Goal: Task Accomplishment & Management: Use online tool/utility

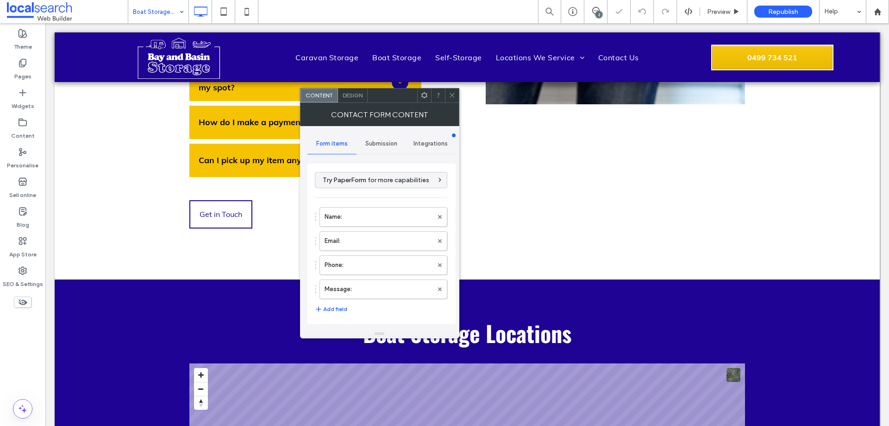
type input "**********"
click at [400, 282] on label "Message:" at bounding box center [379, 289] width 108 height 19
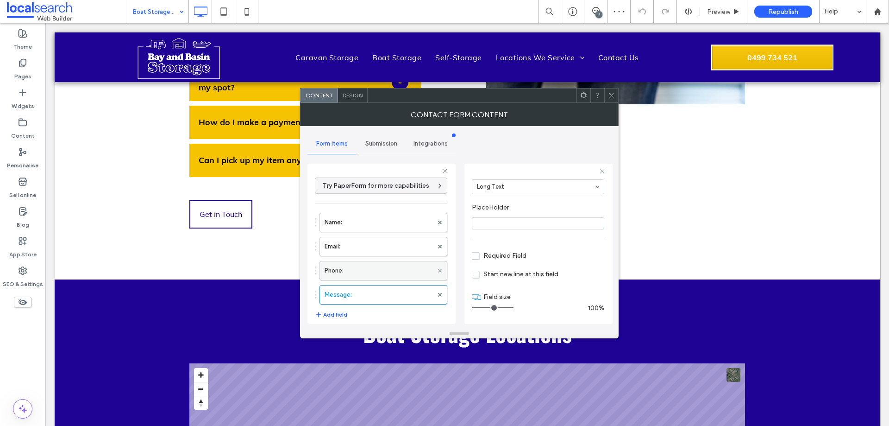
scroll to position [65, 0]
click at [365, 260] on div "Name: Email: Phone: Message:" at bounding box center [381, 256] width 132 height 96
click at [367, 267] on label "Phone:" at bounding box center [379, 270] width 108 height 19
click at [373, 250] on label "Email:" at bounding box center [379, 246] width 108 height 19
click at [376, 221] on label "Name:" at bounding box center [379, 222] width 108 height 19
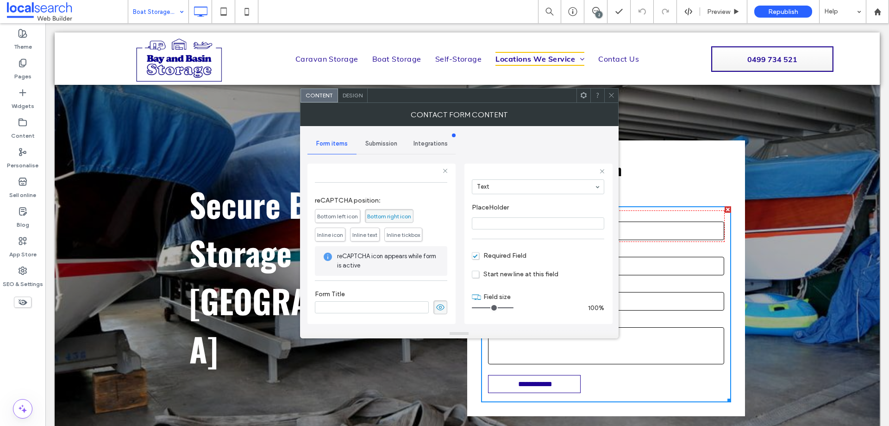
scroll to position [193, 0]
click at [388, 140] on span "Submission" at bounding box center [381, 143] width 32 height 7
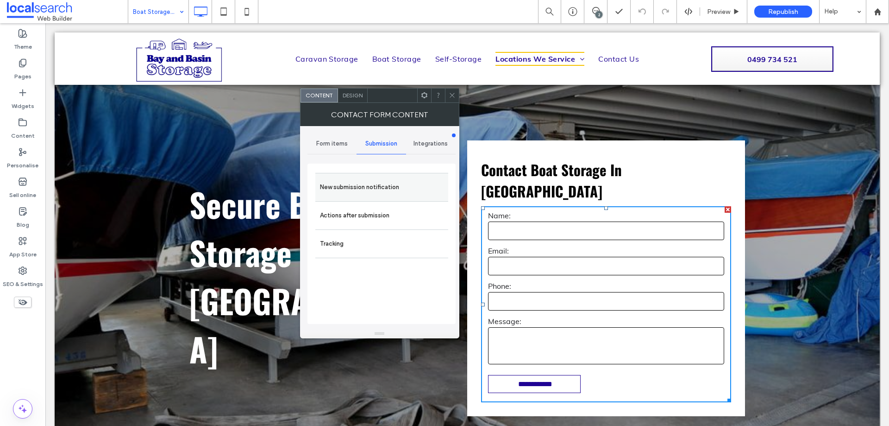
click at [398, 187] on label "New submission notification" at bounding box center [382, 187] width 124 height 19
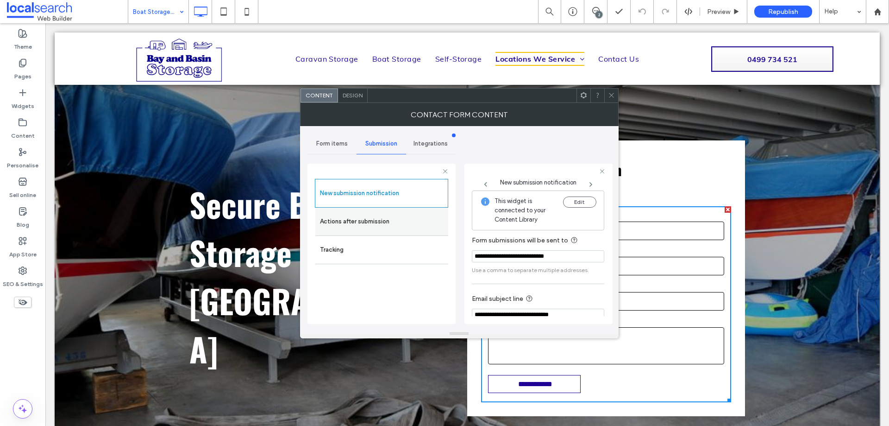
scroll to position [48, 0]
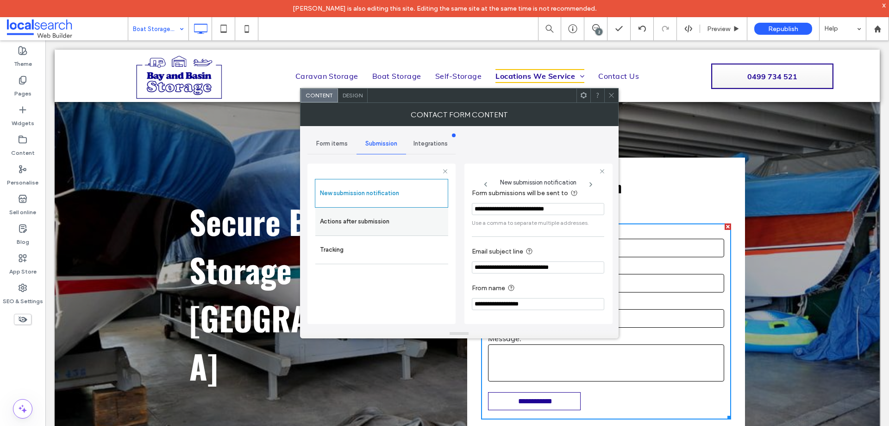
click at [381, 217] on label "Actions after submission" at bounding box center [382, 221] width 124 height 19
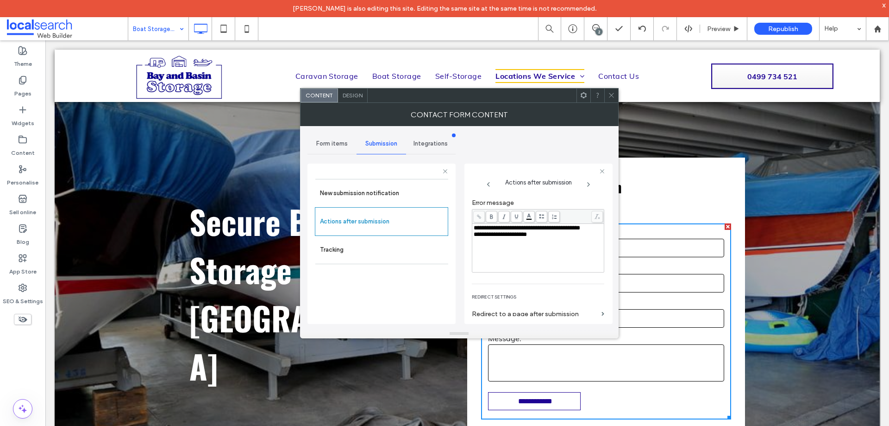
scroll to position [160, 0]
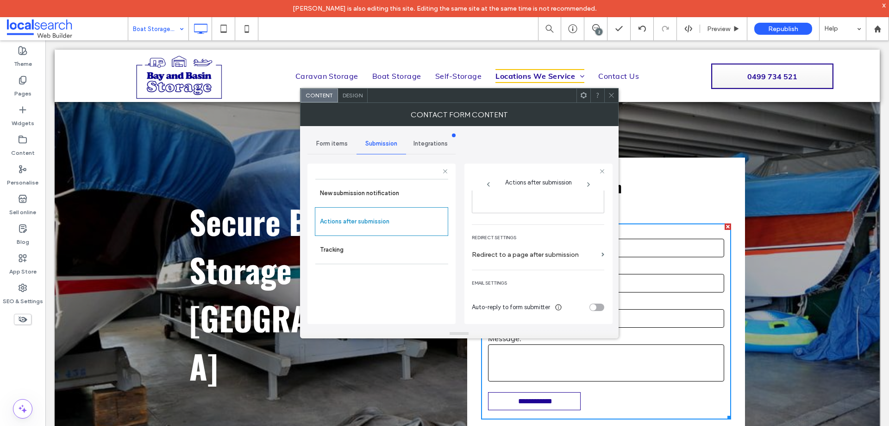
click at [361, 94] on span "Design" at bounding box center [353, 95] width 20 height 7
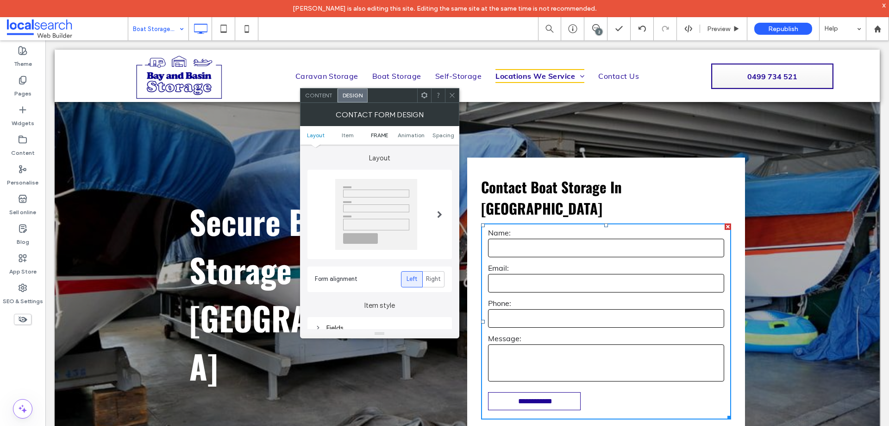
click at [383, 135] on span "FRAME" at bounding box center [379, 135] width 17 height 7
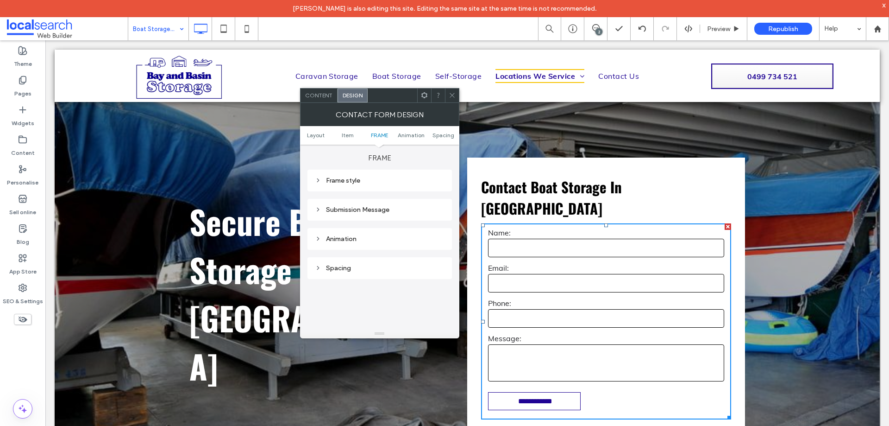
click at [378, 215] on div "Submission Message" at bounding box center [380, 209] width 130 height 13
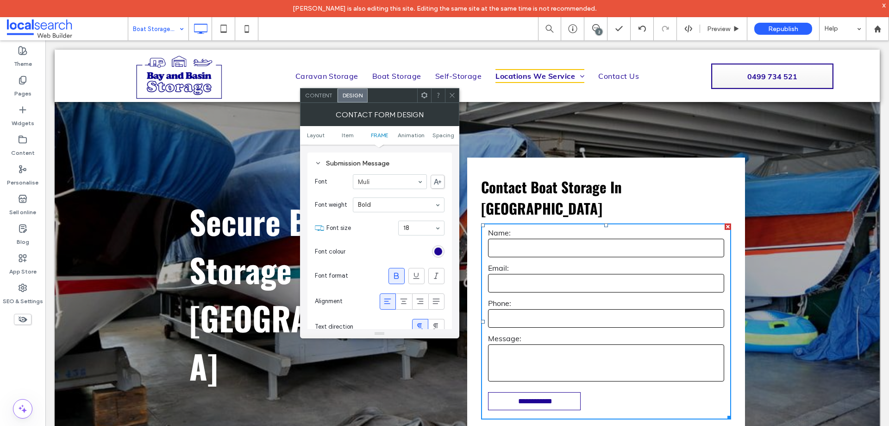
scroll to position [391, 0]
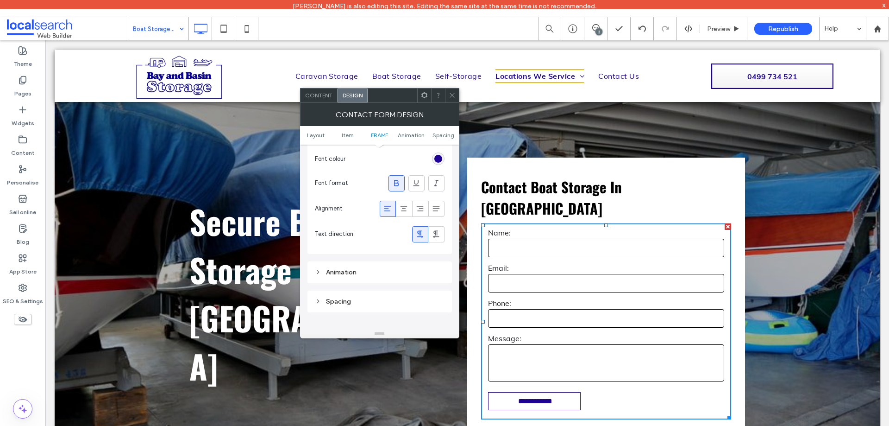
click at [453, 97] on icon at bounding box center [452, 95] width 7 height 7
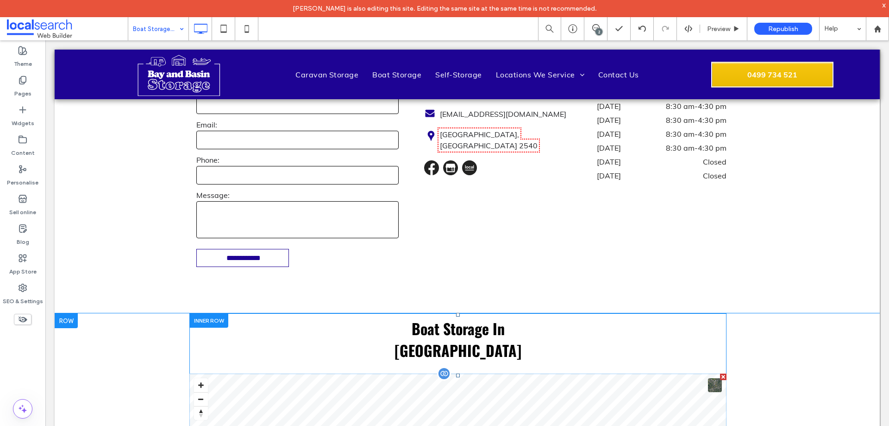
scroll to position [1204, 0]
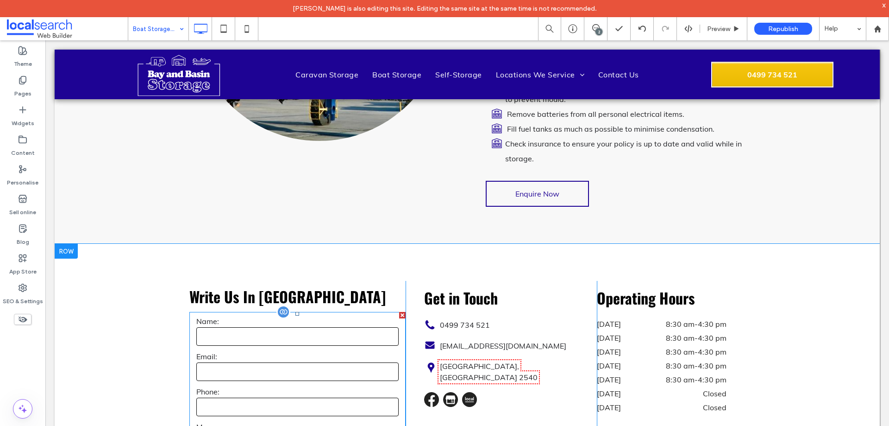
click at [341, 327] on input "text" at bounding box center [297, 336] width 202 height 19
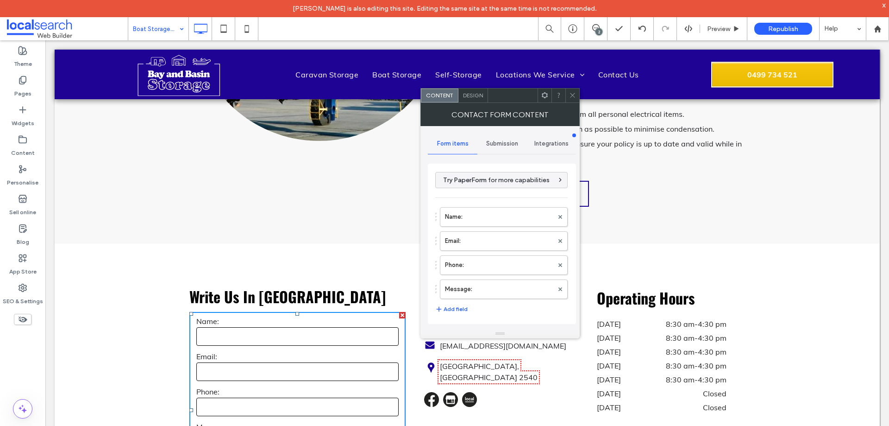
drag, startPoint x: 450, startPoint y: 295, endPoint x: 535, endPoint y: 284, distance: 86.3
click at [450, 294] on label "Message:" at bounding box center [499, 289] width 108 height 19
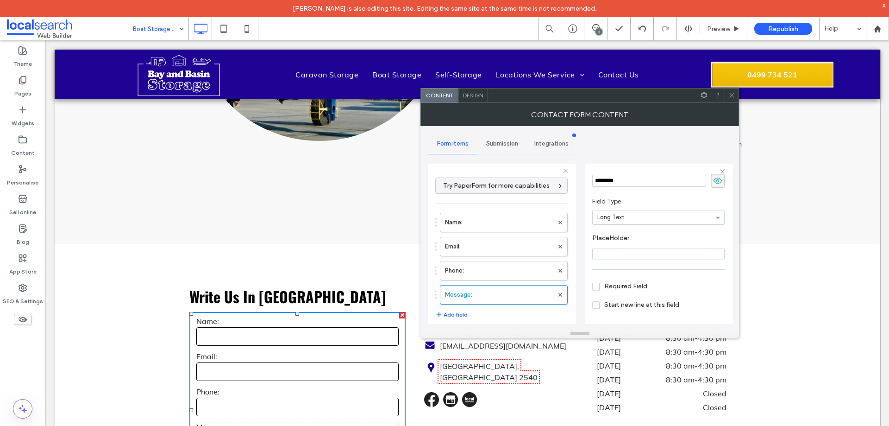
scroll to position [65, 0]
drag, startPoint x: 497, startPoint y: 273, endPoint x: 501, endPoint y: 257, distance: 16.1
click at [497, 273] on label "Phone:" at bounding box center [499, 270] width 108 height 19
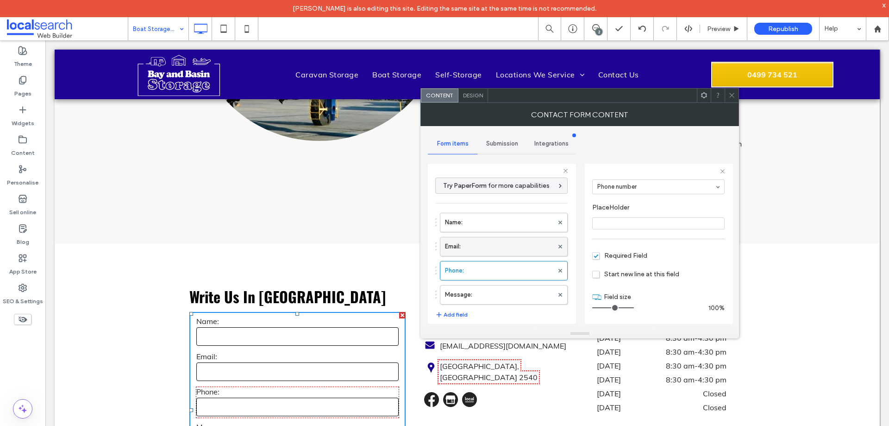
click at [502, 245] on label "Email:" at bounding box center [499, 246] width 108 height 19
click at [507, 214] on label "Name:" at bounding box center [499, 222] width 108 height 19
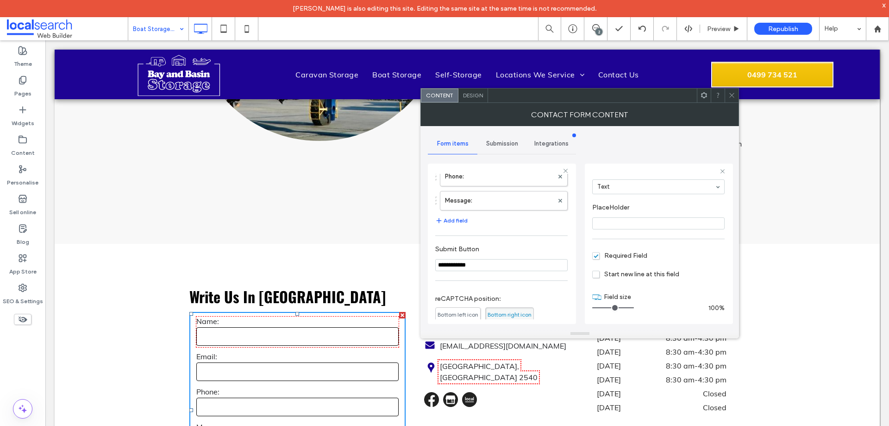
scroll to position [193, 0]
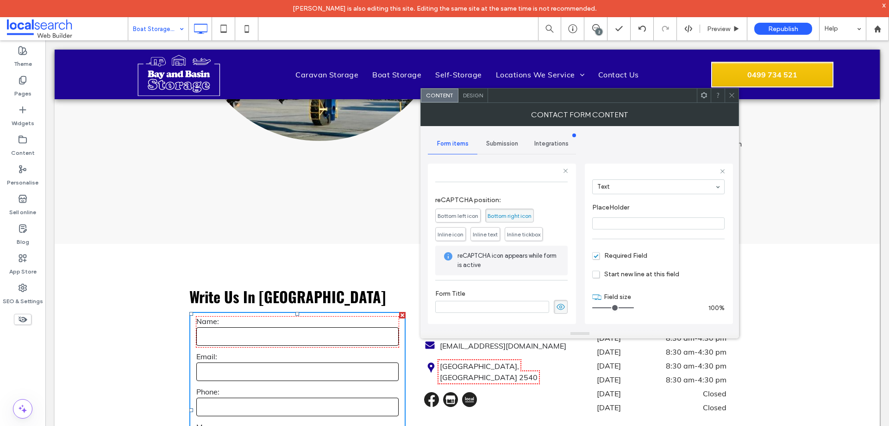
click at [507, 146] on span "Submission" at bounding box center [502, 143] width 32 height 7
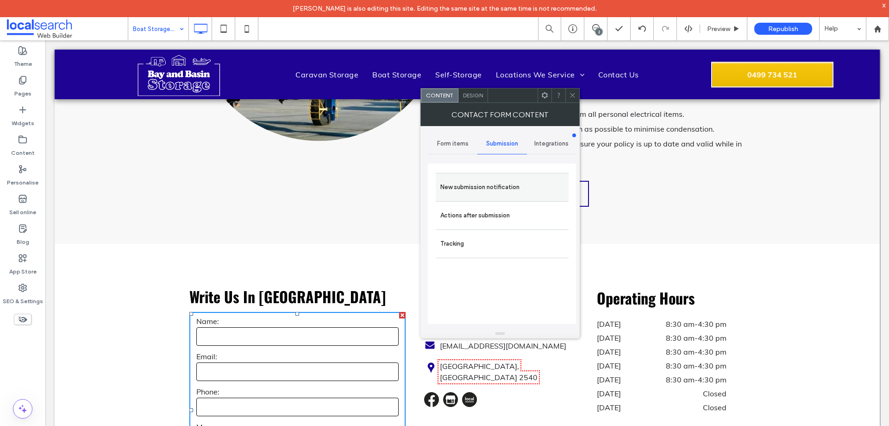
click at [522, 197] on div "New submission notification" at bounding box center [502, 187] width 133 height 28
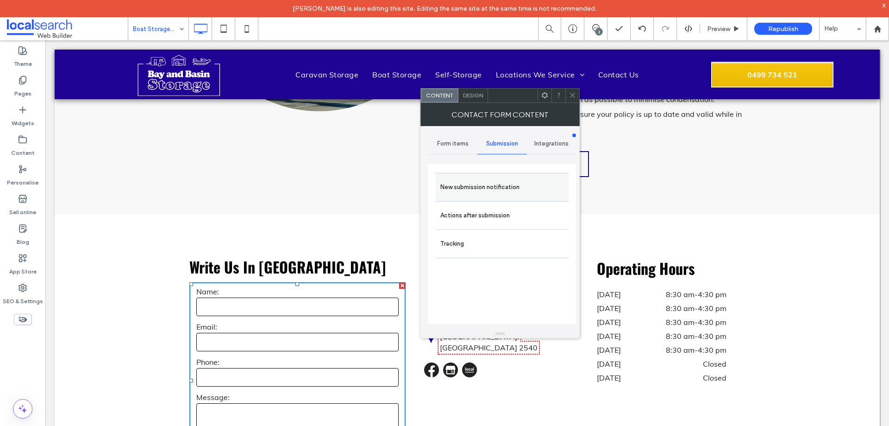
scroll to position [1250, 0]
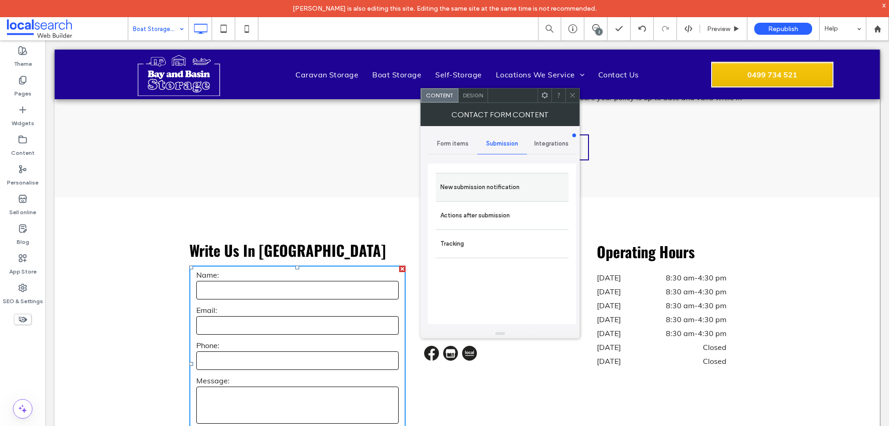
click at [543, 192] on label "New submission notification" at bounding box center [502, 187] width 124 height 19
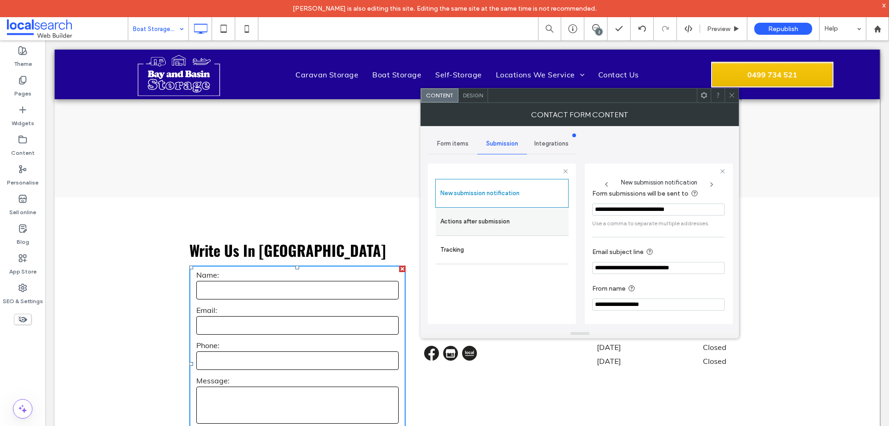
scroll to position [48, 0]
click at [532, 224] on label "Actions after submission" at bounding box center [502, 221] width 124 height 19
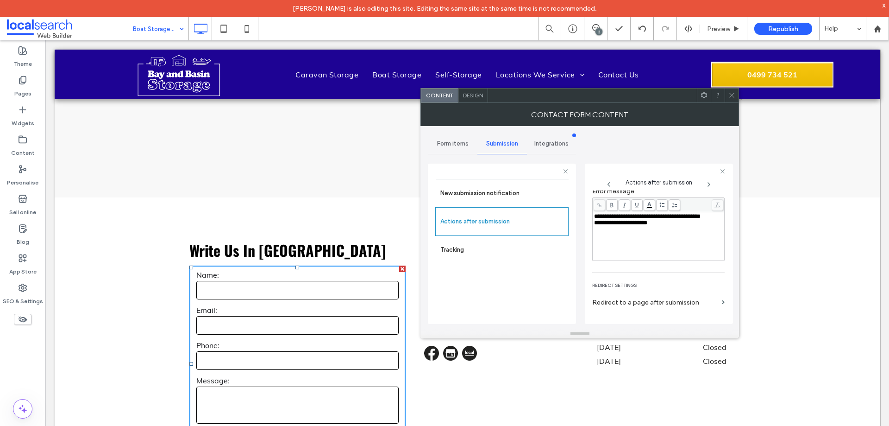
scroll to position [160, 0]
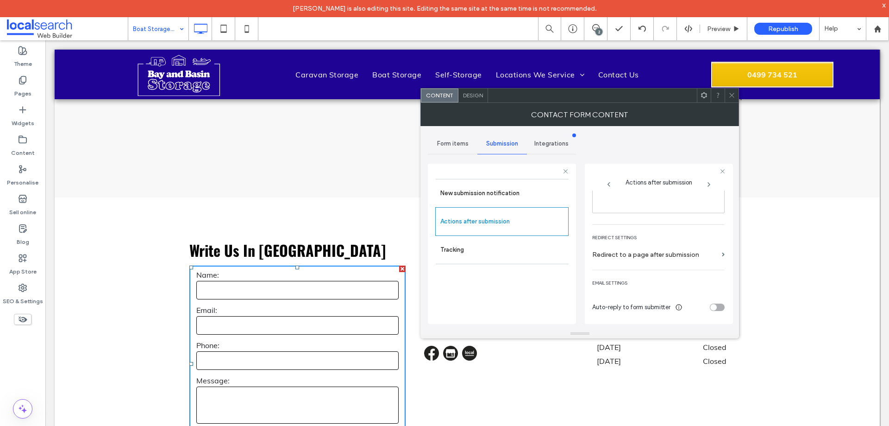
click at [470, 93] on span "Design" at bounding box center [473, 95] width 20 height 7
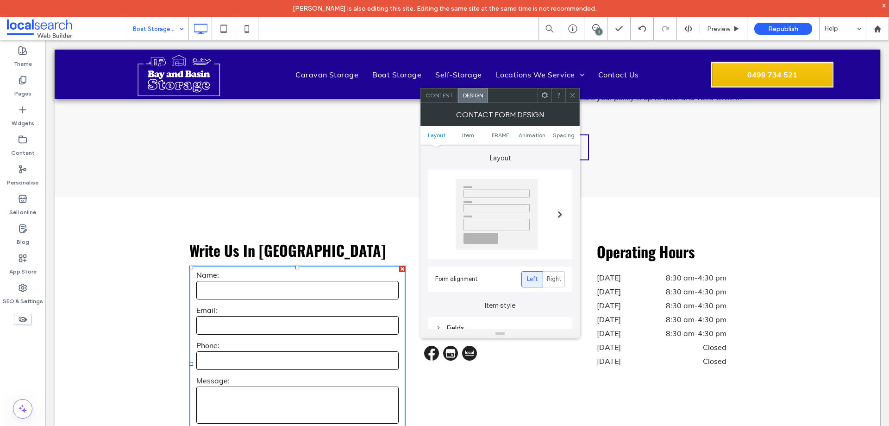
drag, startPoint x: 496, startPoint y: 133, endPoint x: 514, endPoint y: 150, distance: 23.6
click at [496, 133] on span "FRAME" at bounding box center [500, 135] width 17 height 7
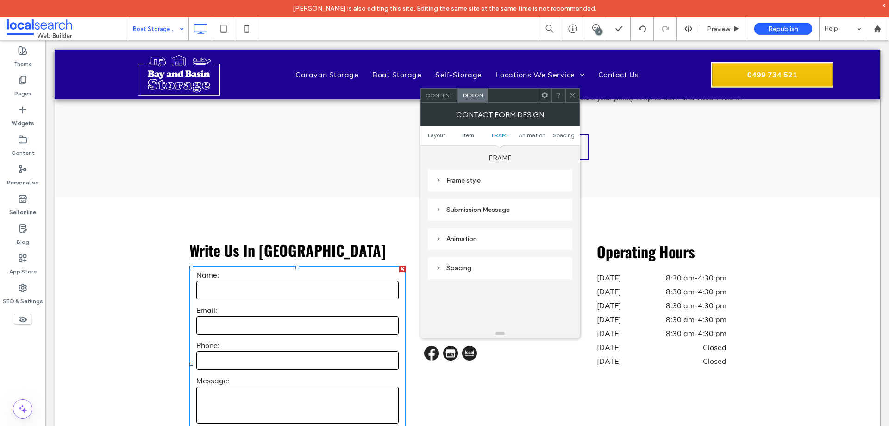
click at [487, 203] on div "Submission Message" at bounding box center [500, 210] width 144 height 22
click at [491, 209] on div "Submission Message" at bounding box center [500, 210] width 130 height 8
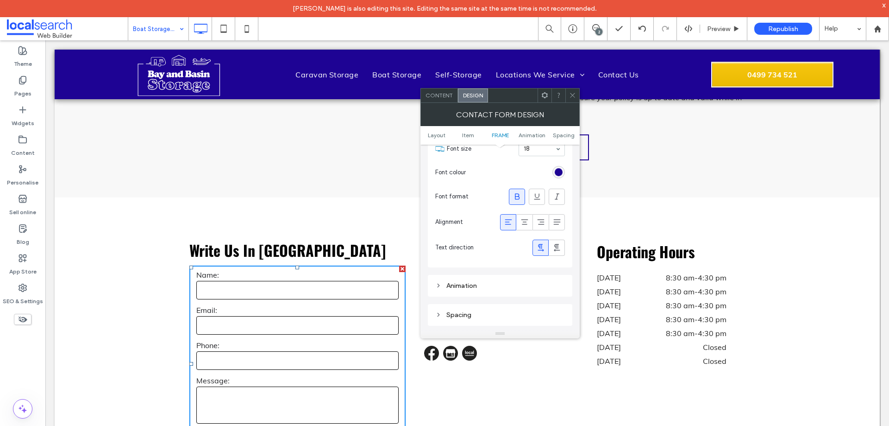
scroll to position [391, 0]
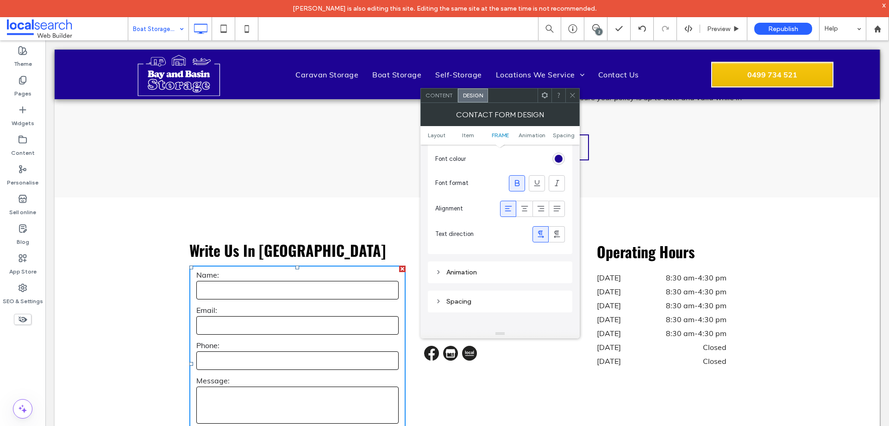
click at [573, 91] on span at bounding box center [572, 95] width 7 height 14
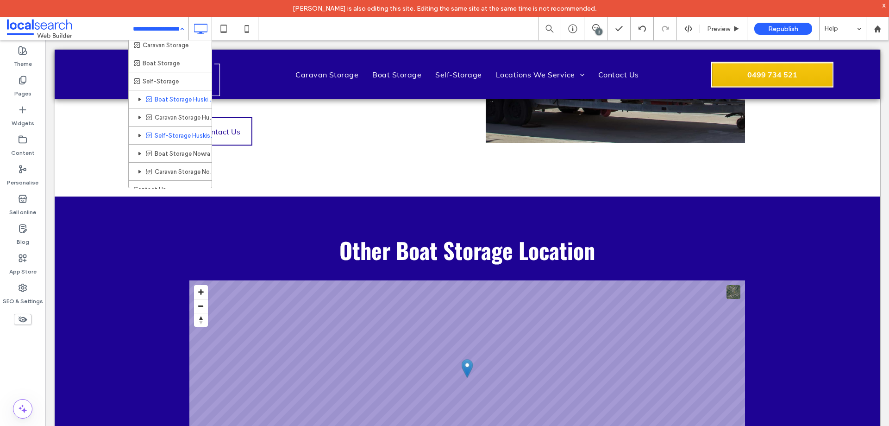
scroll to position [31, 0]
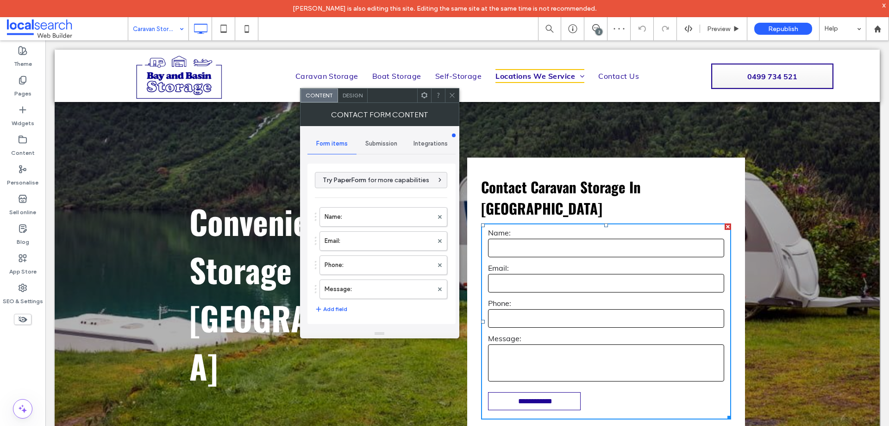
click at [392, 280] on label "Message:" at bounding box center [379, 289] width 108 height 19
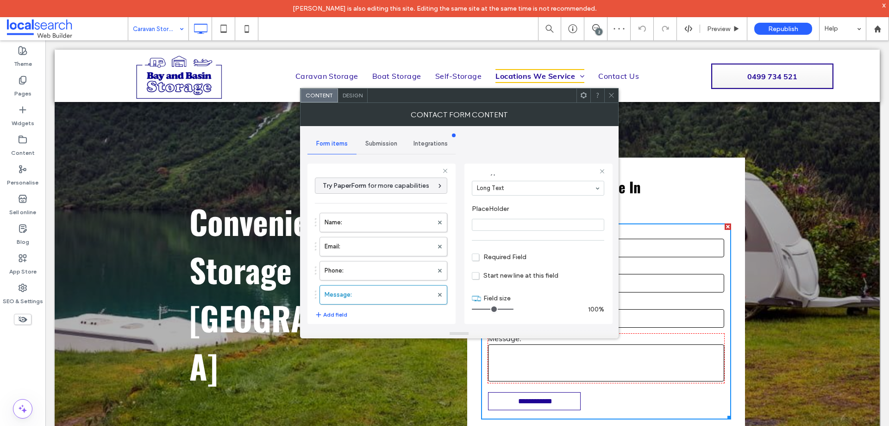
scroll to position [65, 0]
click at [388, 272] on label "Phone:" at bounding box center [379, 270] width 108 height 19
click at [388, 248] on label "Email:" at bounding box center [379, 246] width 108 height 19
drag, startPoint x: 389, startPoint y: 217, endPoint x: 394, endPoint y: 220, distance: 6.3
click at [389, 216] on label "Name:" at bounding box center [379, 222] width 108 height 19
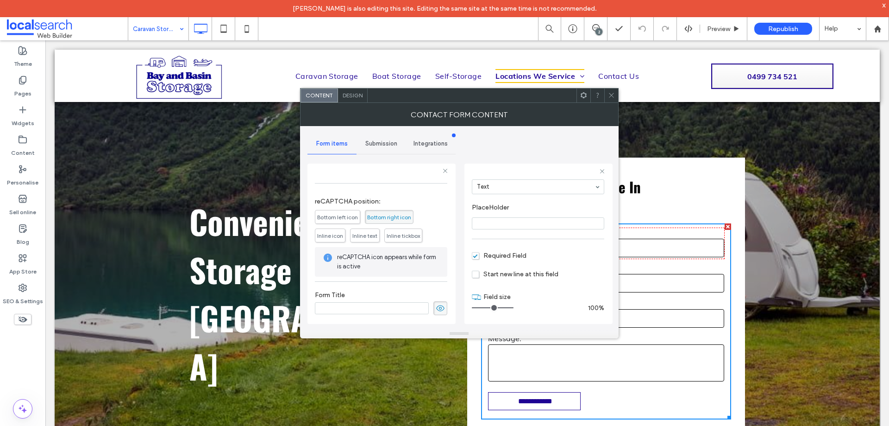
scroll to position [193, 0]
click at [393, 145] on span "Submission" at bounding box center [381, 143] width 32 height 7
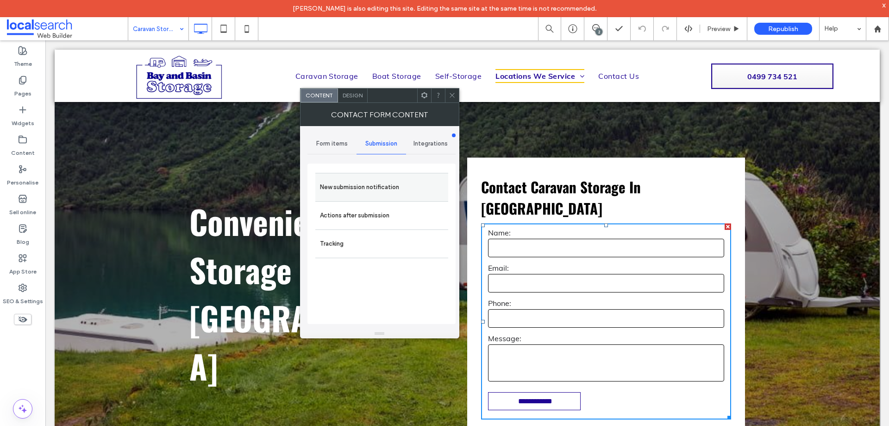
click at [403, 182] on label "New submission notification" at bounding box center [382, 187] width 124 height 19
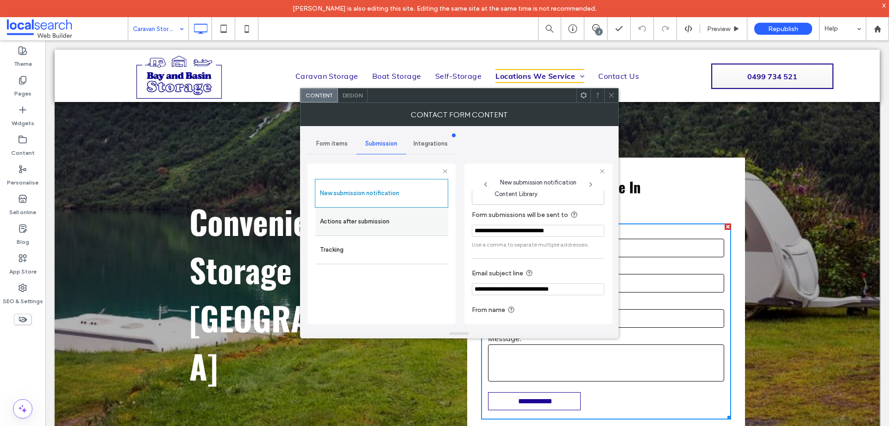
scroll to position [48, 0]
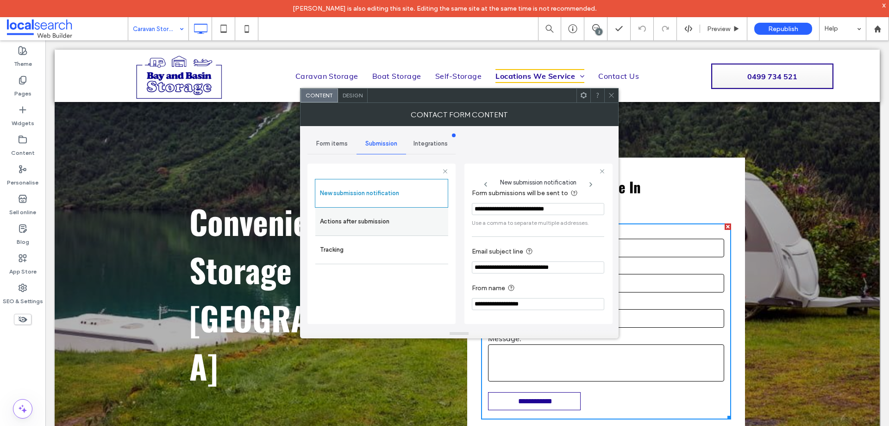
click at [354, 220] on label "Actions after submission" at bounding box center [382, 221] width 124 height 19
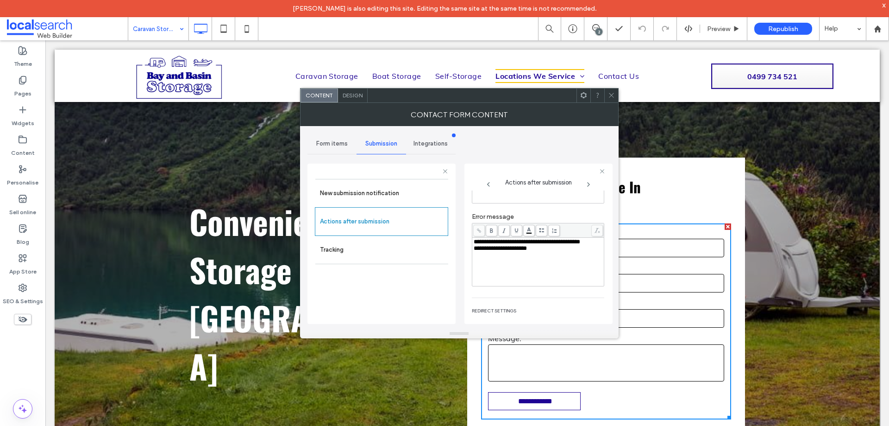
scroll to position [160, 0]
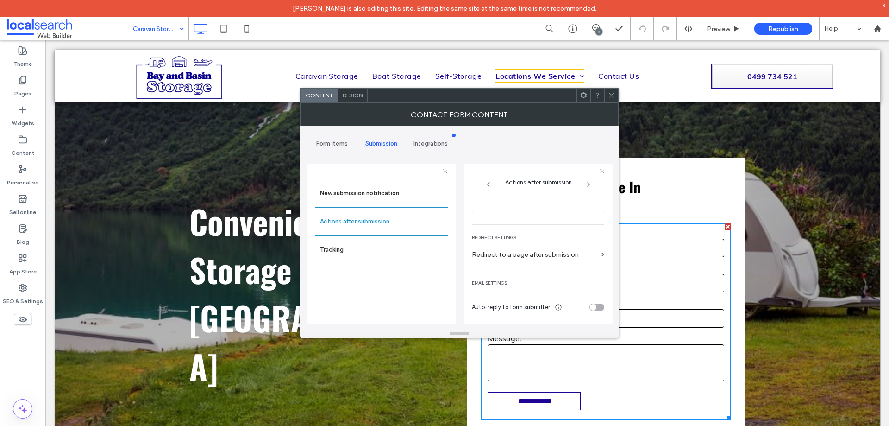
click at [357, 94] on span "Design" at bounding box center [353, 95] width 20 height 7
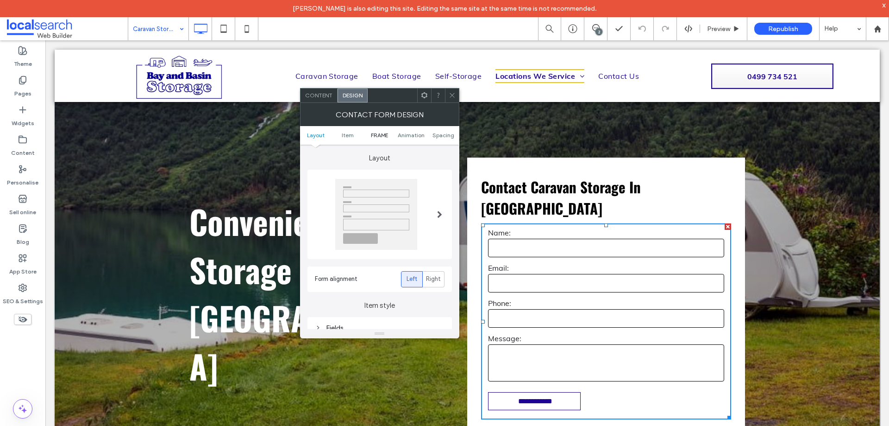
click at [384, 137] on span "FRAME" at bounding box center [379, 135] width 17 height 7
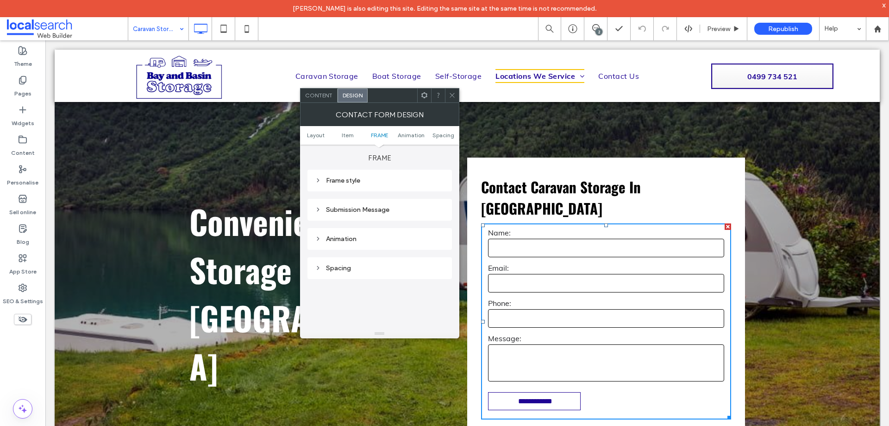
click at [397, 209] on div "Submission Message" at bounding box center [380, 210] width 130 height 8
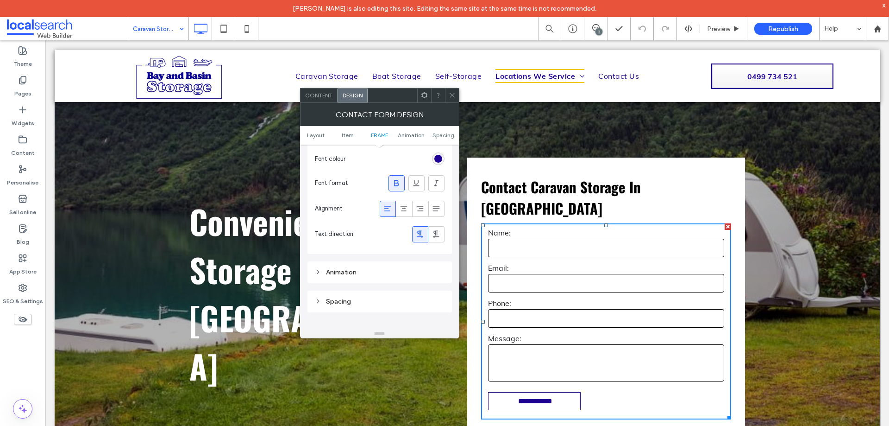
click at [452, 101] on span at bounding box center [452, 95] width 7 height 14
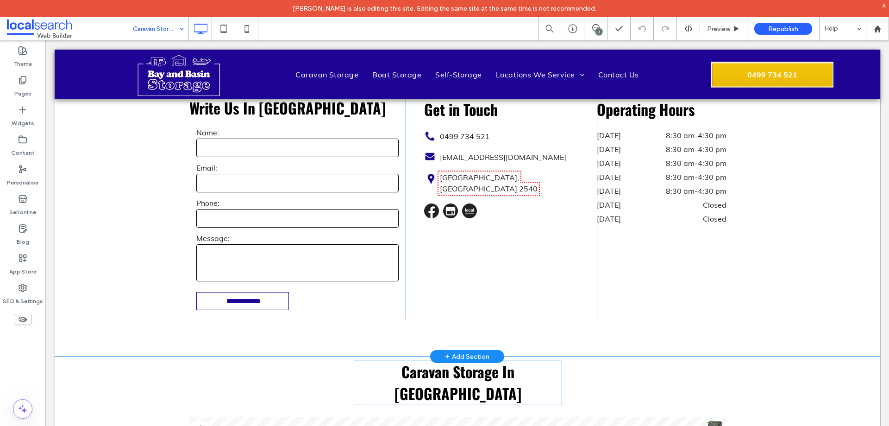
scroll to position [1350, 0]
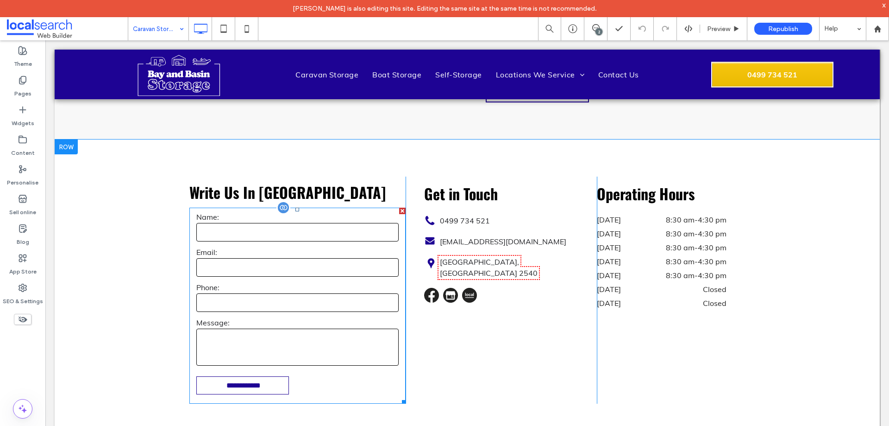
click at [360, 258] on input "email" at bounding box center [297, 267] width 202 height 19
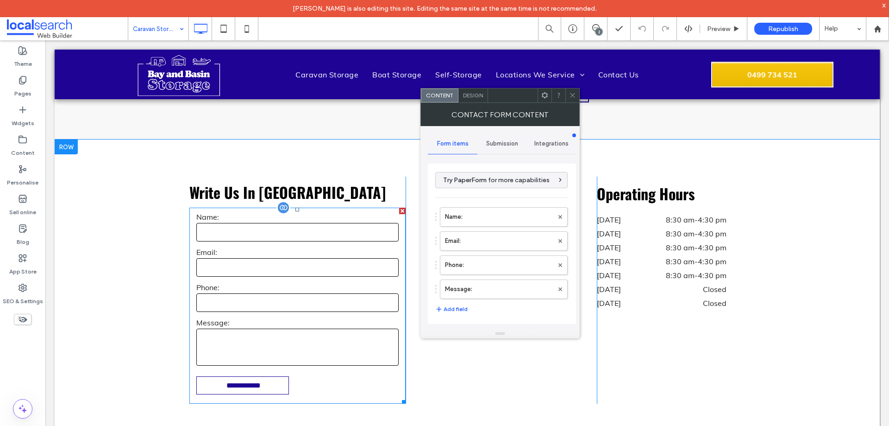
type input "**********"
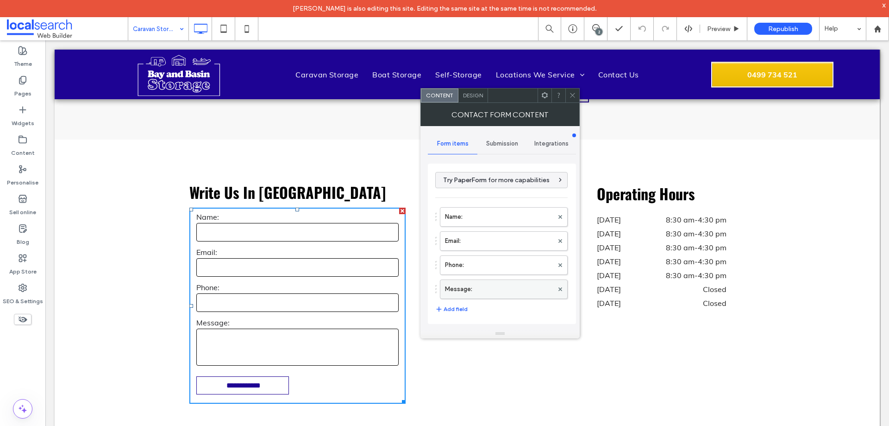
click at [493, 284] on label "Message:" at bounding box center [499, 289] width 108 height 19
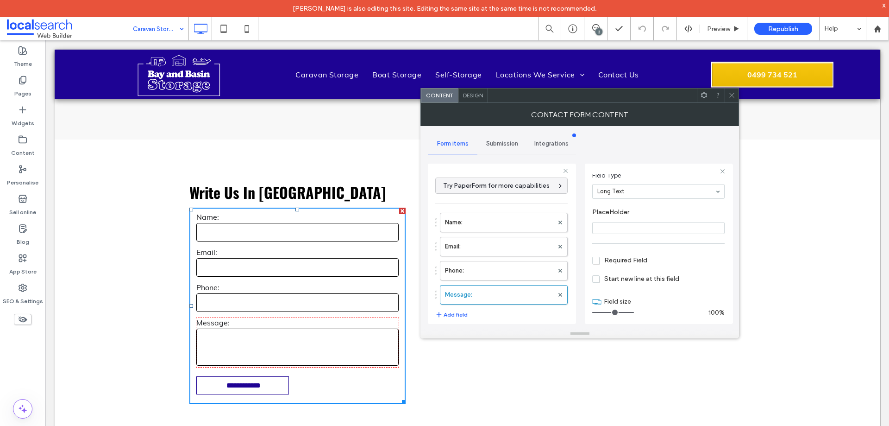
scroll to position [65, 0]
click at [512, 271] on label "Phone:" at bounding box center [499, 270] width 108 height 19
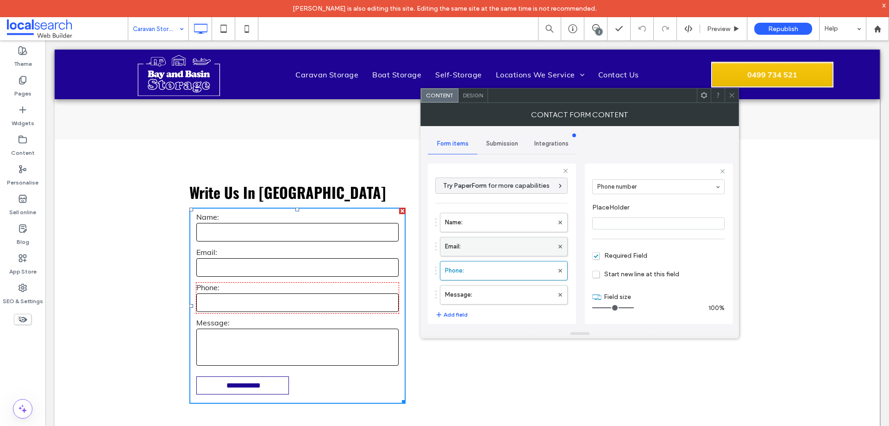
click at [513, 246] on label "Email:" at bounding box center [499, 246] width 108 height 19
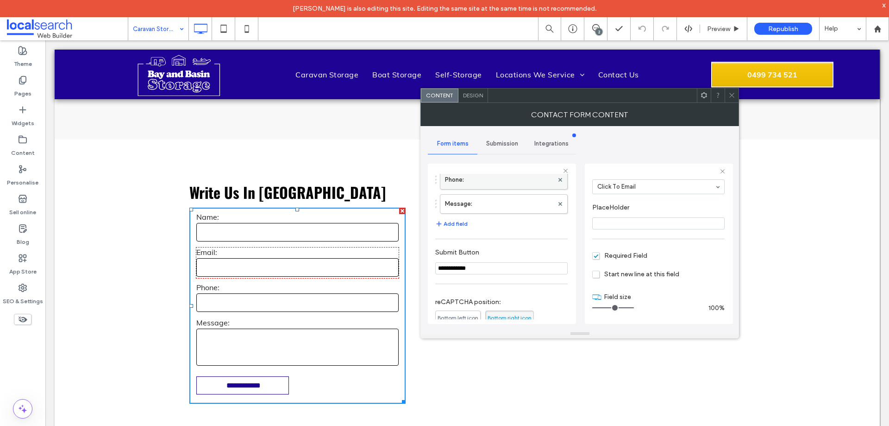
scroll to position [0, 0]
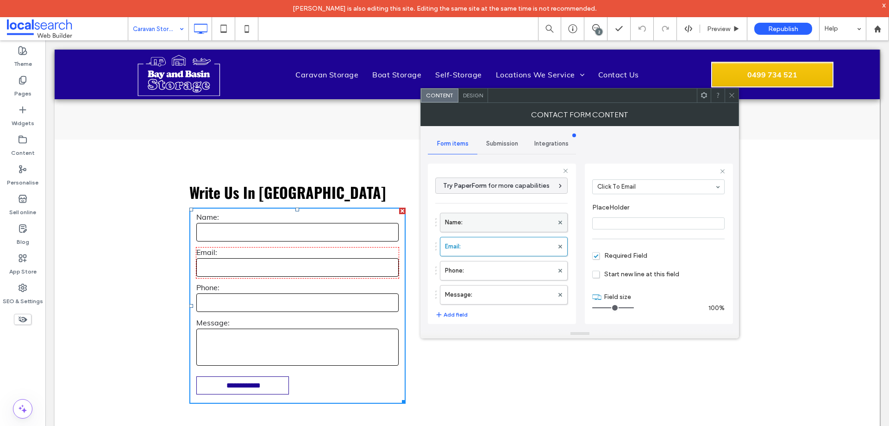
click at [507, 224] on label "Name:" at bounding box center [499, 222] width 108 height 19
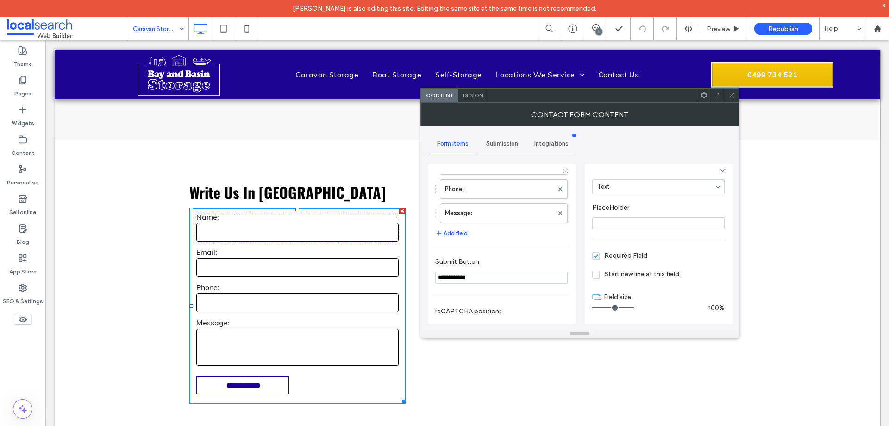
scroll to position [193, 0]
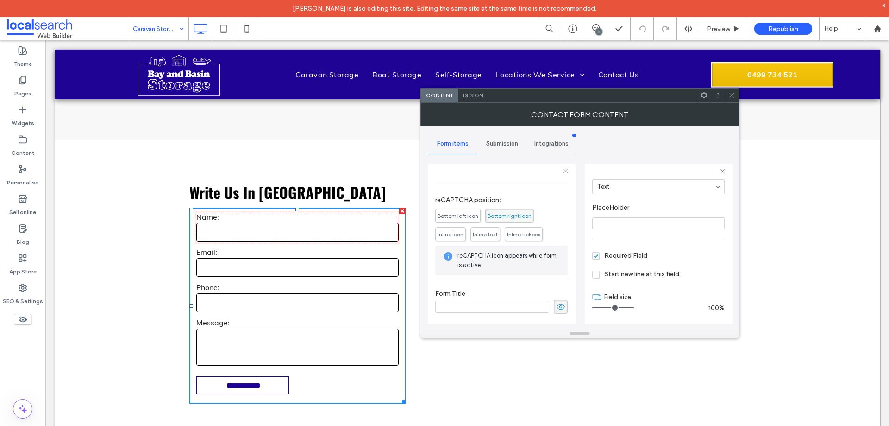
click at [512, 148] on div "Submission" at bounding box center [502, 143] width 50 height 20
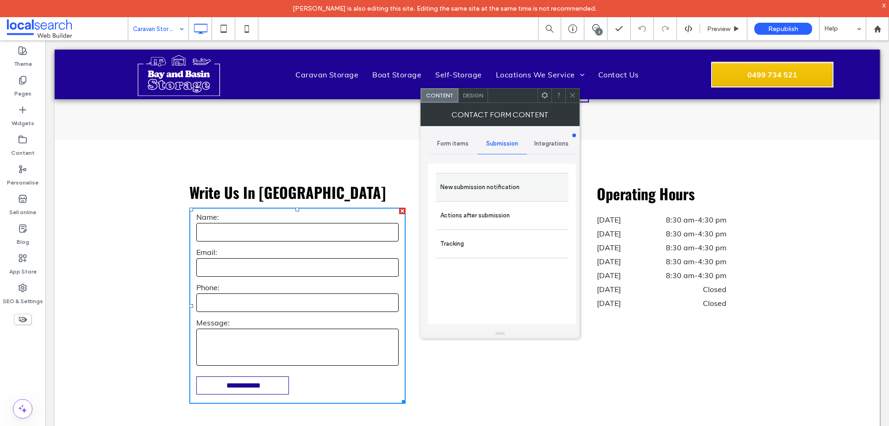
click at [528, 190] on label "New submission notification" at bounding box center [502, 187] width 124 height 19
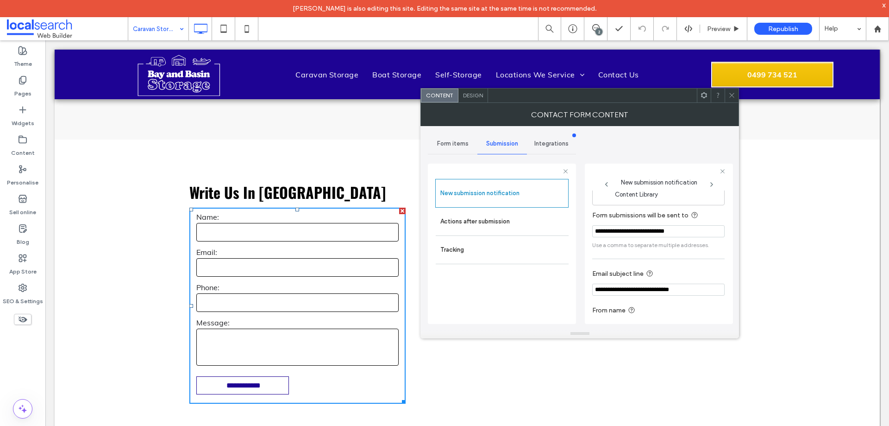
scroll to position [48, 0]
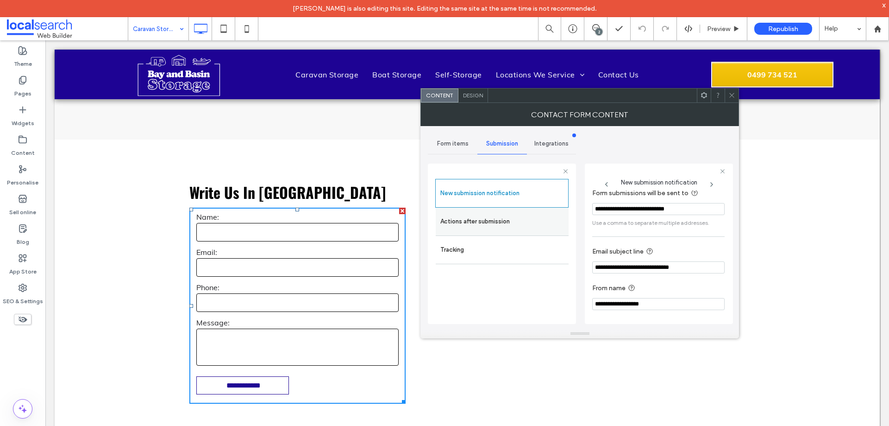
click at [534, 223] on label "Actions after submission" at bounding box center [502, 221] width 124 height 19
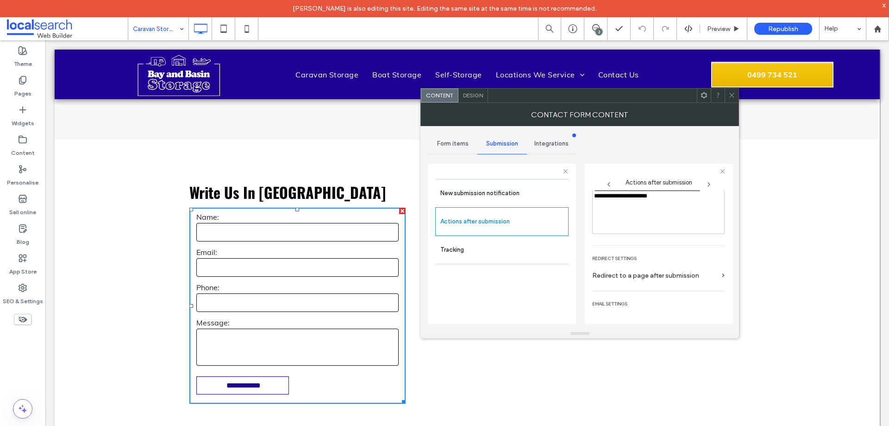
scroll to position [160, 0]
click at [475, 91] on div "Design" at bounding box center [473, 95] width 30 height 14
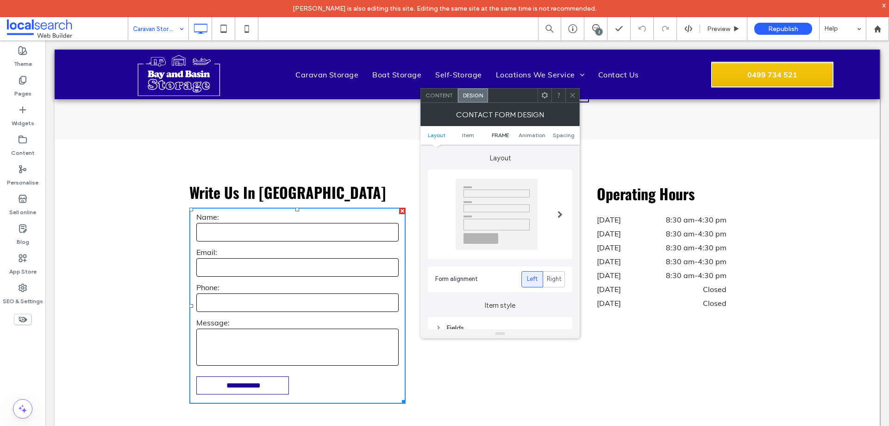
click at [501, 134] on span "FRAME" at bounding box center [500, 135] width 17 height 7
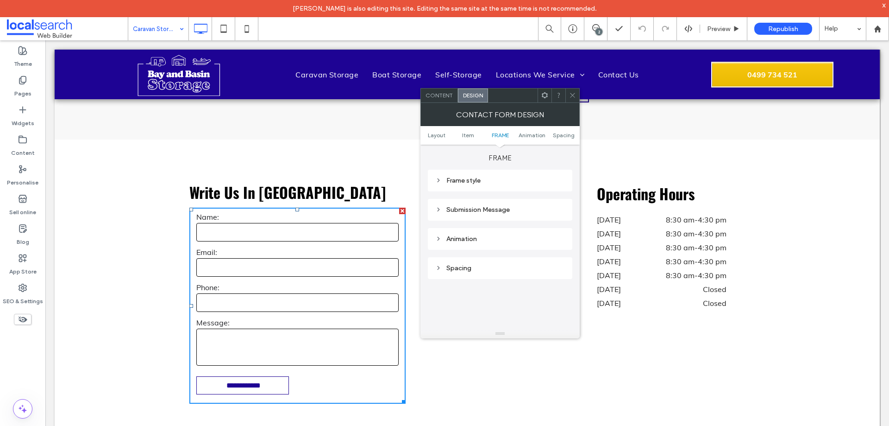
click at [509, 210] on div "Submission Message" at bounding box center [500, 210] width 130 height 8
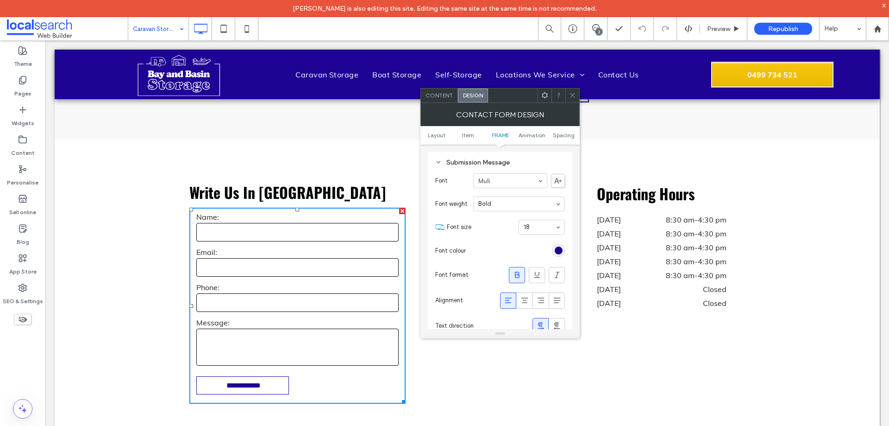
scroll to position [345, 0]
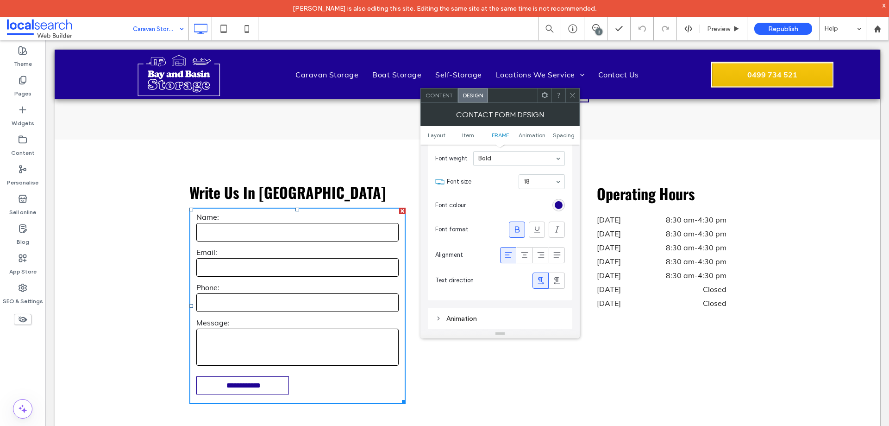
click at [572, 93] on icon at bounding box center [572, 95] width 7 height 7
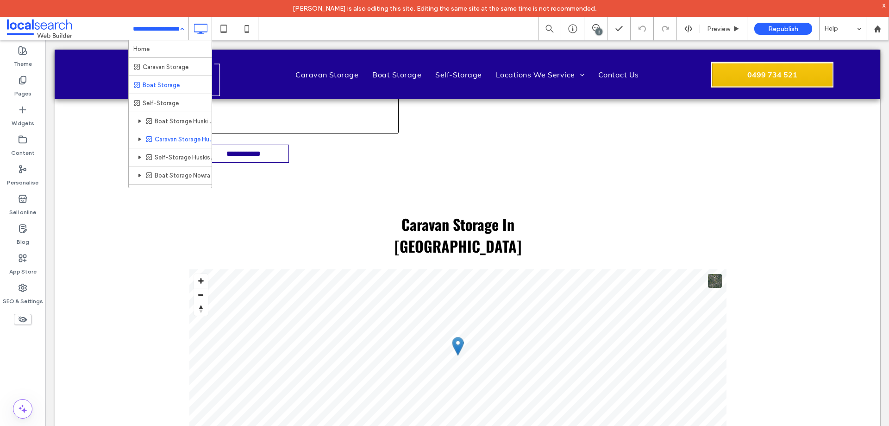
scroll to position [31, 0]
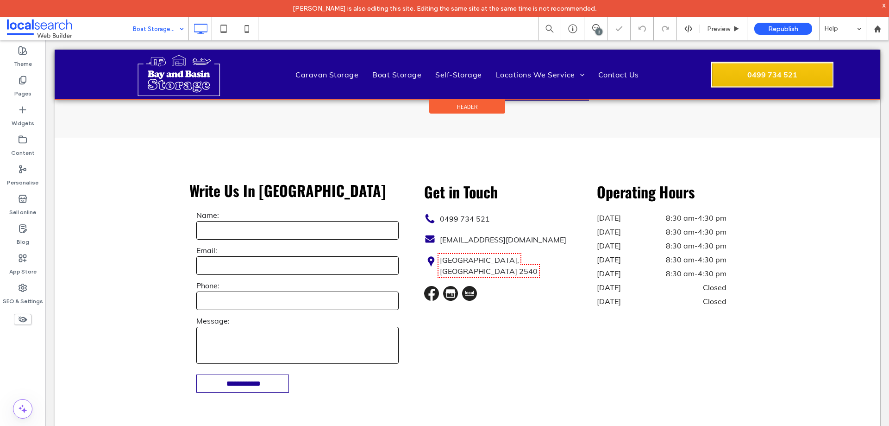
scroll to position [1293, 0]
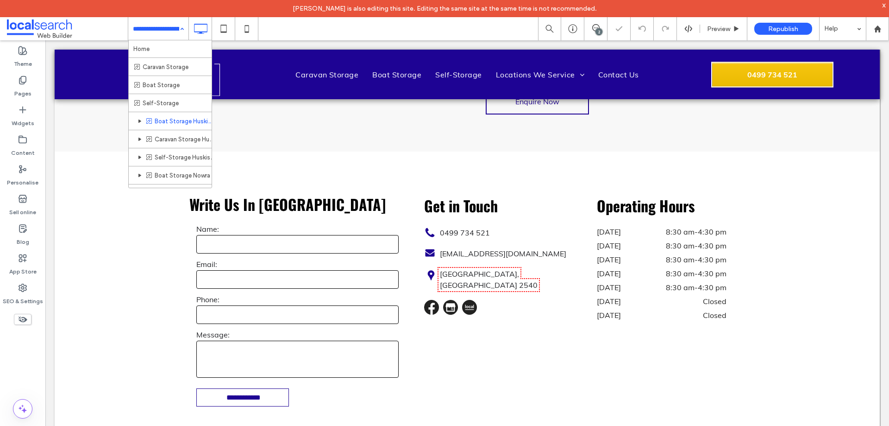
click at [151, 32] on input at bounding box center [156, 28] width 46 height 23
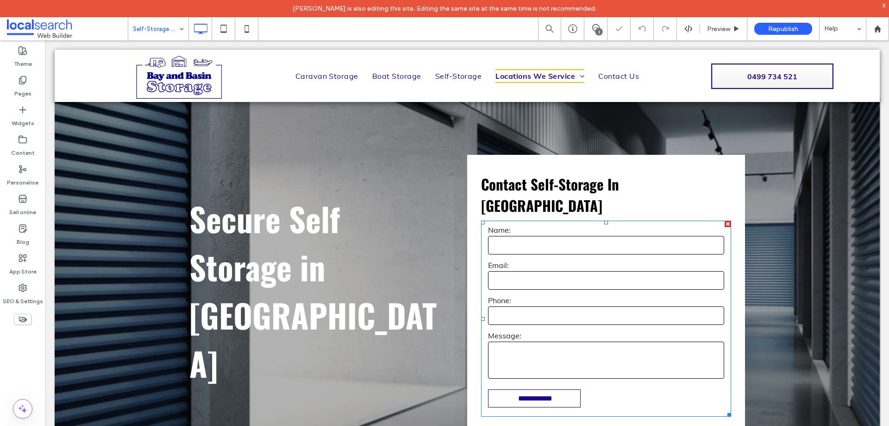
click at [588, 238] on form "**********" at bounding box center [606, 318] width 250 height 196
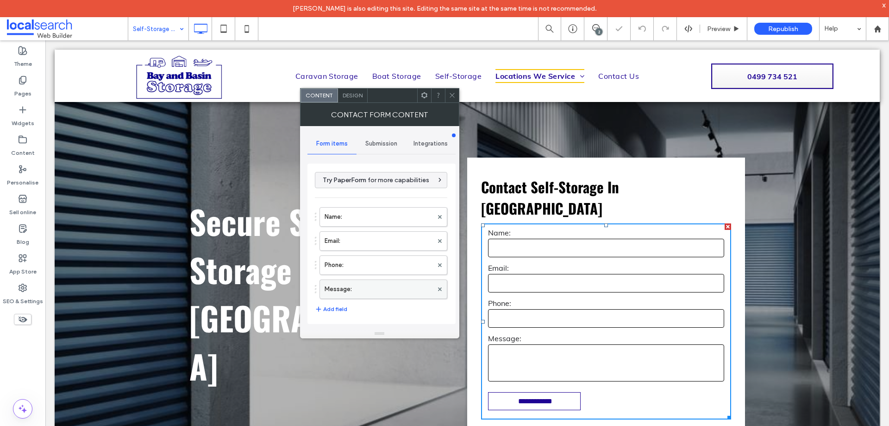
click at [378, 287] on label "Message:" at bounding box center [379, 289] width 108 height 19
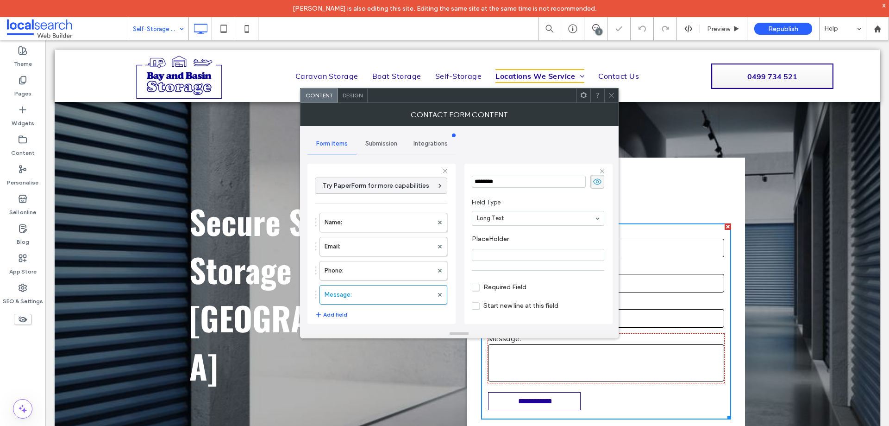
scroll to position [65, 0]
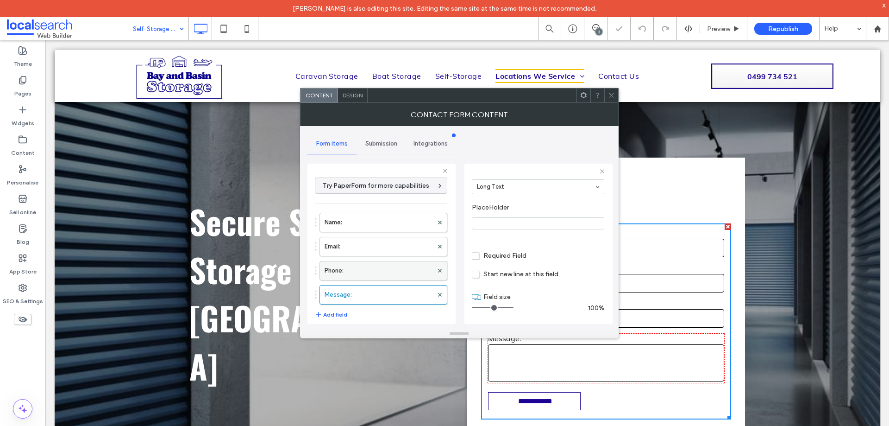
click at [402, 270] on label "Phone:" at bounding box center [379, 270] width 108 height 19
click at [400, 244] on label "Email:" at bounding box center [379, 246] width 108 height 19
click at [401, 223] on label "Name:" at bounding box center [379, 222] width 108 height 19
click at [399, 295] on label "Message:" at bounding box center [379, 294] width 108 height 19
click at [402, 272] on label "Phone:" at bounding box center [379, 270] width 108 height 19
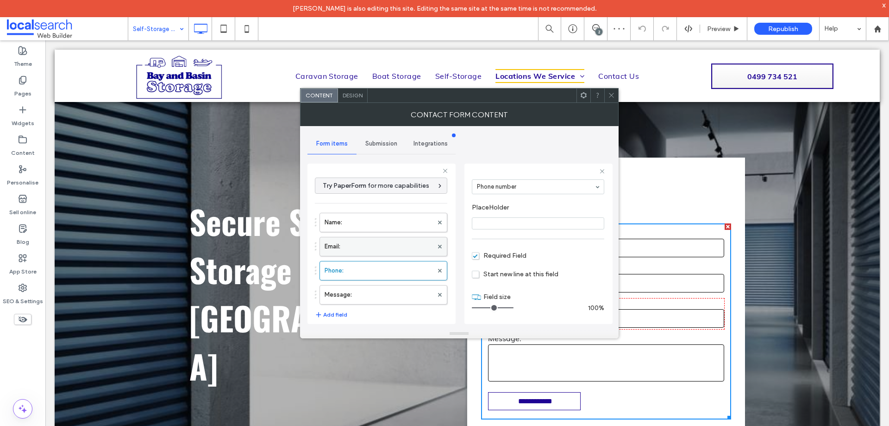
click at [401, 245] on label "Email:" at bounding box center [379, 246] width 108 height 19
click at [401, 221] on label "Name:" at bounding box center [379, 222] width 108 height 19
click at [400, 295] on label "Message:" at bounding box center [379, 294] width 108 height 19
click at [400, 270] on label "Phone:" at bounding box center [379, 270] width 108 height 19
click at [399, 247] on label "Email:" at bounding box center [379, 246] width 108 height 19
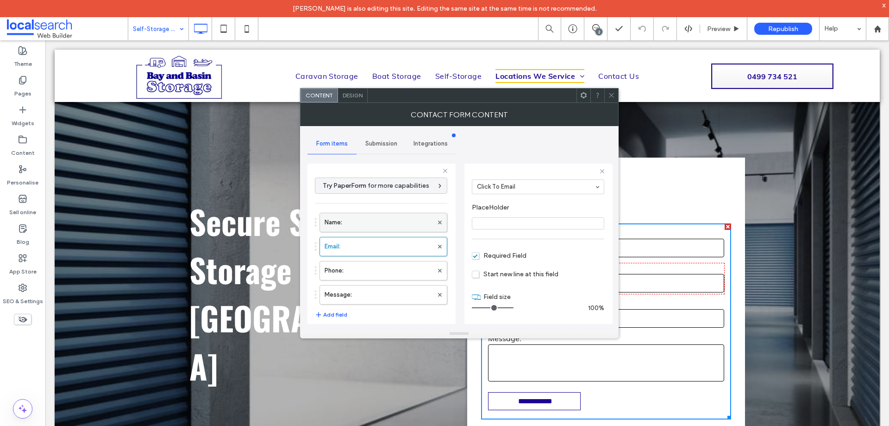
click at [399, 226] on label "Name:" at bounding box center [379, 222] width 108 height 19
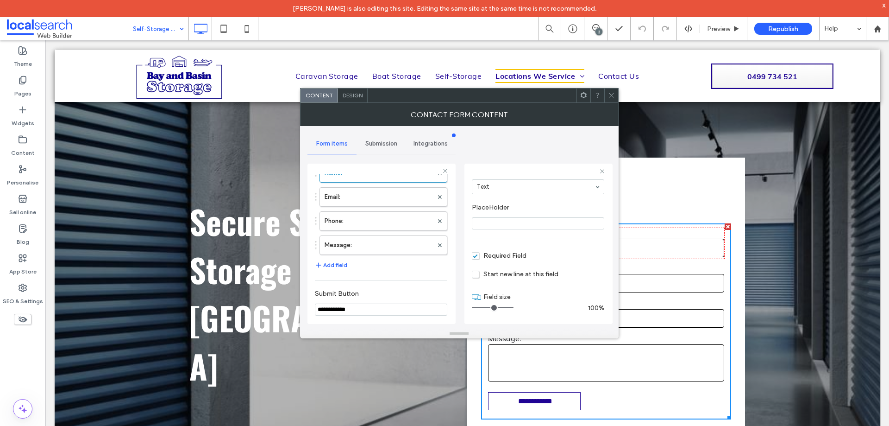
scroll to position [193, 0]
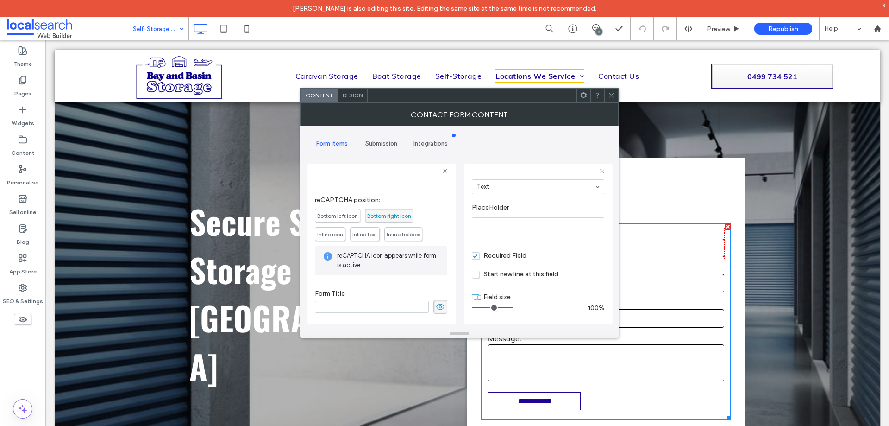
click at [384, 146] on span "Submission" at bounding box center [381, 143] width 32 height 7
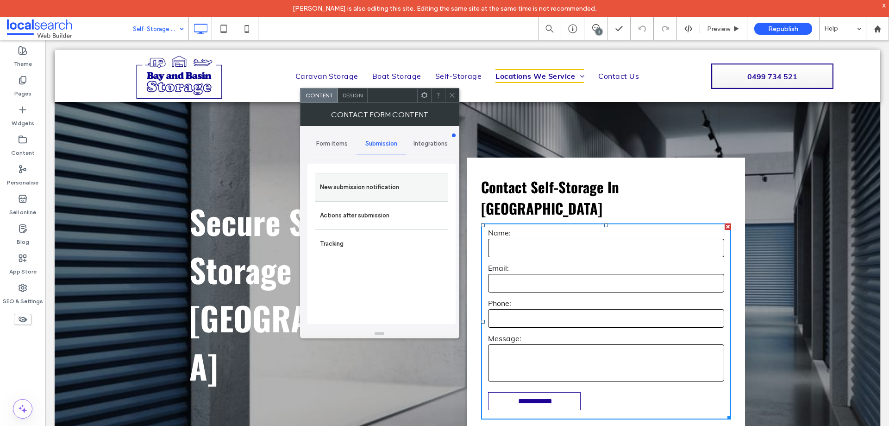
click at [388, 185] on label "New submission notification" at bounding box center [382, 187] width 124 height 19
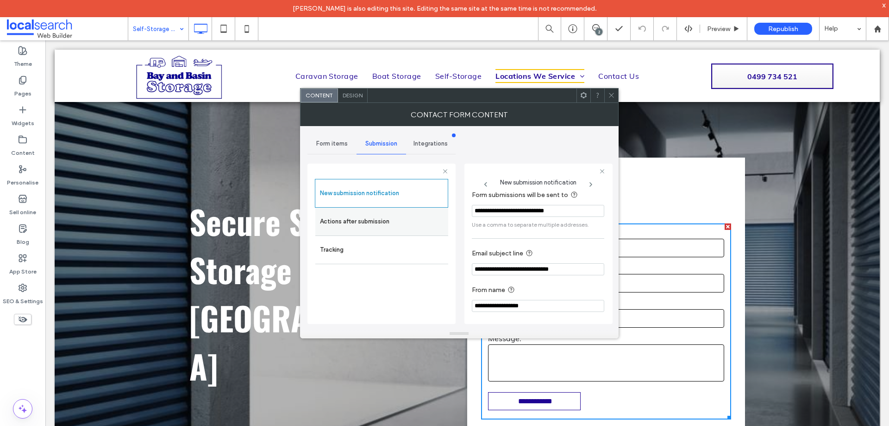
scroll to position [48, 0]
click at [414, 215] on label "Actions after submission" at bounding box center [382, 221] width 124 height 19
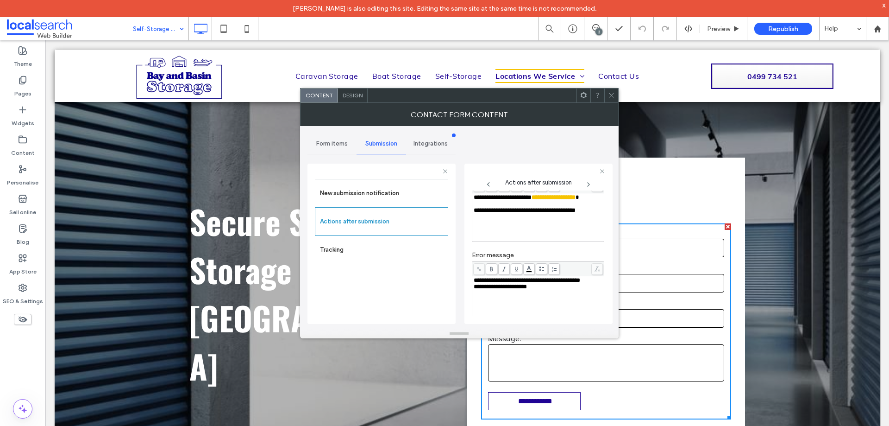
scroll to position [160, 0]
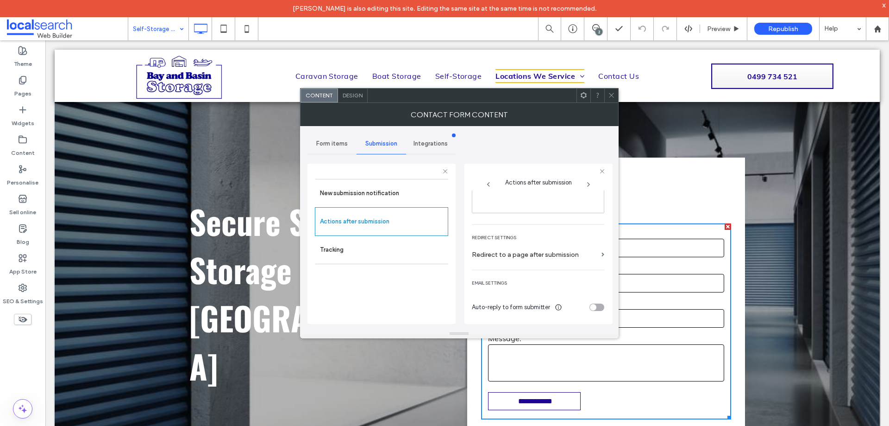
click at [362, 101] on div "Design" at bounding box center [353, 95] width 30 height 14
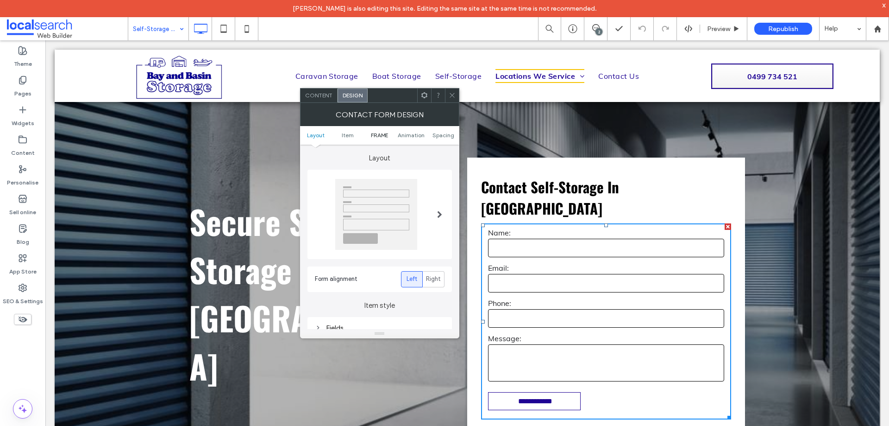
click at [377, 136] on span "FRAME" at bounding box center [379, 135] width 17 height 7
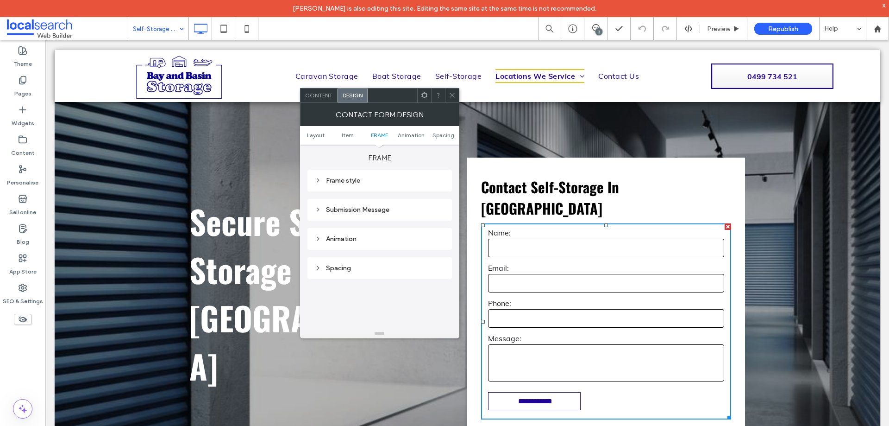
click at [408, 207] on div "Submission Message" at bounding box center [380, 210] width 130 height 8
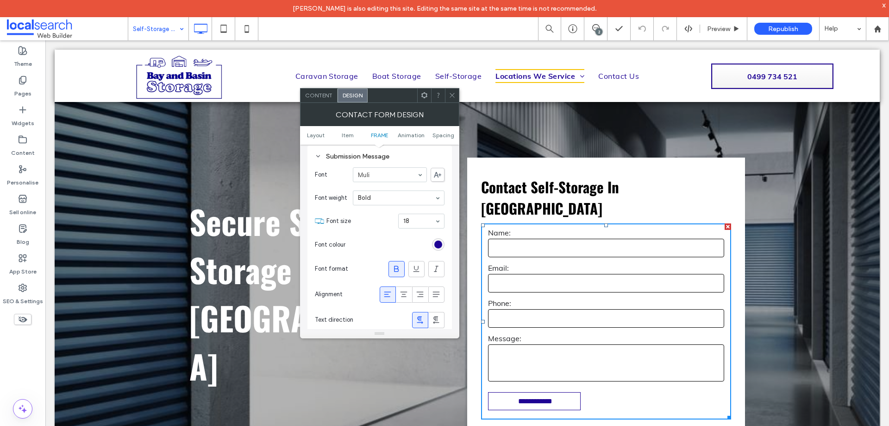
scroll to position [345, 0]
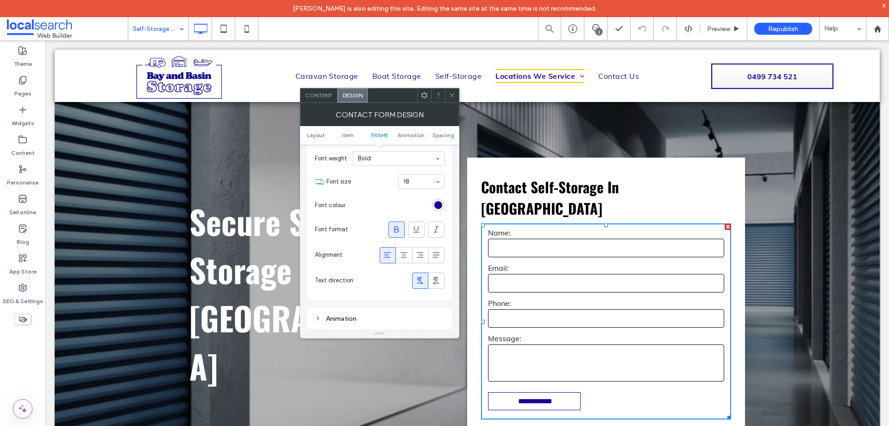
click at [452, 96] on icon at bounding box center [452, 95] width 7 height 7
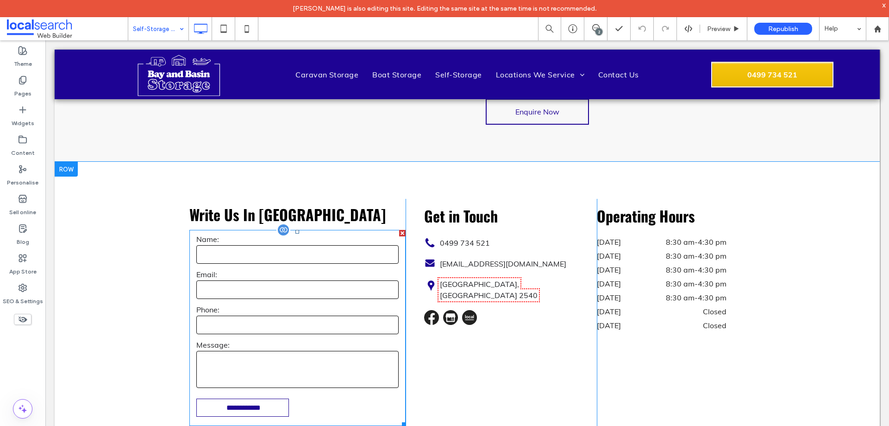
scroll to position [1258, 0]
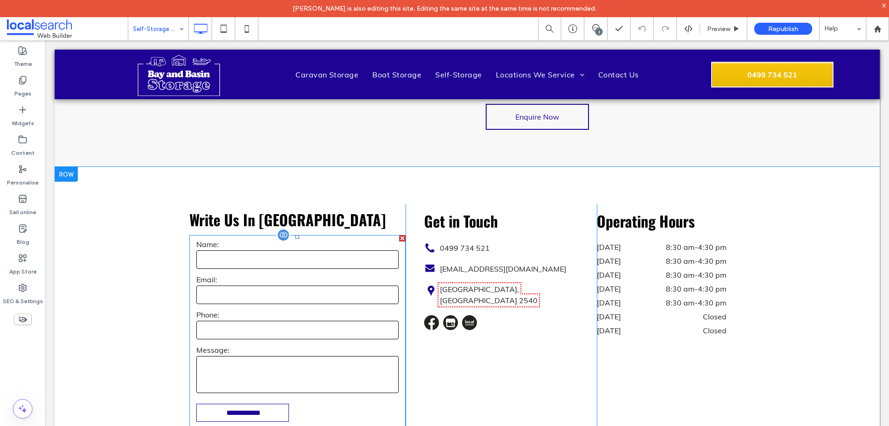
click at [330, 250] on input "text" at bounding box center [297, 259] width 202 height 19
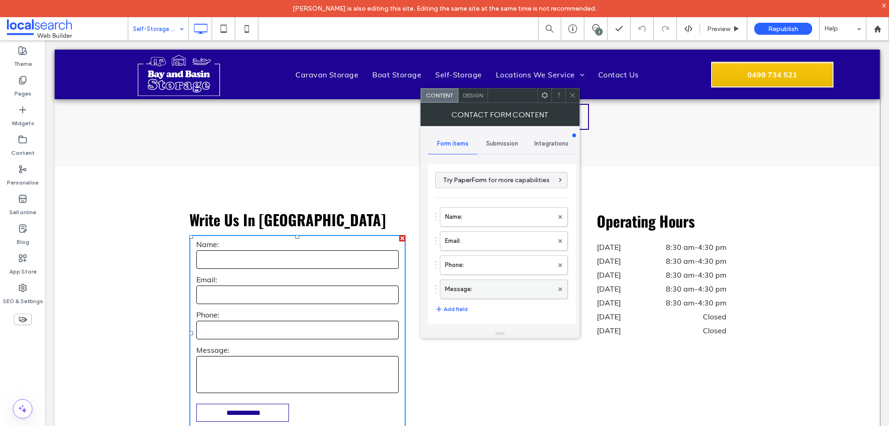
click at [522, 285] on label "Message:" at bounding box center [499, 289] width 108 height 19
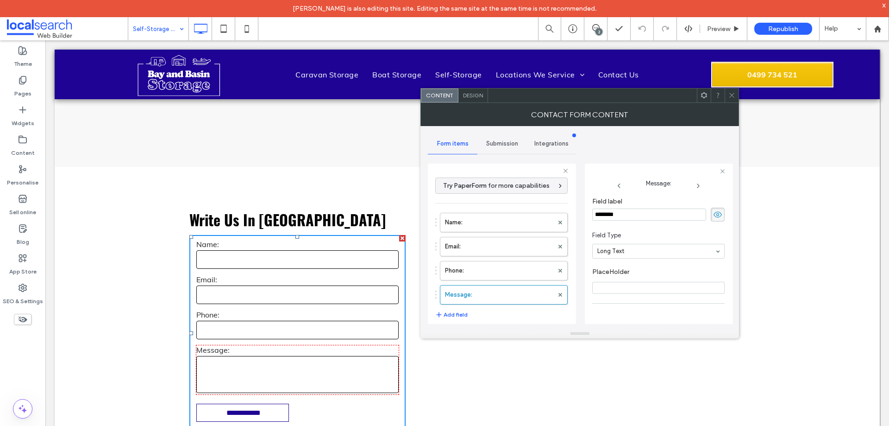
scroll to position [65, 0]
click at [491, 273] on label "Phone:" at bounding box center [499, 270] width 108 height 19
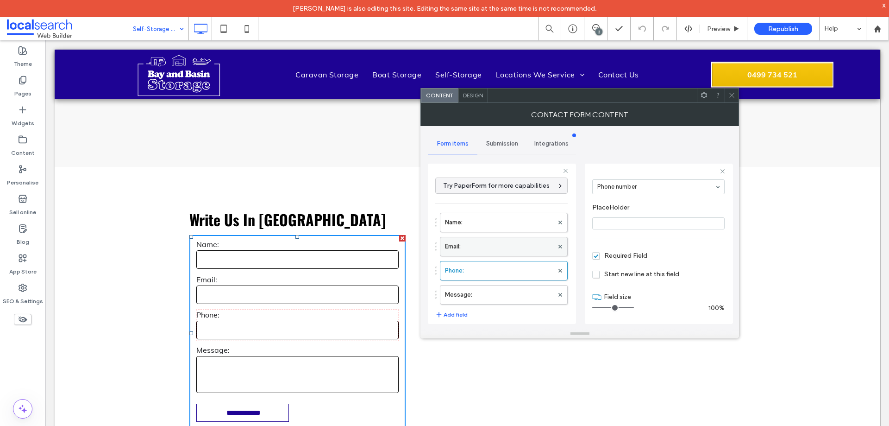
click at [507, 244] on label "Email:" at bounding box center [499, 246] width 108 height 19
click at [502, 223] on label "Name:" at bounding box center [499, 222] width 108 height 19
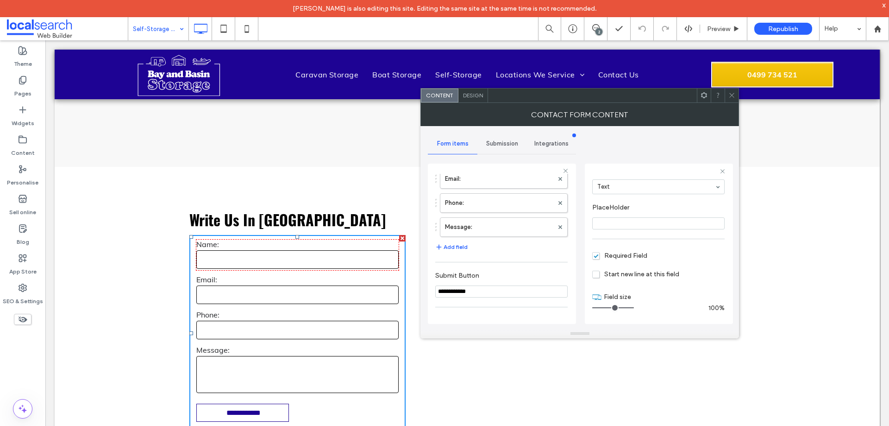
scroll to position [193, 0]
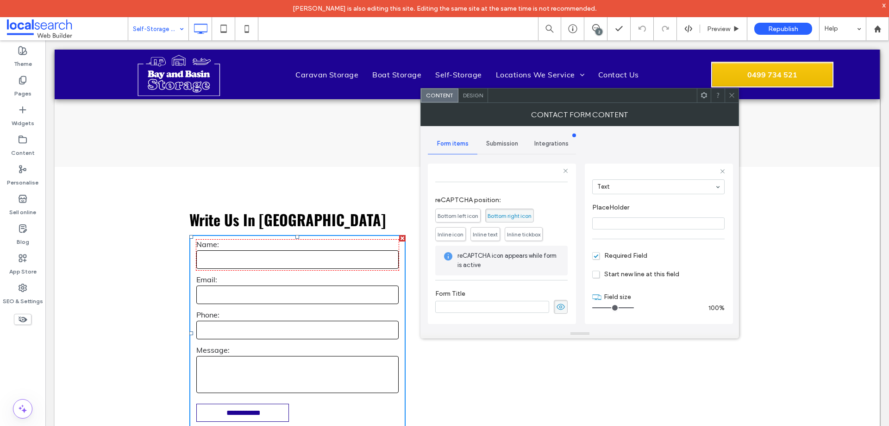
click at [504, 145] on span "Submission" at bounding box center [502, 143] width 32 height 7
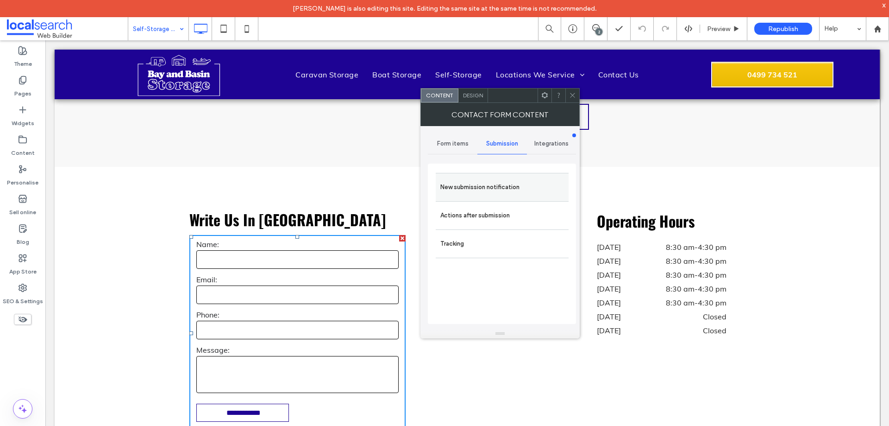
click at [527, 194] on label "New submission notification" at bounding box center [502, 187] width 124 height 19
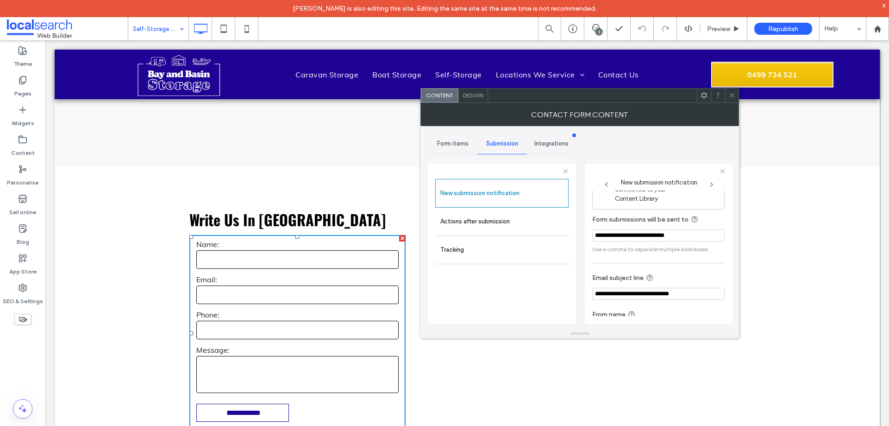
scroll to position [48, 0]
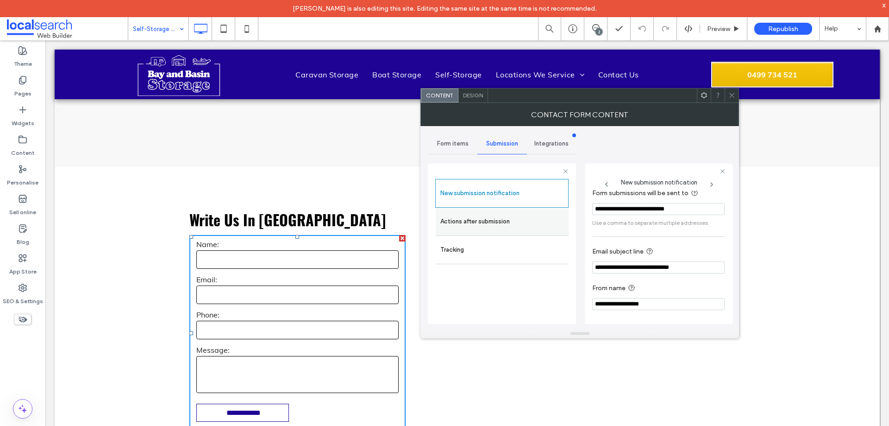
click at [529, 224] on label "Actions after submission" at bounding box center [502, 221] width 124 height 19
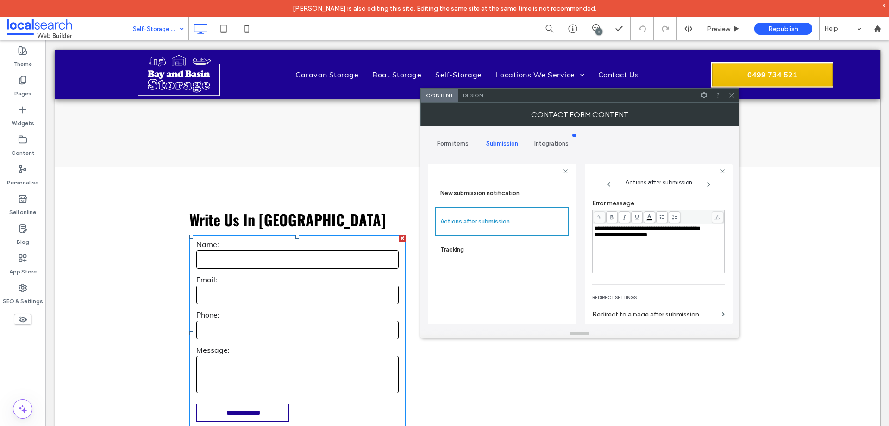
scroll to position [160, 0]
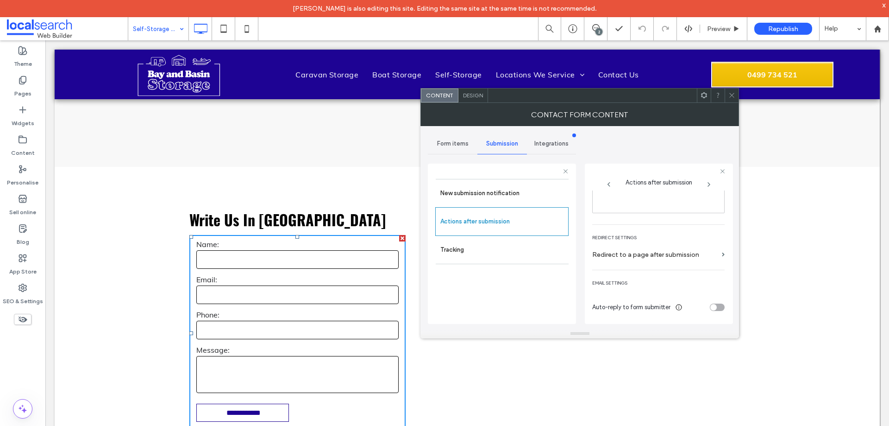
click at [471, 95] on span "Design" at bounding box center [473, 95] width 20 height 7
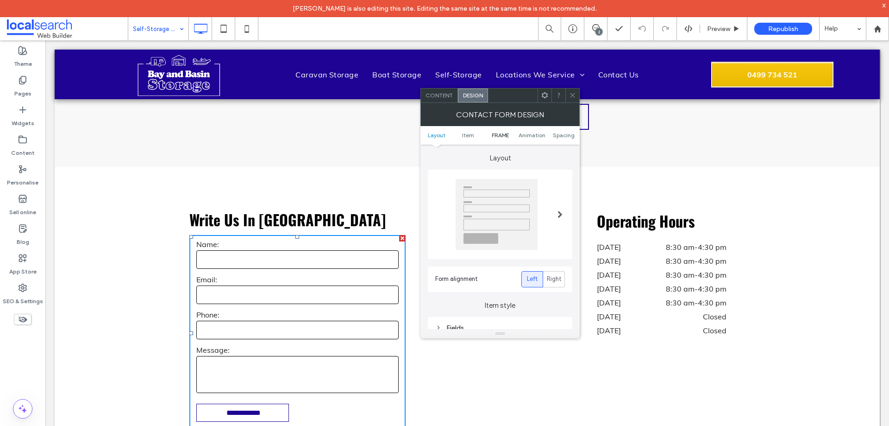
click at [496, 136] on span "FRAME" at bounding box center [500, 135] width 17 height 7
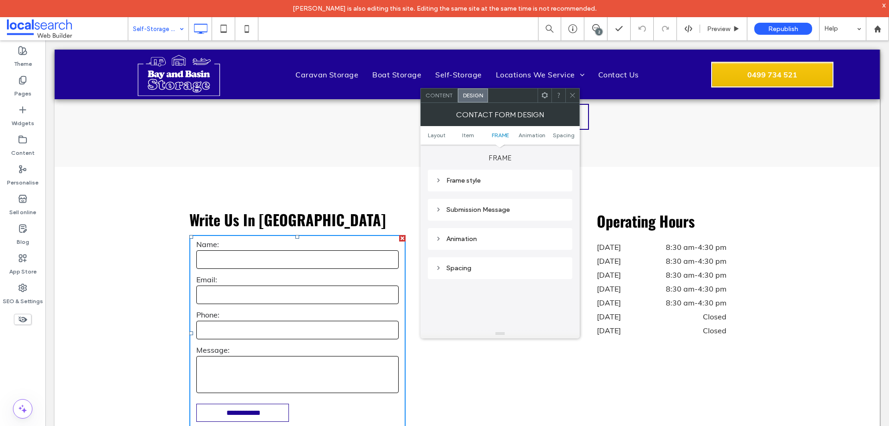
click at [514, 207] on div "Submission Message" at bounding box center [500, 210] width 130 height 8
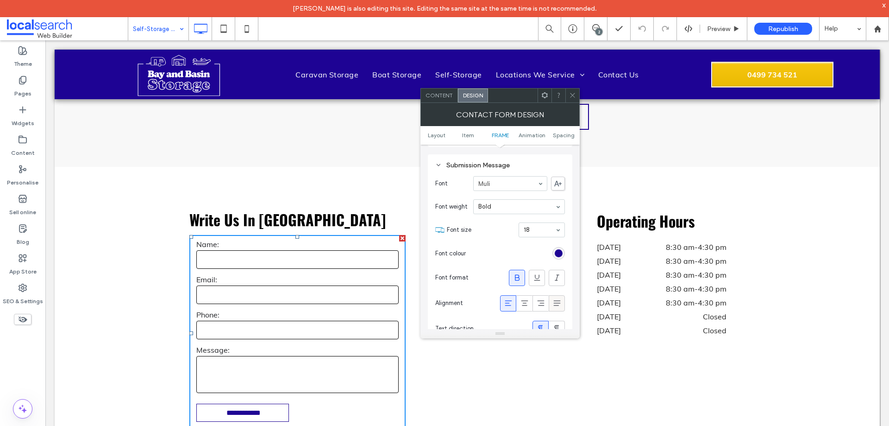
scroll to position [345, 0]
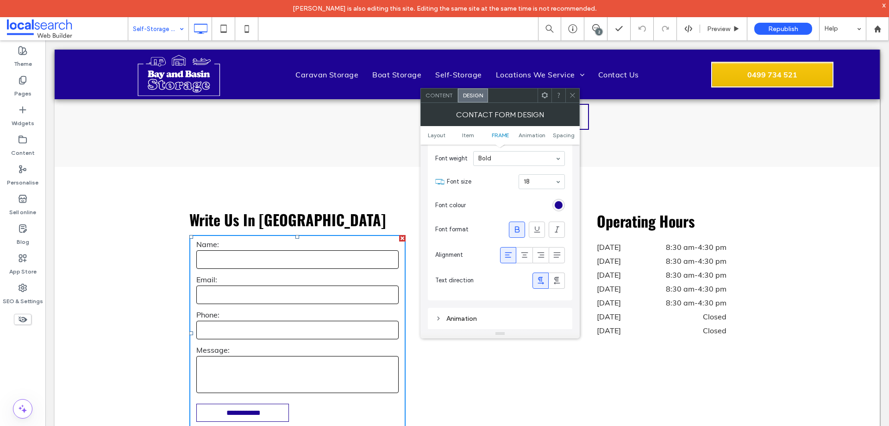
click at [573, 96] on icon at bounding box center [572, 95] width 7 height 7
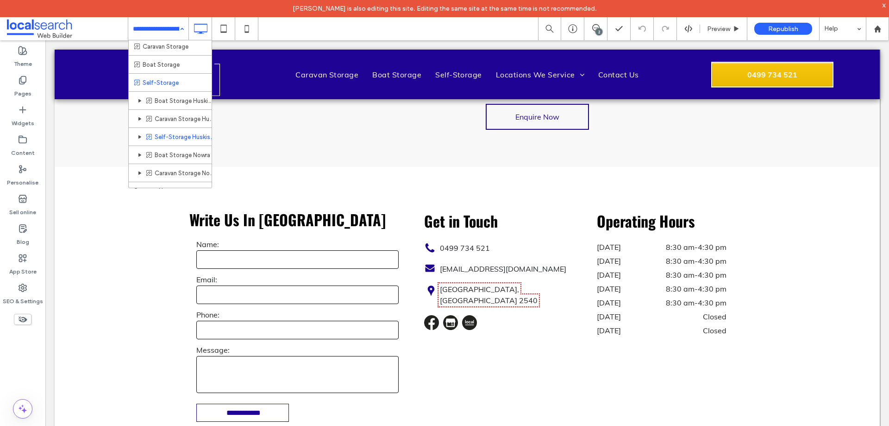
scroll to position [31, 0]
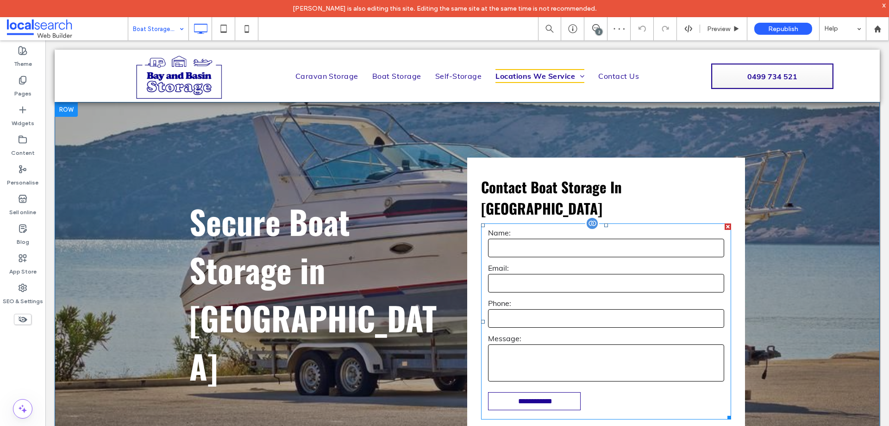
click at [617, 274] on input "email" at bounding box center [606, 283] width 236 height 19
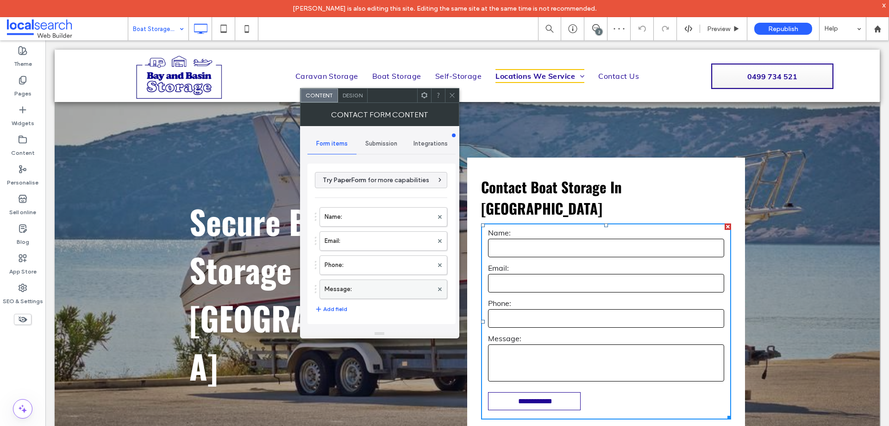
click at [370, 292] on label "Message:" at bounding box center [379, 289] width 108 height 19
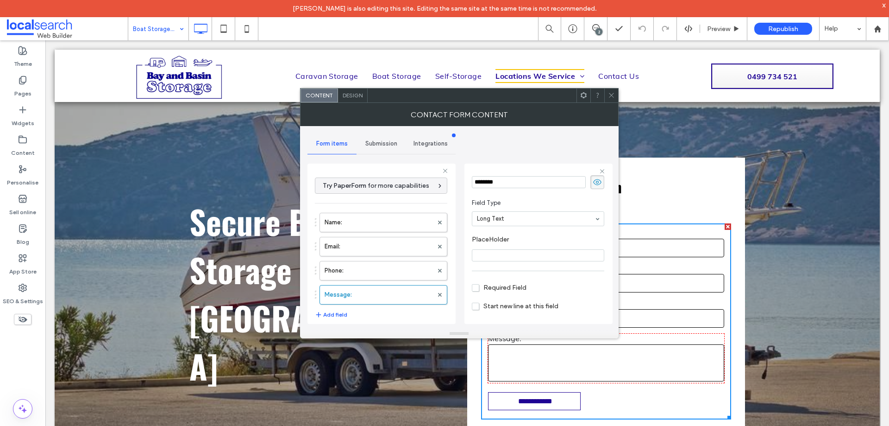
scroll to position [65, 0]
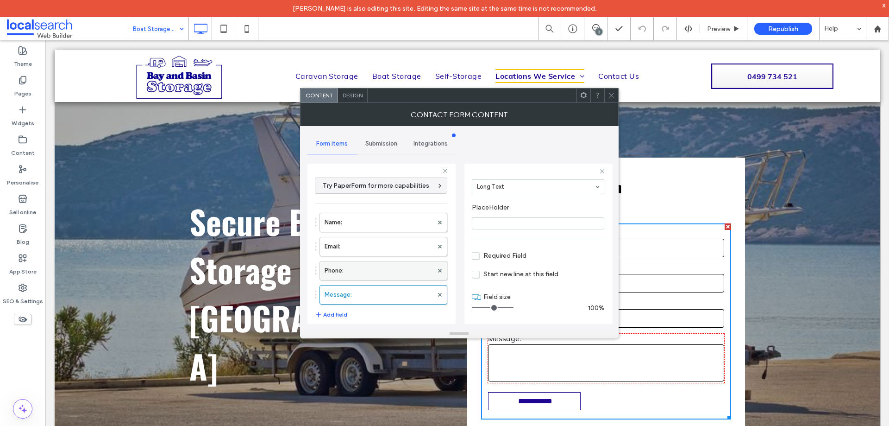
click at [348, 274] on label "Phone:" at bounding box center [379, 270] width 108 height 19
click at [358, 244] on label "Email:" at bounding box center [379, 246] width 108 height 19
click at [363, 221] on label "Name:" at bounding box center [379, 222] width 108 height 19
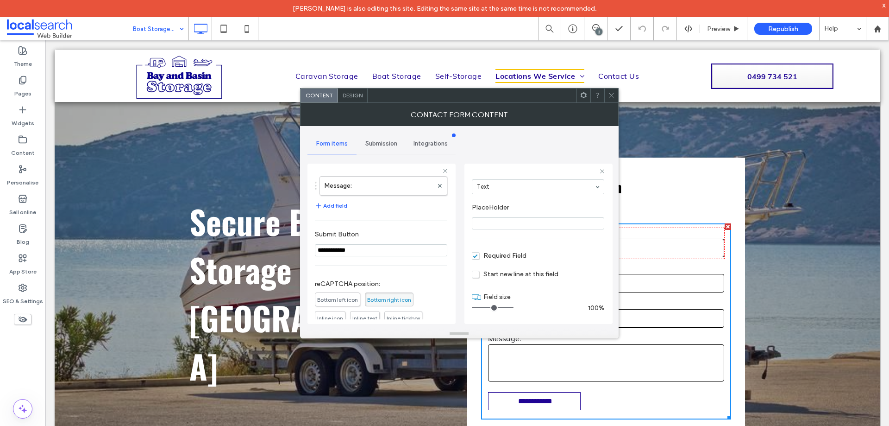
scroll to position [193, 0]
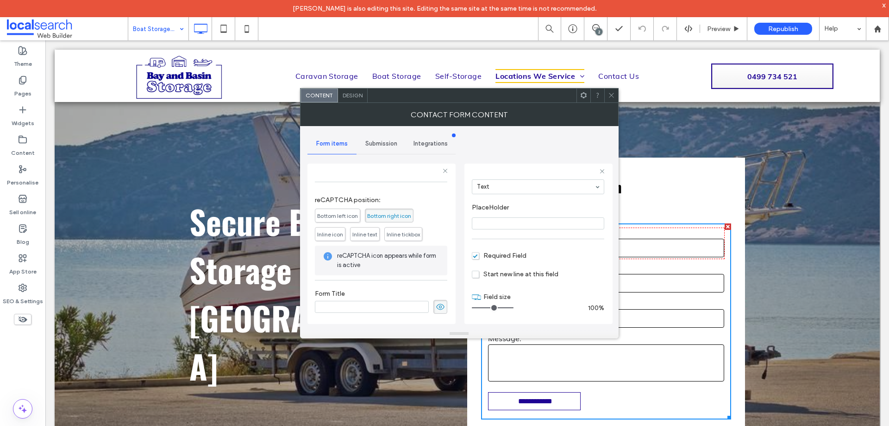
click at [398, 140] on div "Submission" at bounding box center [382, 143] width 50 height 20
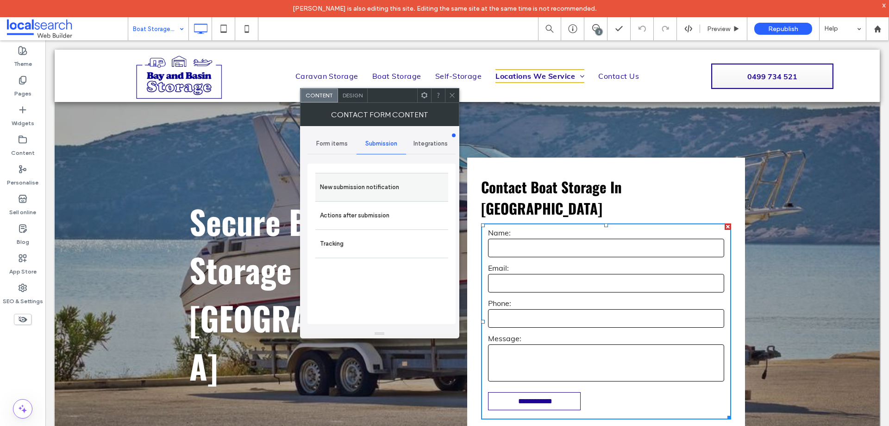
click at [400, 180] on label "New submission notification" at bounding box center [382, 187] width 124 height 19
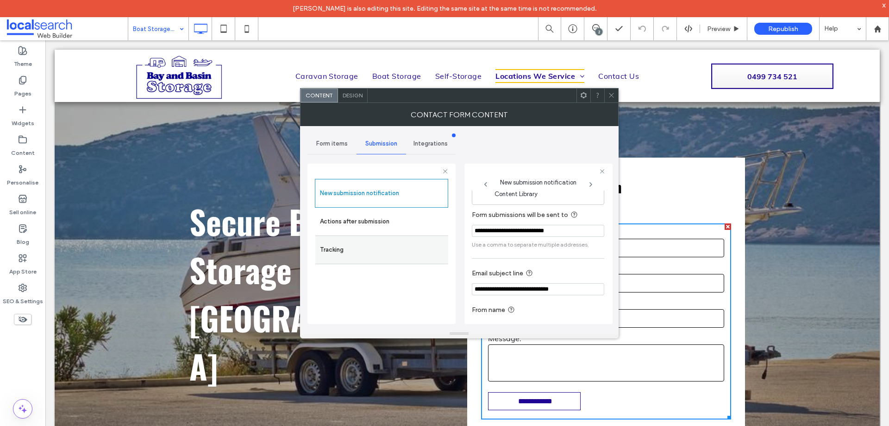
scroll to position [48, 0]
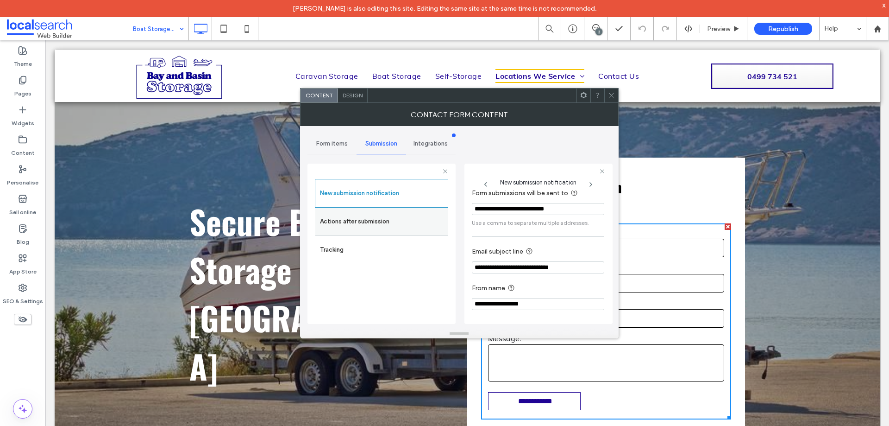
click at [411, 220] on label "Actions after submission" at bounding box center [382, 221] width 124 height 19
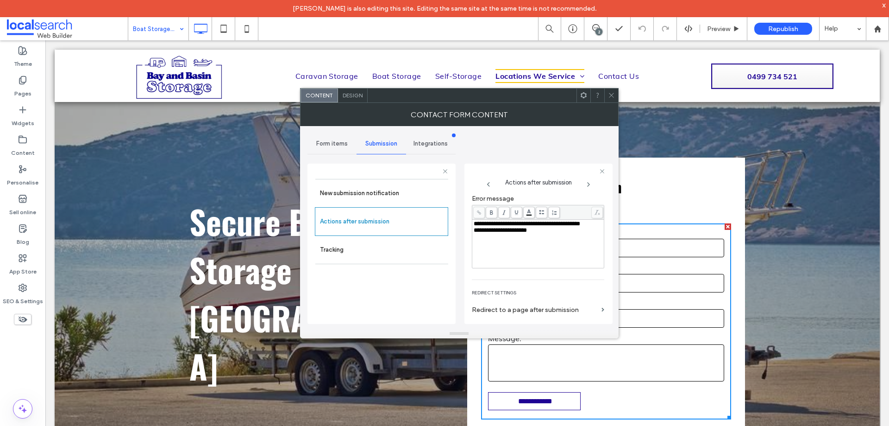
scroll to position [160, 0]
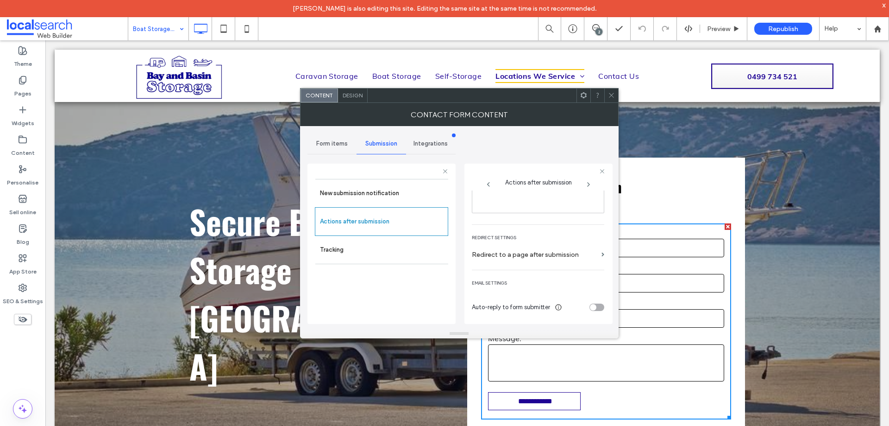
click at [353, 94] on span "Design" at bounding box center [353, 95] width 20 height 7
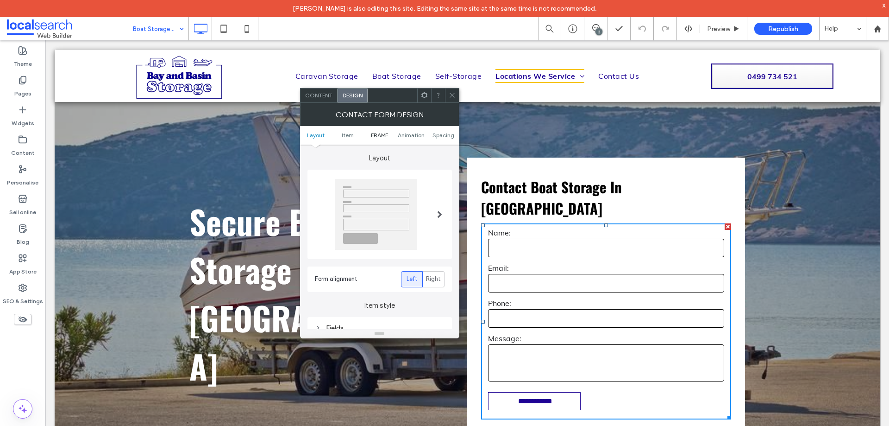
click at [380, 133] on span "FRAME" at bounding box center [379, 135] width 17 height 7
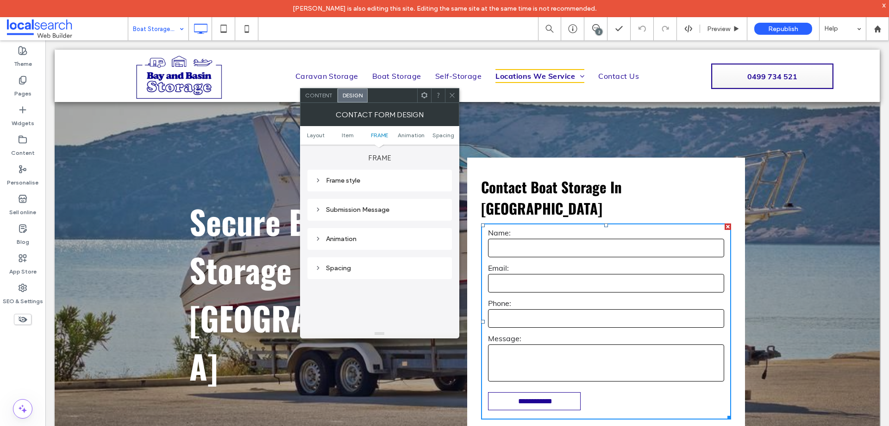
click at [396, 207] on div "Submission Message" at bounding box center [380, 210] width 130 height 8
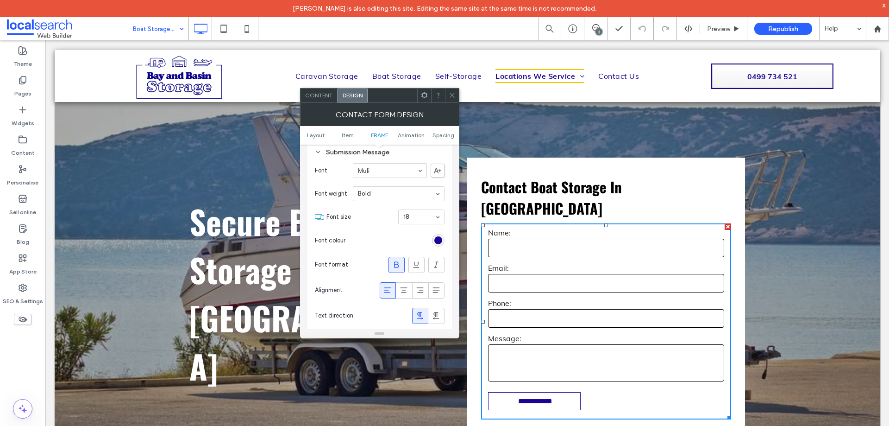
scroll to position [391, 0]
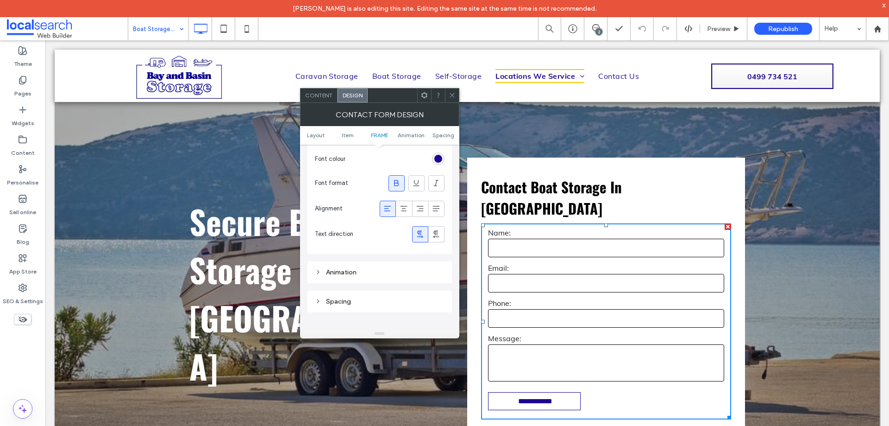
drag, startPoint x: 451, startPoint y: 99, endPoint x: 414, endPoint y: 69, distance: 46.4
click at [451, 99] on span at bounding box center [452, 95] width 7 height 14
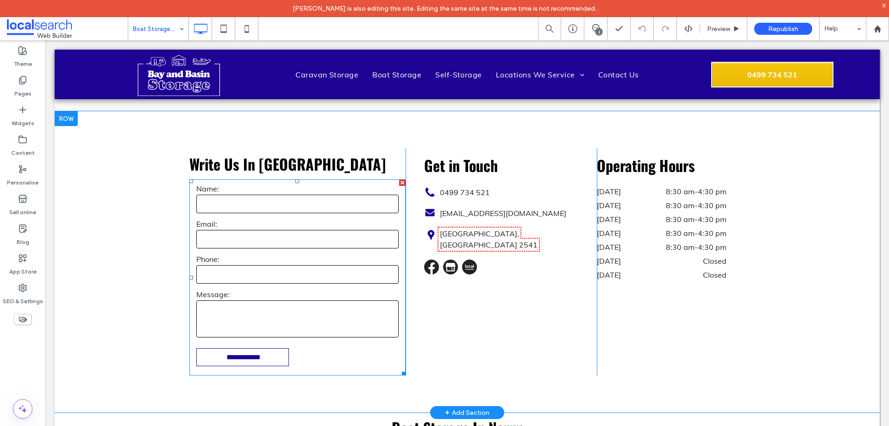
scroll to position [1250, 0]
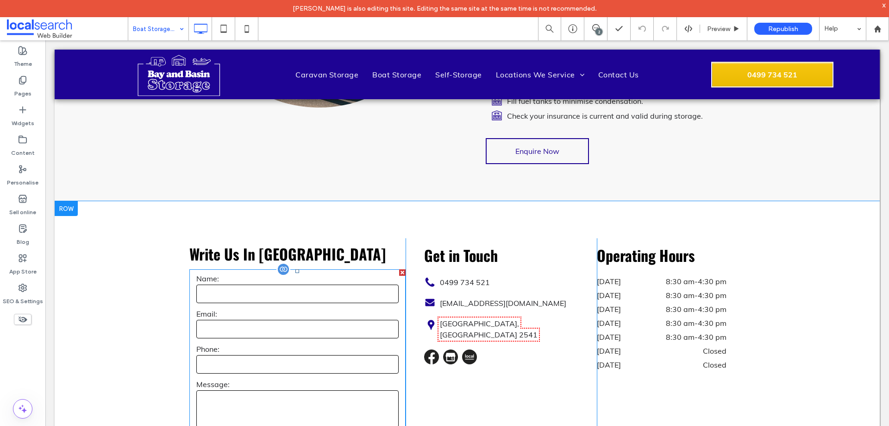
click at [374, 320] on input "email" at bounding box center [297, 329] width 202 height 19
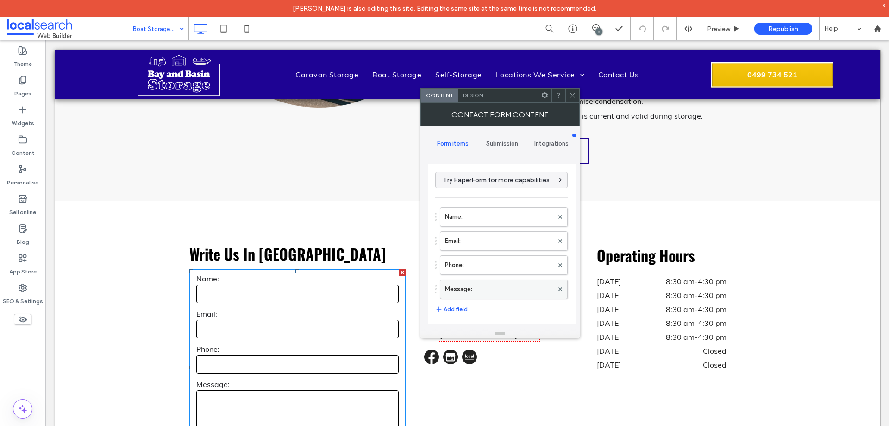
drag, startPoint x: 468, startPoint y: 283, endPoint x: 492, endPoint y: 288, distance: 24.2
click at [469, 282] on label "Message:" at bounding box center [499, 289] width 108 height 19
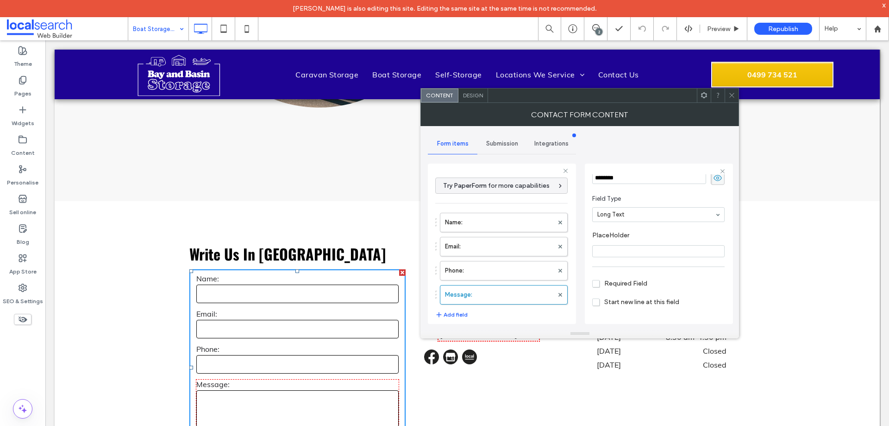
scroll to position [65, 0]
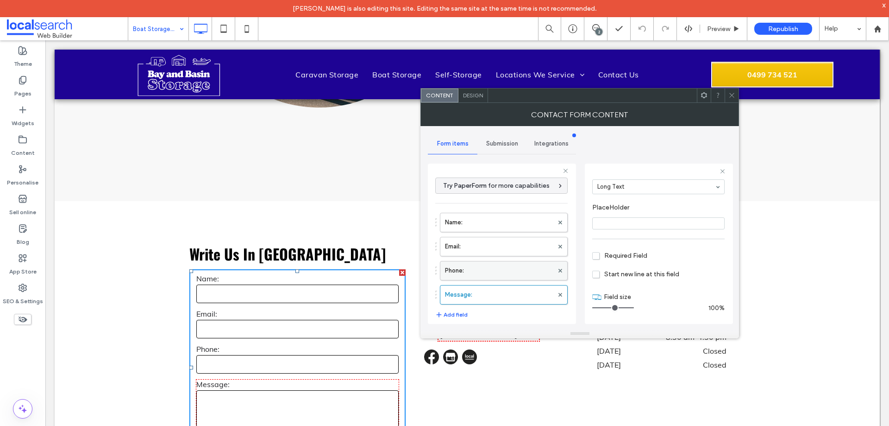
click at [500, 271] on label "Phone:" at bounding box center [499, 270] width 108 height 19
click at [502, 250] on label "Email:" at bounding box center [499, 246] width 108 height 19
click at [498, 221] on label "Name:" at bounding box center [499, 222] width 108 height 19
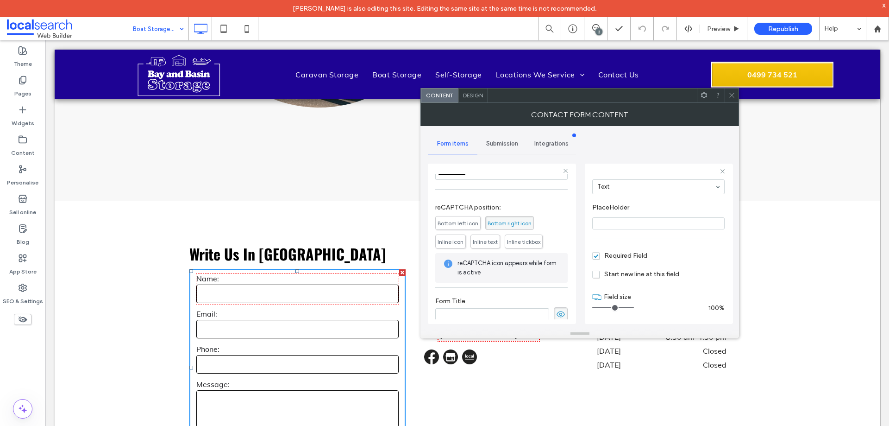
scroll to position [193, 0]
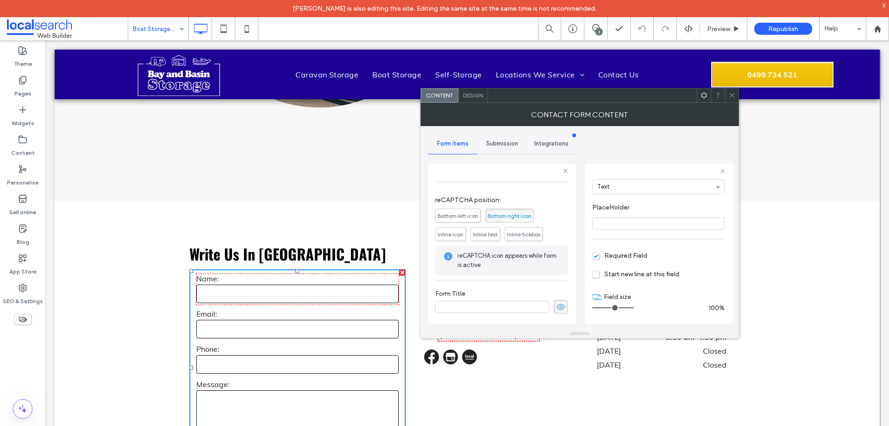
drag, startPoint x: 501, startPoint y: 145, endPoint x: 514, endPoint y: 155, distance: 15.9
click at [501, 146] on span "Submission" at bounding box center [502, 143] width 32 height 7
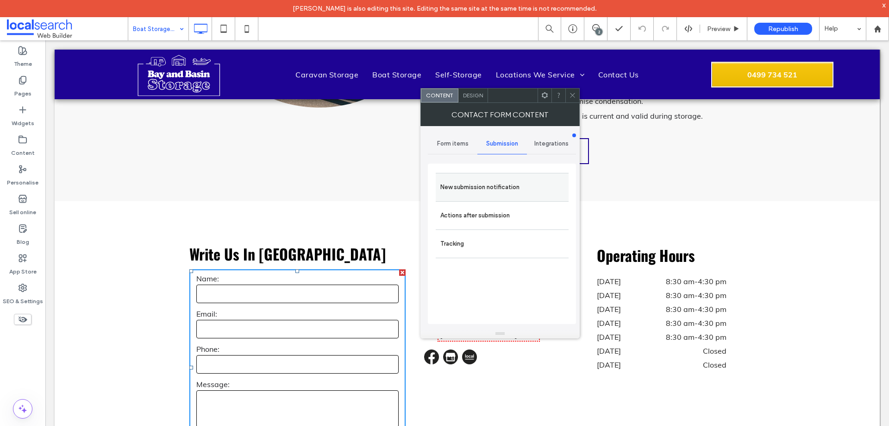
click at [530, 183] on label "New submission notification" at bounding box center [502, 187] width 124 height 19
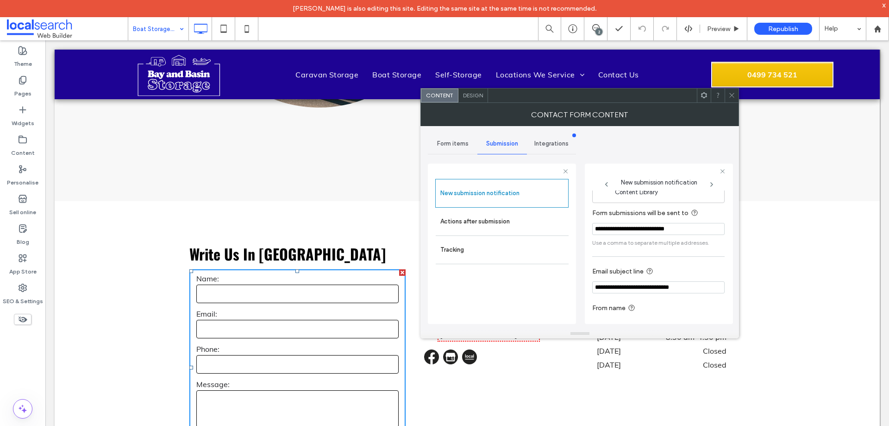
scroll to position [48, 0]
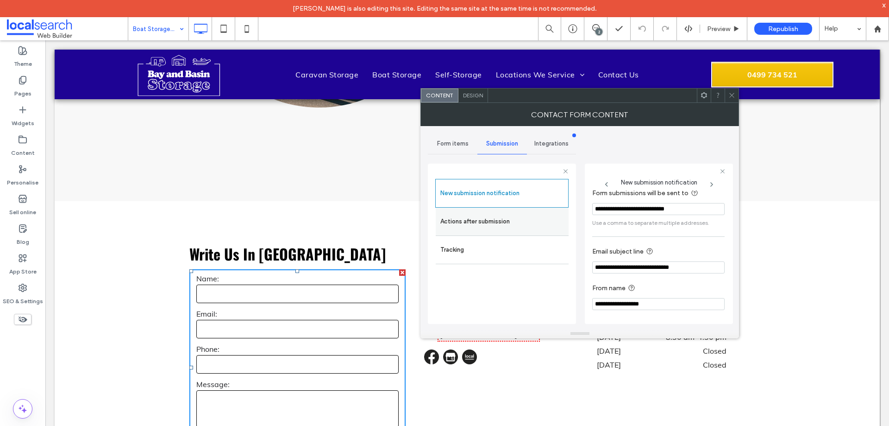
click at [523, 228] on label "Actions after submission" at bounding box center [502, 221] width 124 height 19
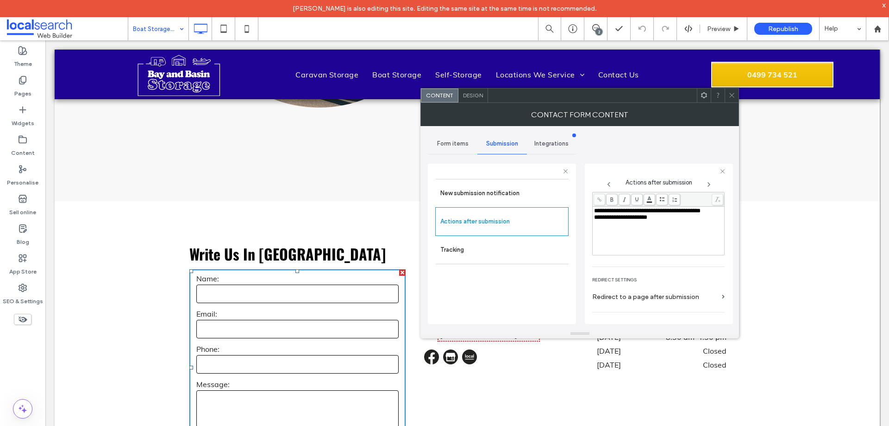
scroll to position [160, 0]
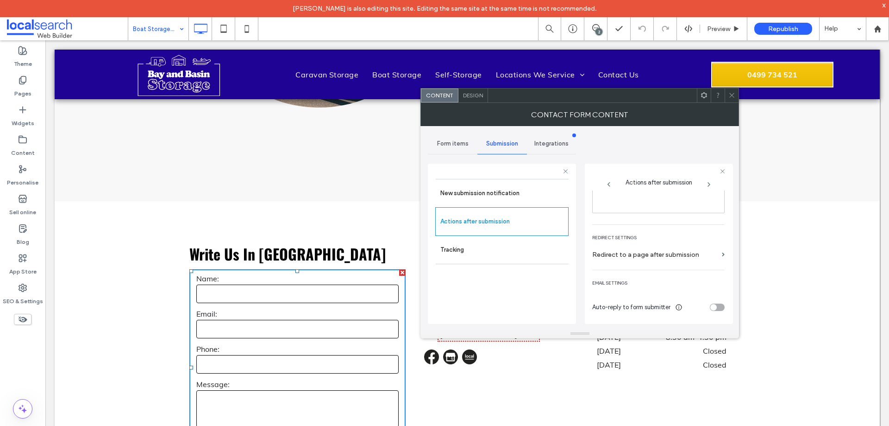
click at [471, 100] on div "Design" at bounding box center [473, 95] width 30 height 14
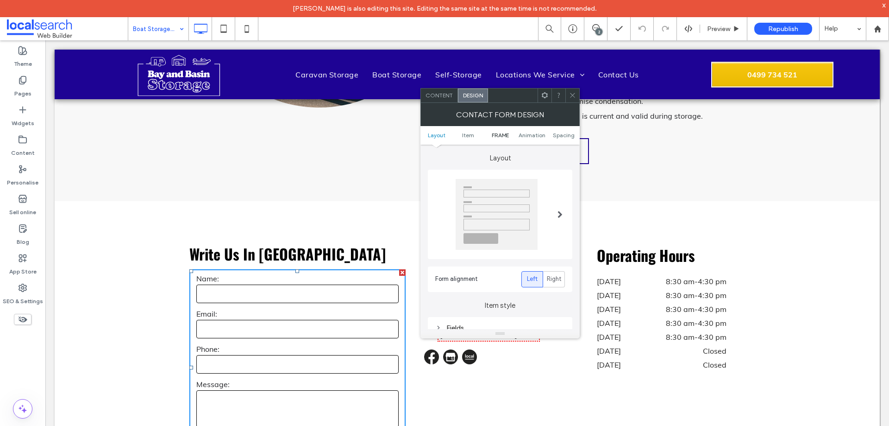
click at [496, 134] on span "FRAME" at bounding box center [500, 135] width 17 height 7
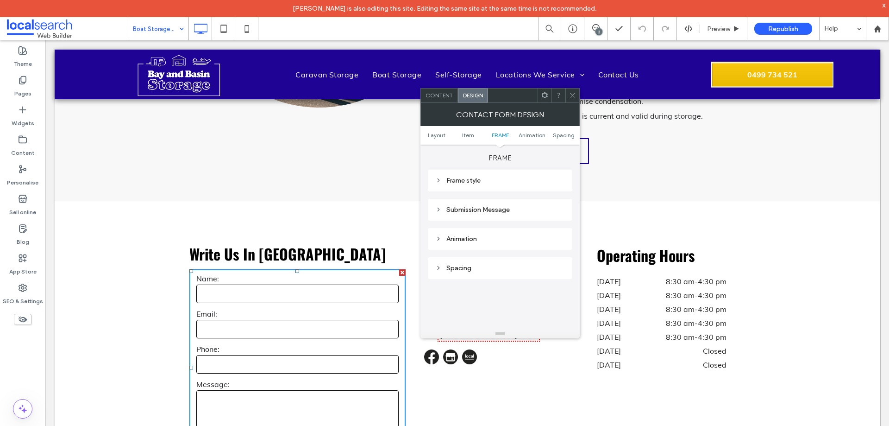
click at [500, 210] on div "Submission Message" at bounding box center [500, 210] width 130 height 8
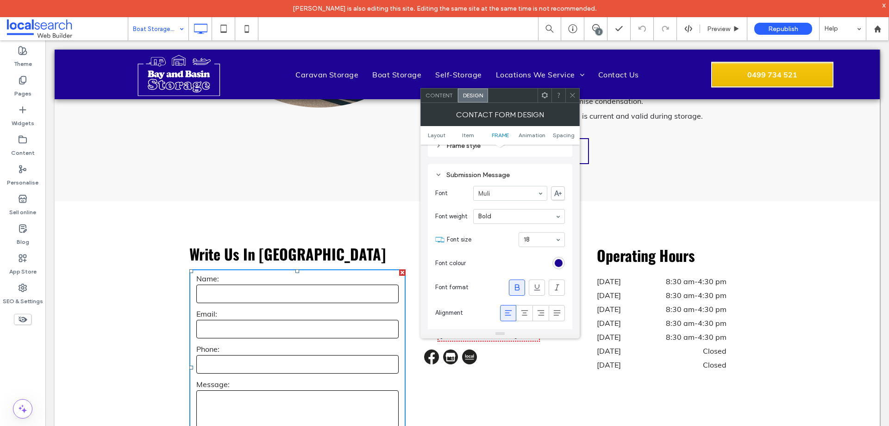
scroll to position [345, 0]
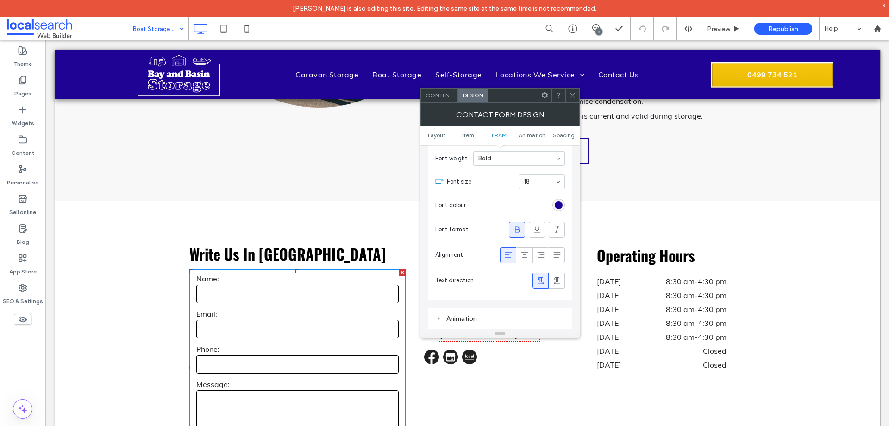
click at [572, 96] on icon at bounding box center [572, 95] width 7 height 7
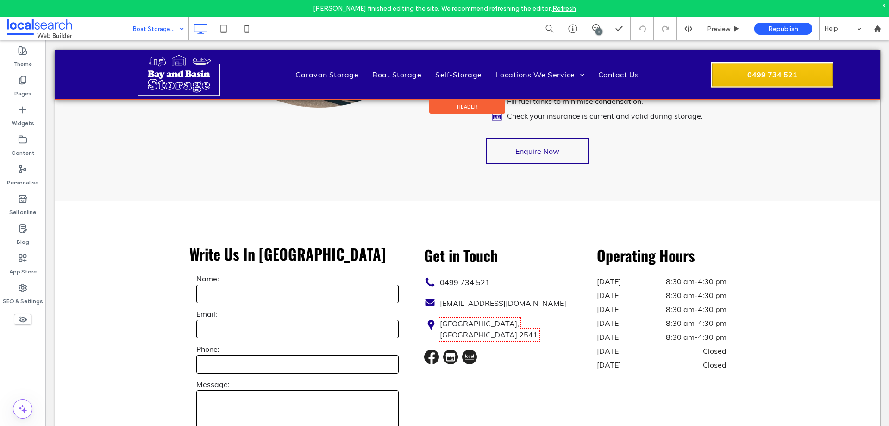
click at [467, 107] on span "Header" at bounding box center [467, 107] width 21 height 8
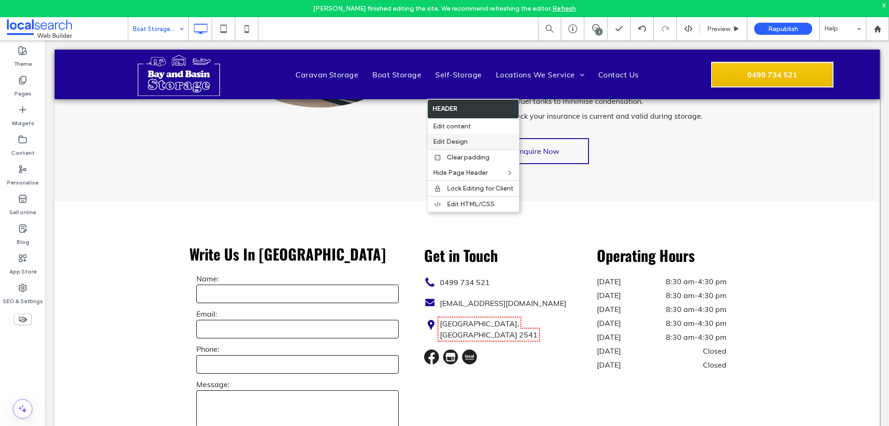
click at [468, 139] on label "Edit Design" at bounding box center [473, 142] width 81 height 8
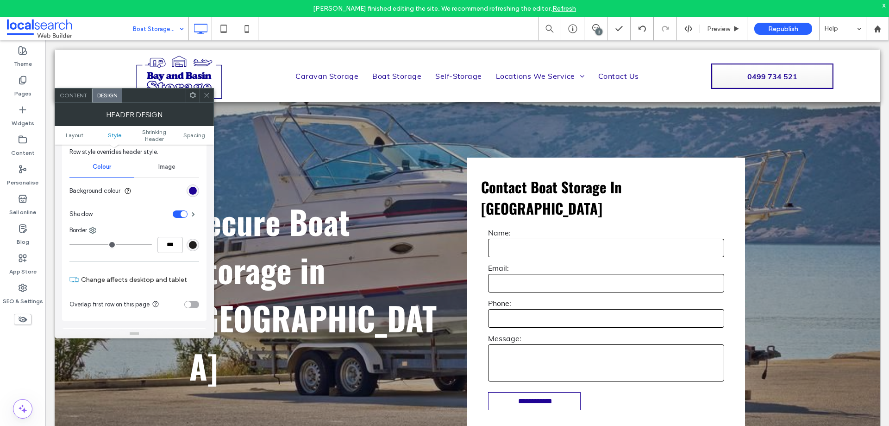
scroll to position [185, 0]
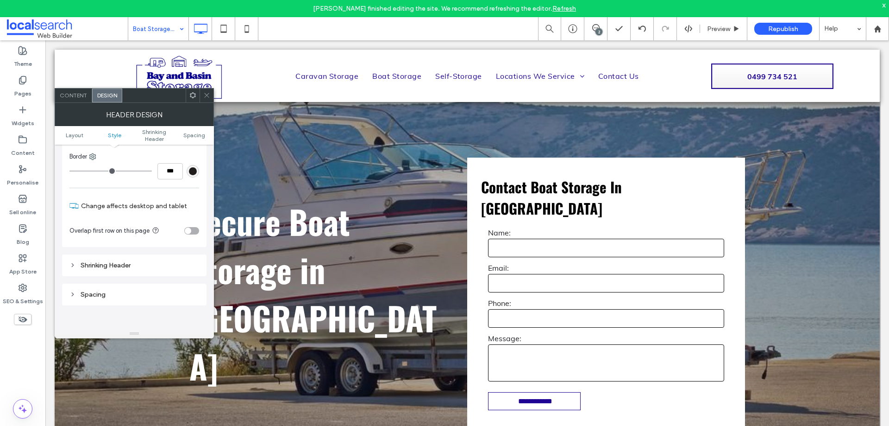
click at [161, 258] on div "Shrinking Header" at bounding box center [134, 265] width 144 height 22
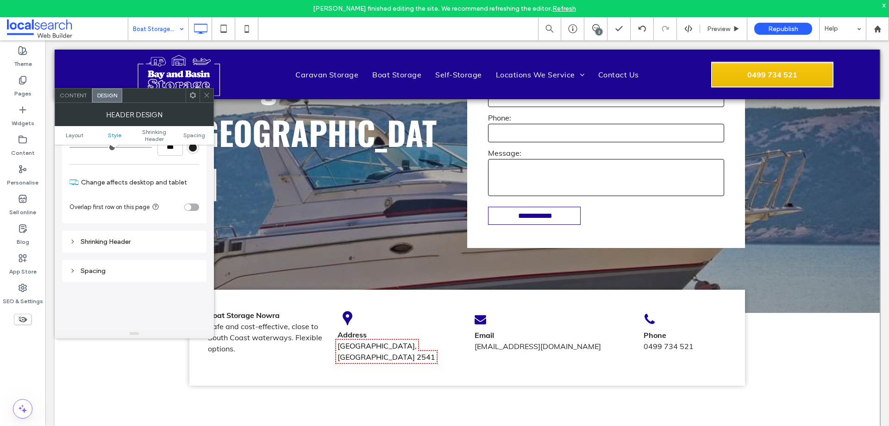
scroll to position [232, 0]
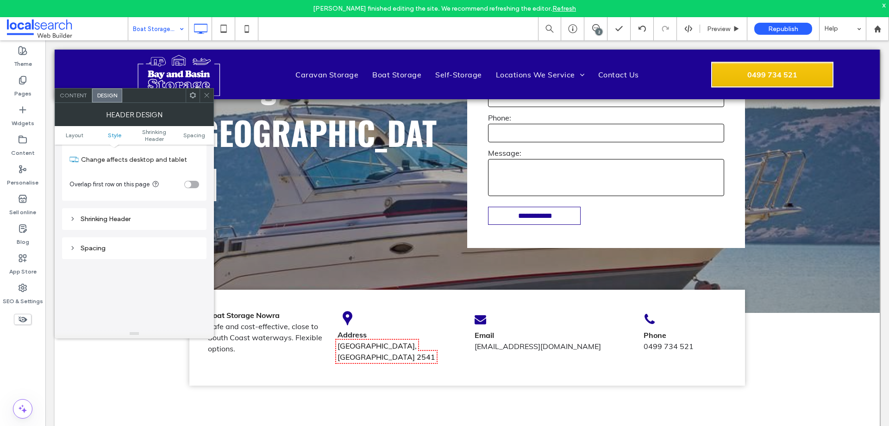
drag, startPoint x: 131, startPoint y: 217, endPoint x: 137, endPoint y: 230, distance: 13.9
click at [130, 217] on div "Shrinking Header" at bounding box center [134, 219] width 130 height 8
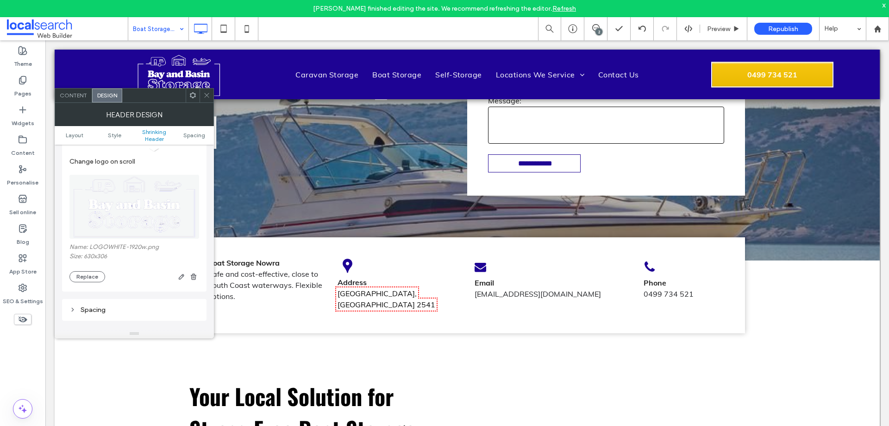
scroll to position [509, 0]
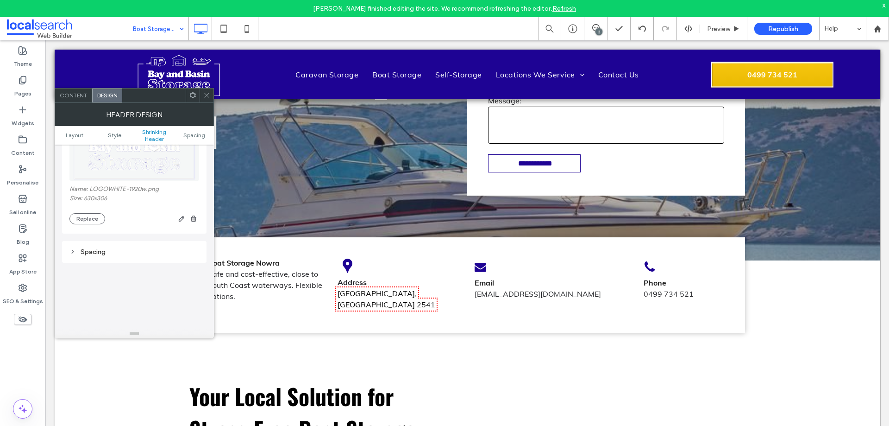
drag, startPoint x: 205, startPoint y: 100, endPoint x: 151, endPoint y: 116, distance: 56.6
click at [205, 100] on span at bounding box center [206, 95] width 7 height 14
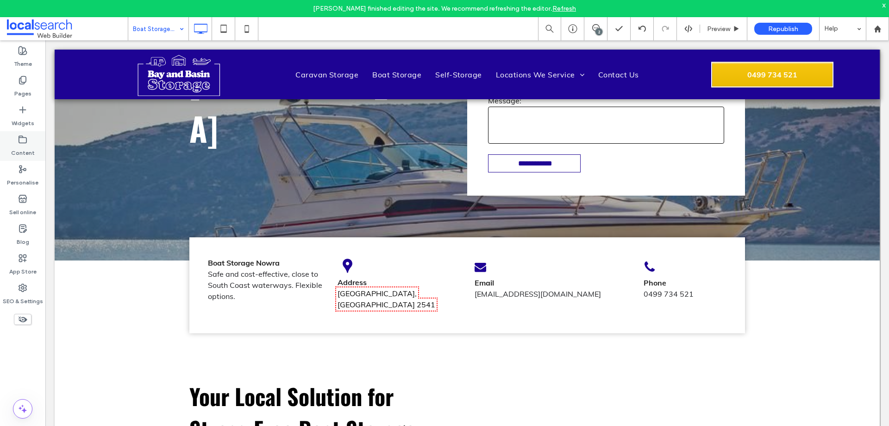
click at [22, 146] on label "Content" at bounding box center [23, 150] width 24 height 13
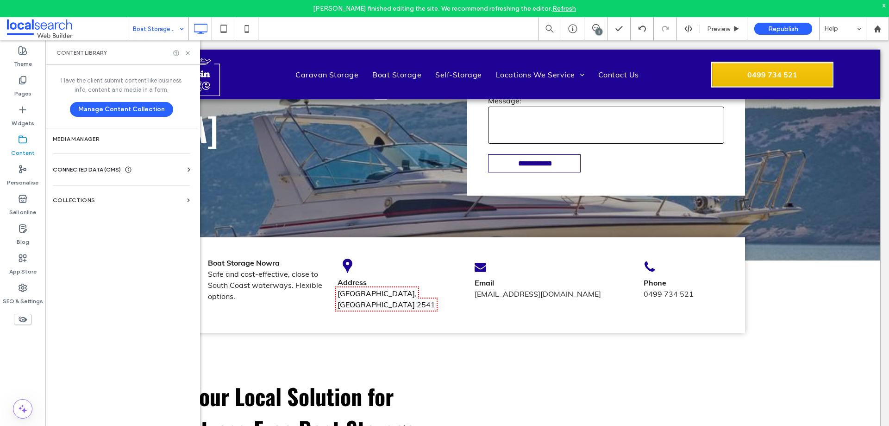
click at [107, 170] on span "CONNECTED DATA (CMS)" at bounding box center [87, 169] width 68 height 9
click at [111, 201] on section "Business info" at bounding box center [123, 192] width 141 height 21
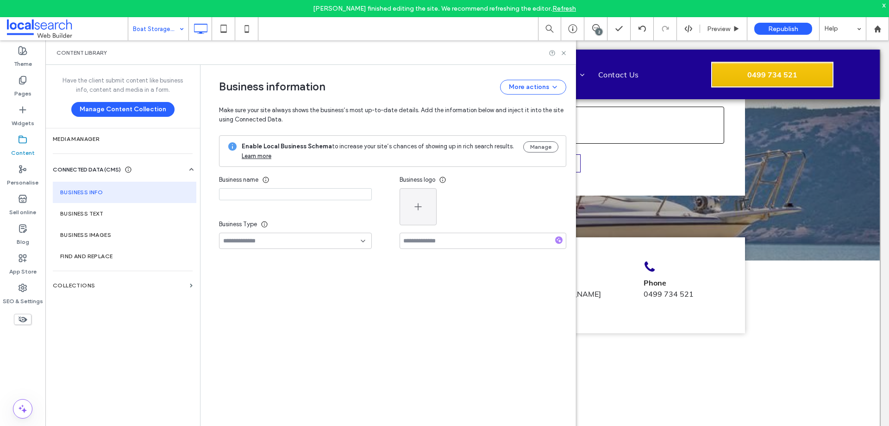
type input "**********"
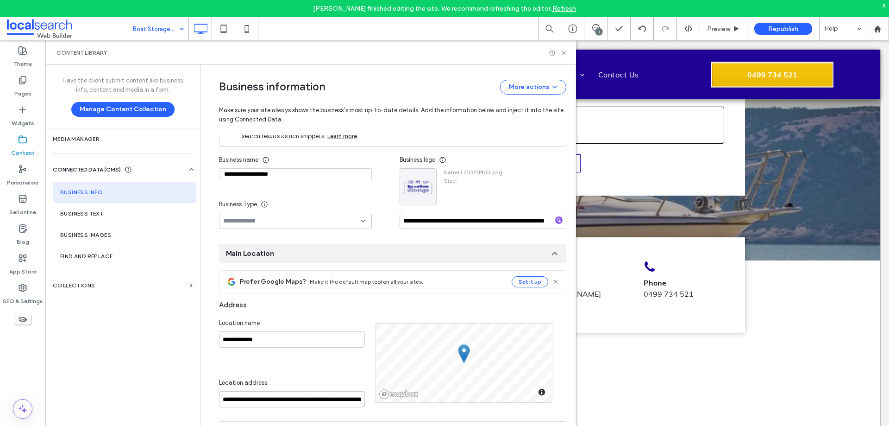
scroll to position [13, 0]
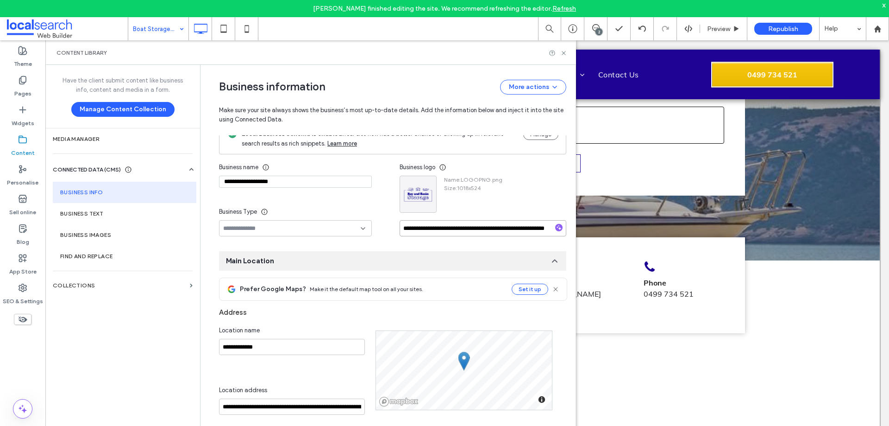
click at [478, 226] on input "**********" at bounding box center [483, 228] width 167 height 16
click at [566, 54] on icon at bounding box center [563, 53] width 7 height 7
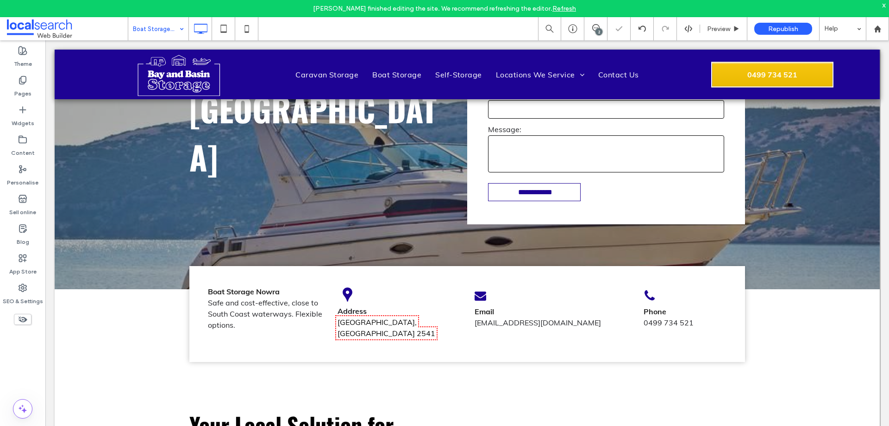
scroll to position [52, 0]
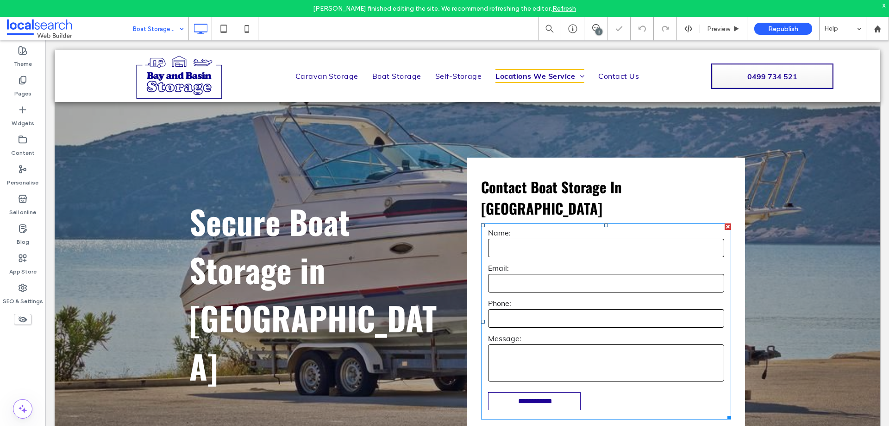
click at [563, 238] on input "text" at bounding box center [606, 247] width 236 height 19
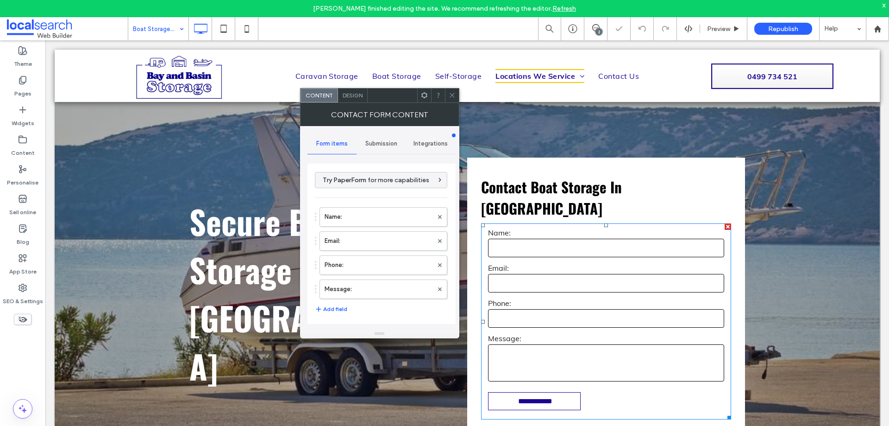
scroll to position [0, 0]
click at [392, 287] on label "Message:" at bounding box center [379, 289] width 108 height 19
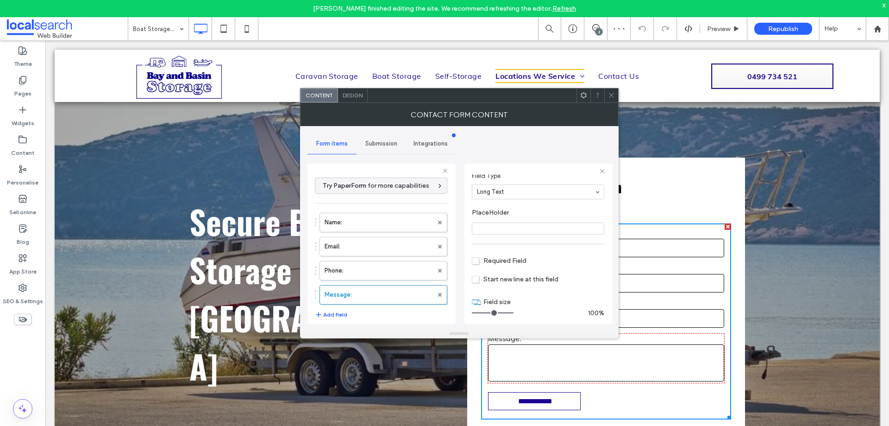
scroll to position [65, 0]
drag, startPoint x: 383, startPoint y: 269, endPoint x: 384, endPoint y: 262, distance: 7.5
click at [383, 270] on label "Phone:" at bounding box center [379, 270] width 108 height 19
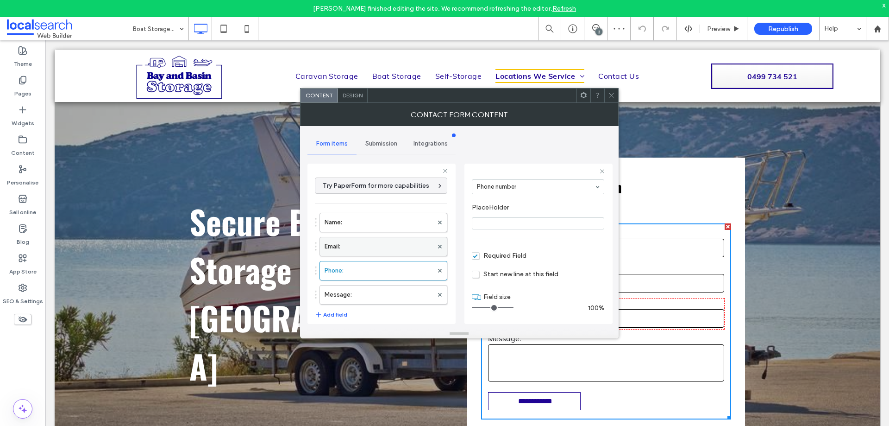
click at [386, 250] on label "Email:" at bounding box center [379, 246] width 108 height 19
click at [389, 226] on label "Name:" at bounding box center [379, 222] width 108 height 19
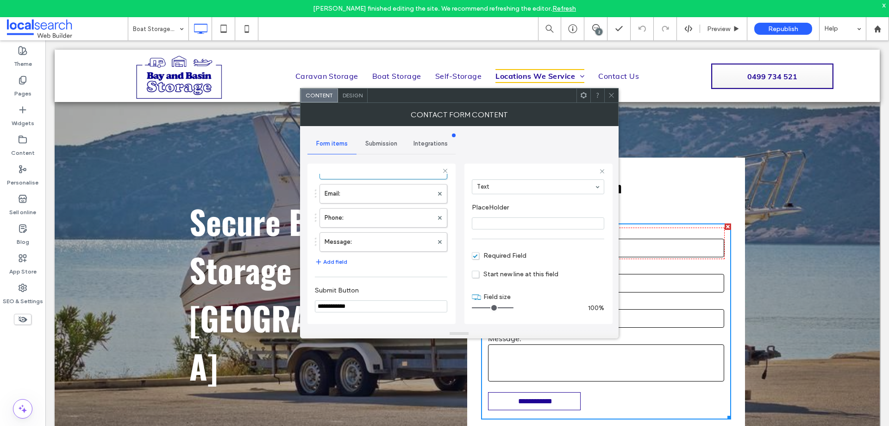
scroll to position [193, 0]
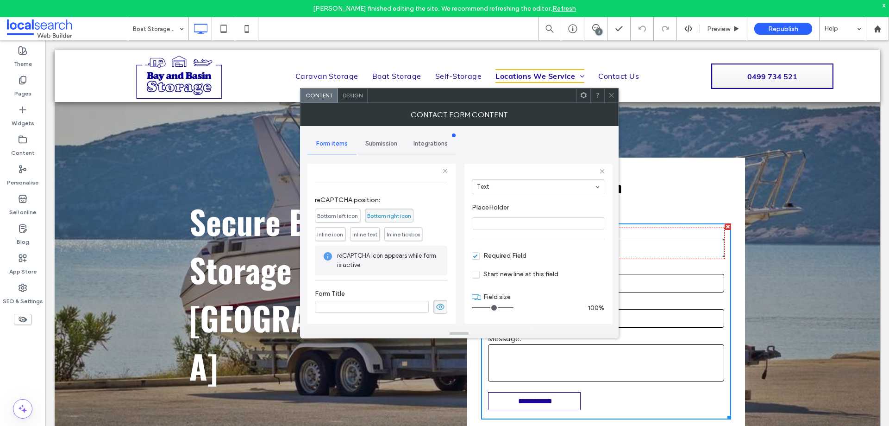
click at [387, 149] on div "Submission" at bounding box center [382, 143] width 50 height 20
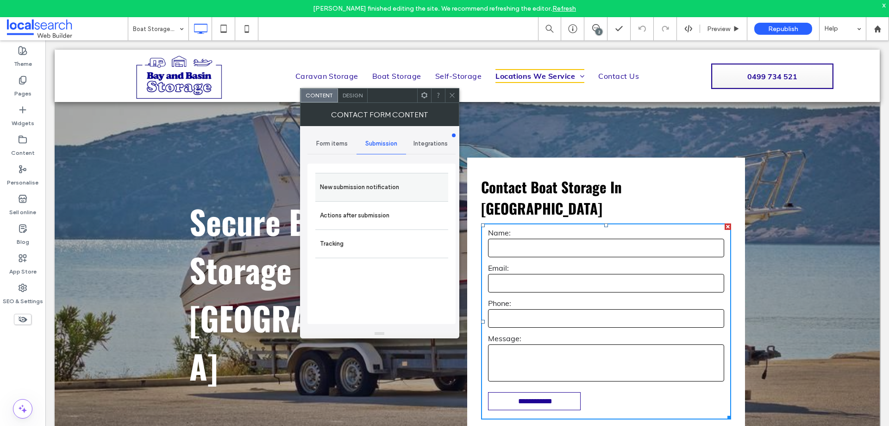
click at [395, 183] on label "New submission notification" at bounding box center [382, 187] width 124 height 19
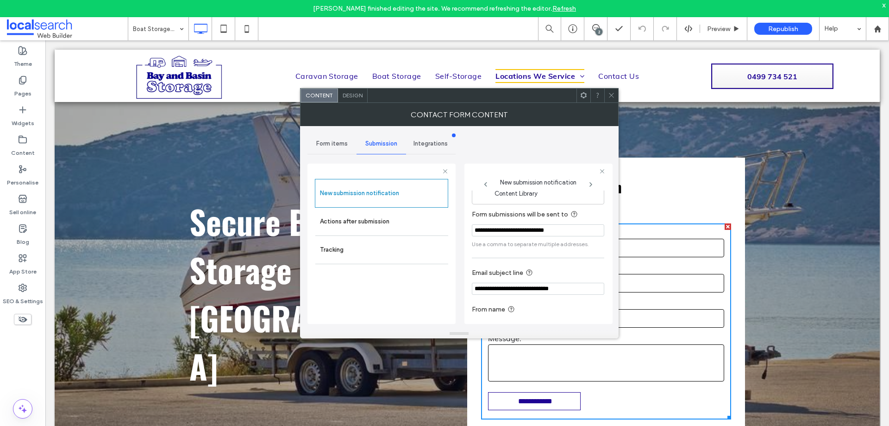
scroll to position [48, 0]
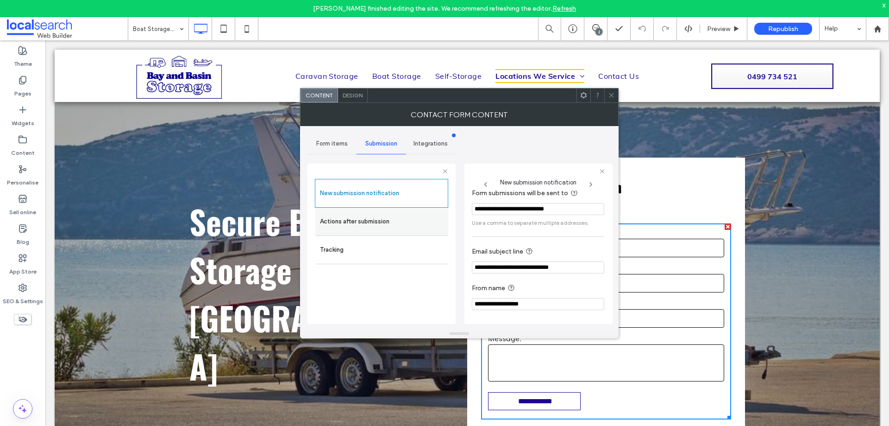
click at [394, 225] on label "Actions after submission" at bounding box center [382, 221] width 124 height 19
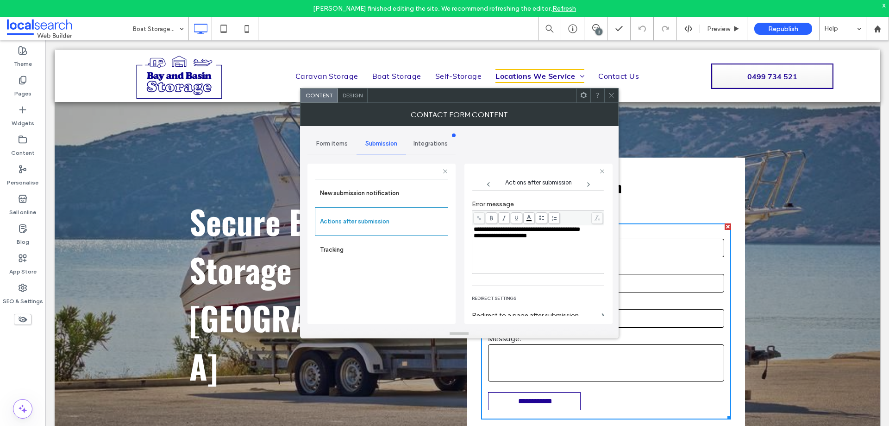
scroll to position [160, 0]
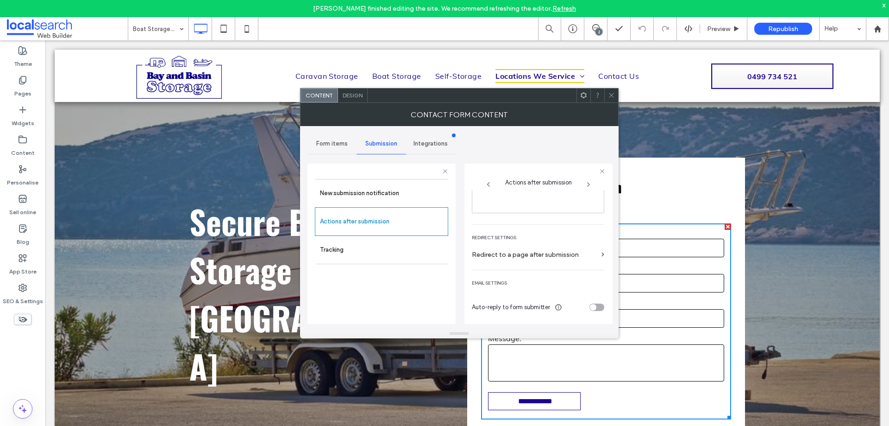
click at [355, 98] on span "Design" at bounding box center [353, 95] width 20 height 7
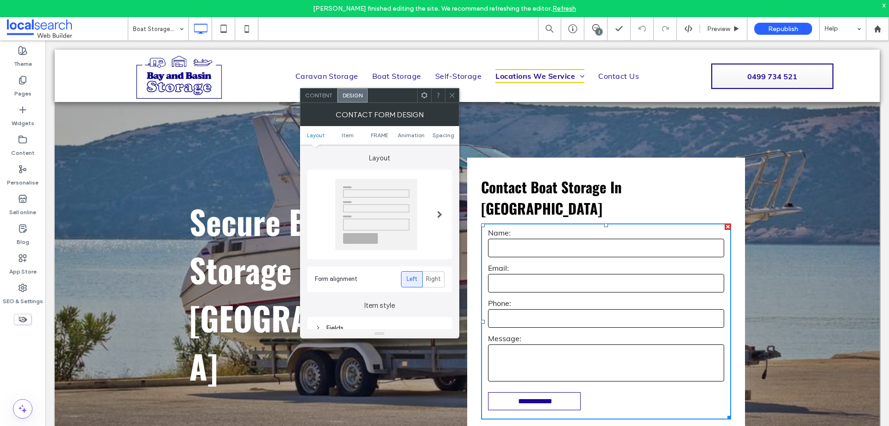
click at [376, 140] on ul "Layout Item FRAME Animation Spacing" at bounding box center [379, 135] width 159 height 19
click at [378, 138] on span "FRAME" at bounding box center [379, 135] width 17 height 7
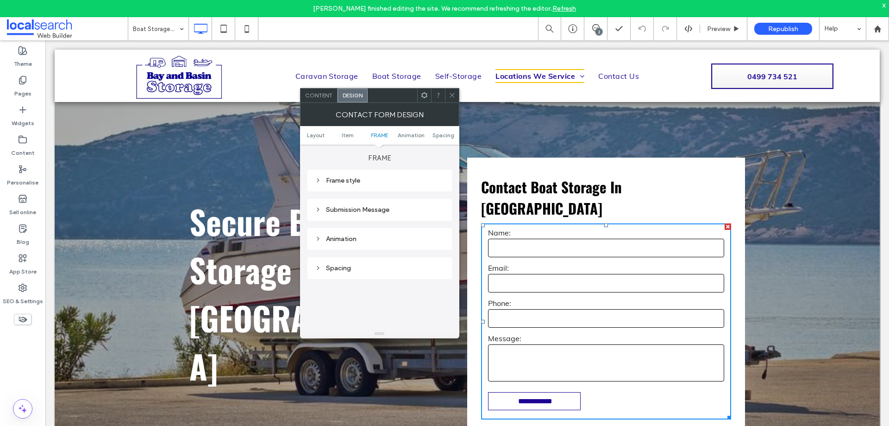
click at [385, 208] on div "Submission Message" at bounding box center [380, 210] width 130 height 8
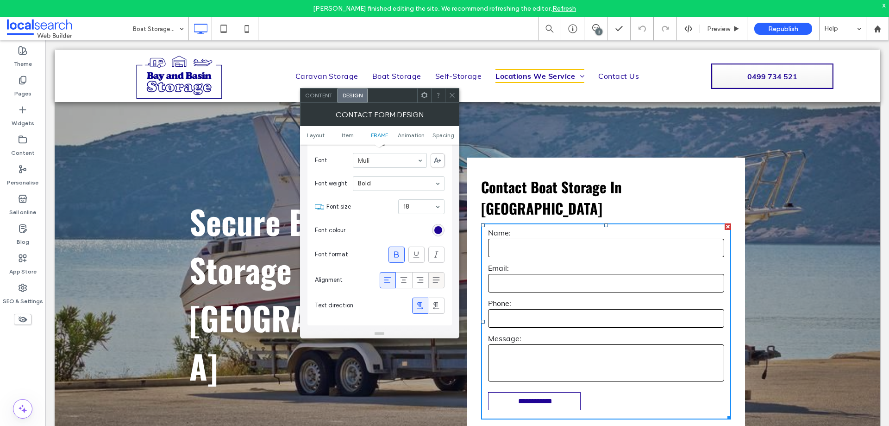
scroll to position [391, 0]
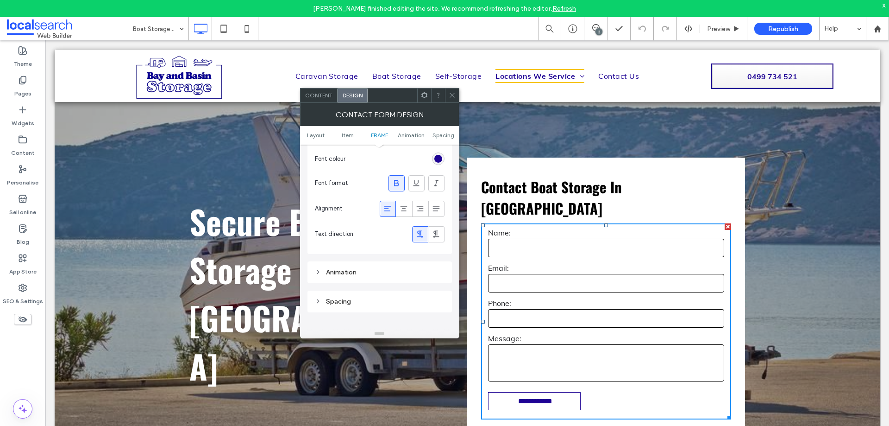
click at [450, 94] on icon at bounding box center [452, 95] width 7 height 7
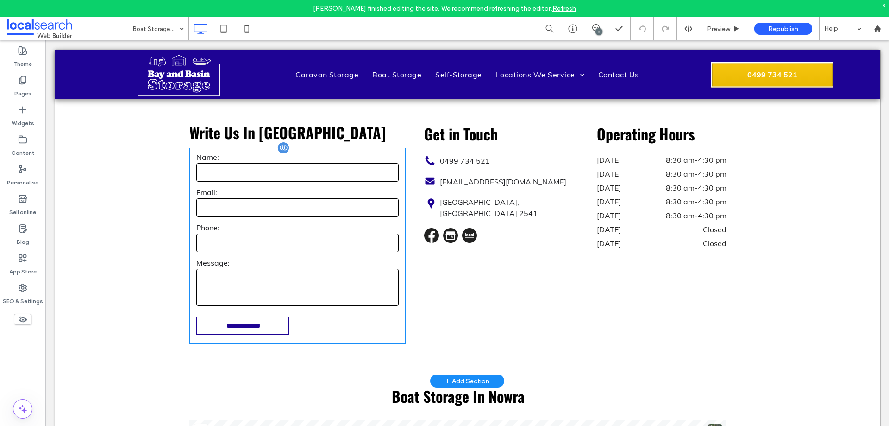
scroll to position [1289, 0]
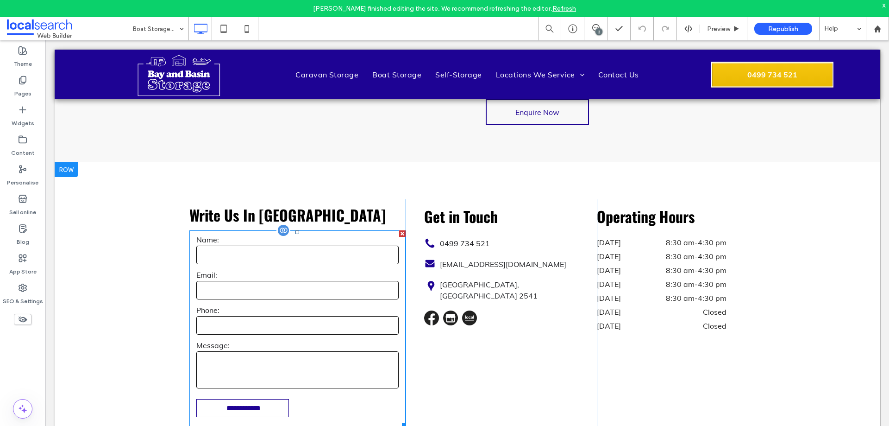
click at [329, 270] on label "Email:" at bounding box center [297, 274] width 202 height 9
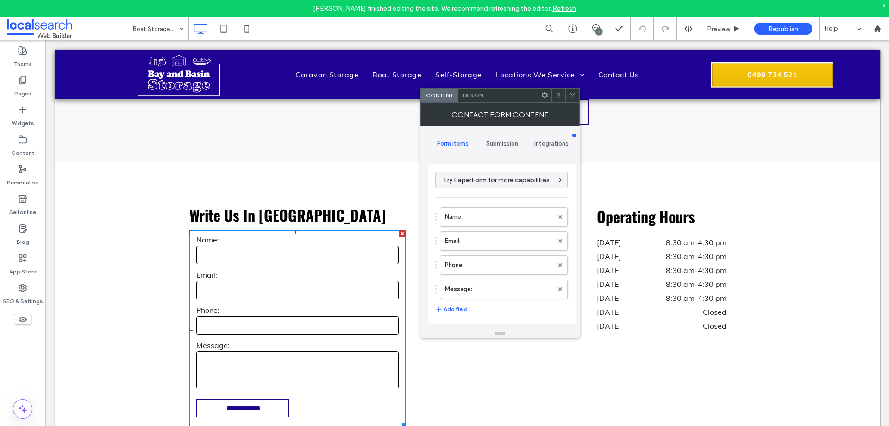
click at [483, 283] on label "Message:" at bounding box center [499, 289] width 108 height 19
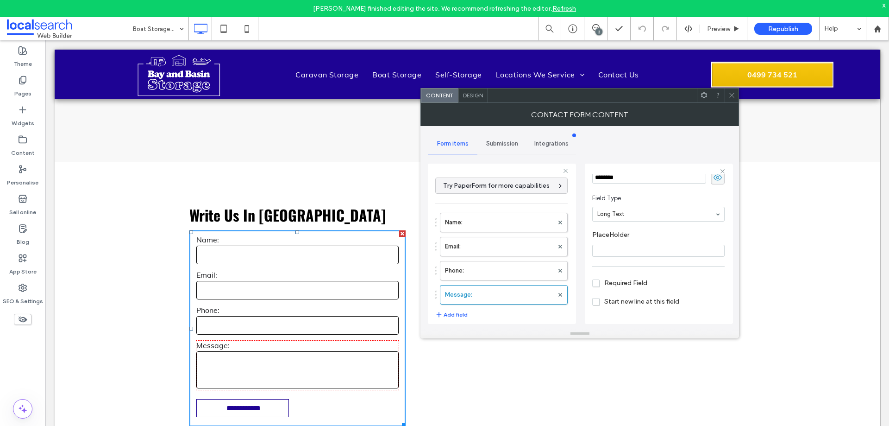
scroll to position [65, 0]
click at [523, 265] on label "Phone:" at bounding box center [499, 270] width 108 height 19
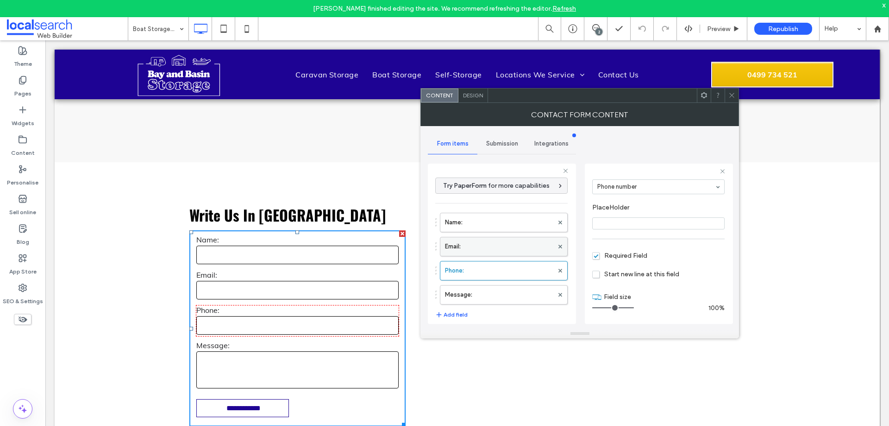
click at [520, 250] on label "Email:" at bounding box center [499, 246] width 108 height 19
click at [508, 226] on label "Name:" at bounding box center [499, 222] width 108 height 19
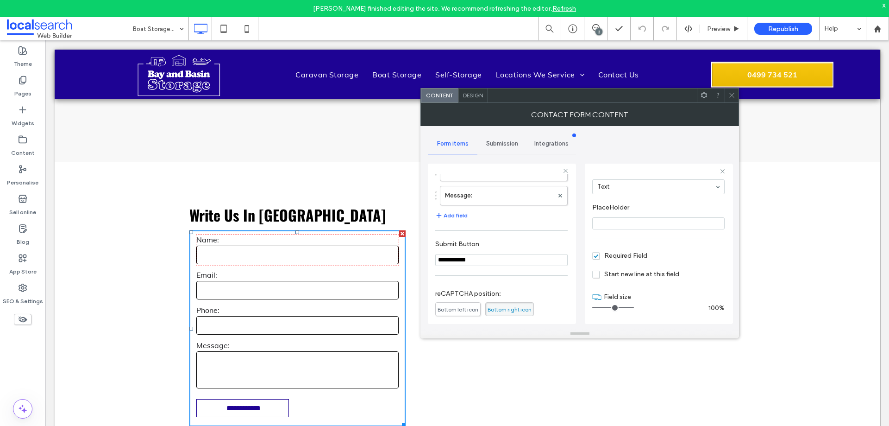
scroll to position [193, 0]
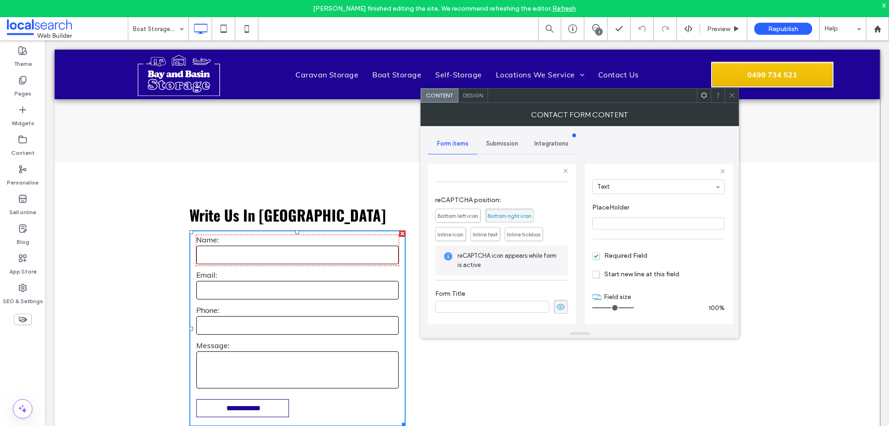
click at [504, 145] on span "Submission" at bounding box center [502, 143] width 32 height 7
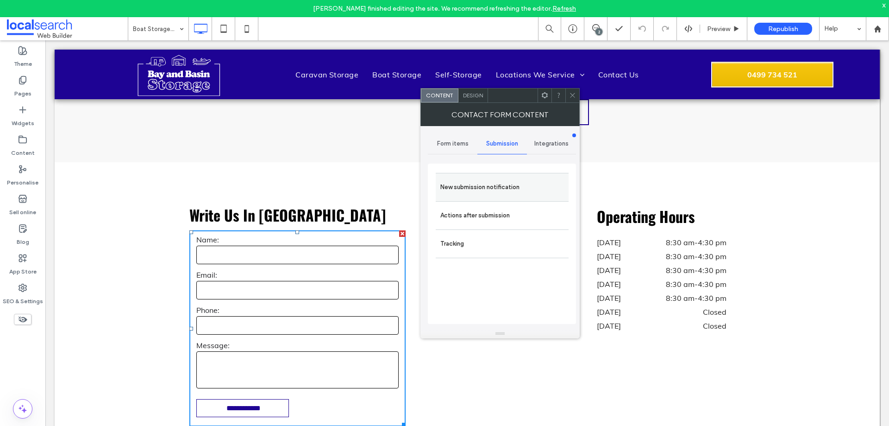
click at [514, 182] on label "New submission notification" at bounding box center [502, 187] width 124 height 19
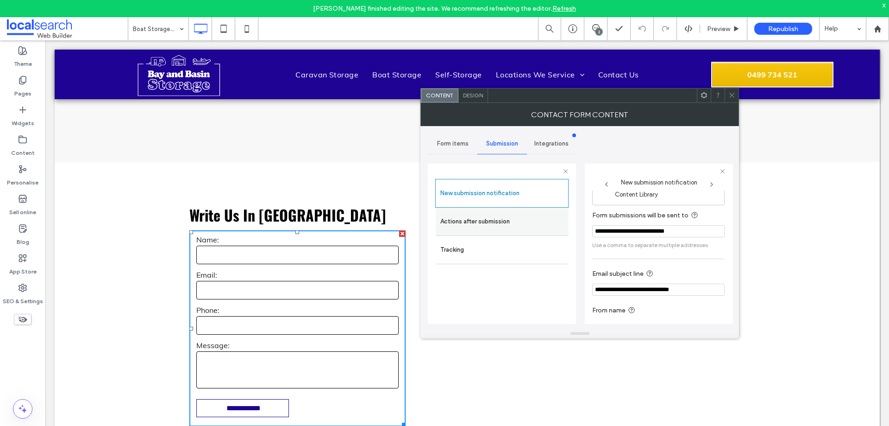
scroll to position [48, 0]
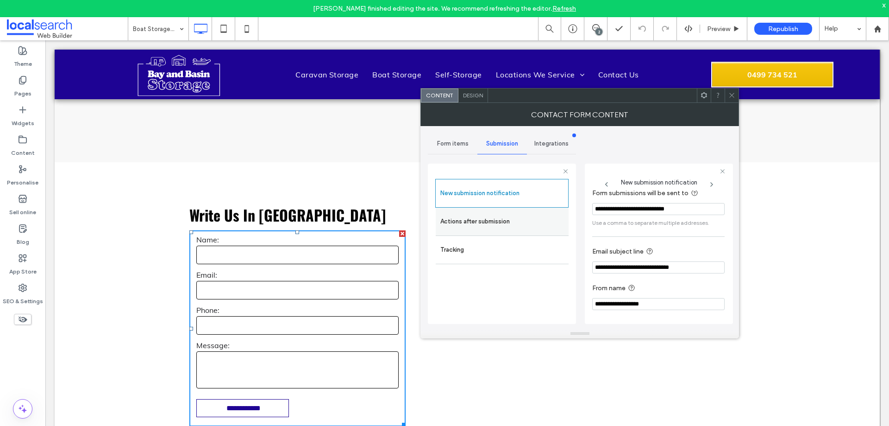
click at [536, 226] on label "Actions after submission" at bounding box center [502, 221] width 124 height 19
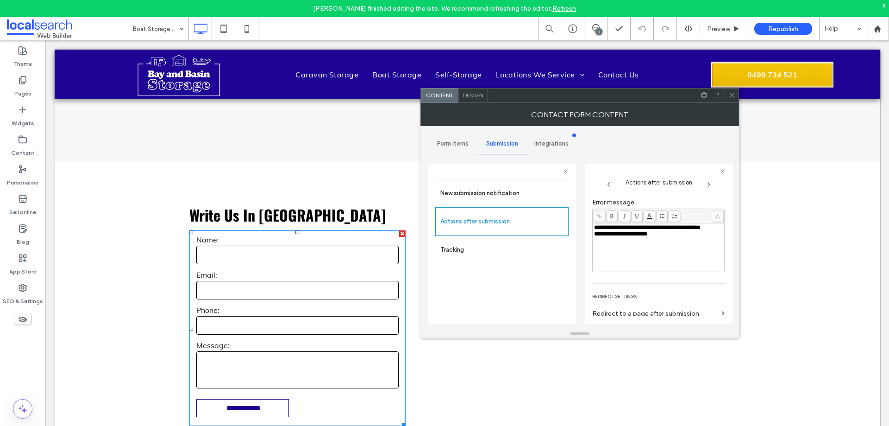
scroll to position [160, 0]
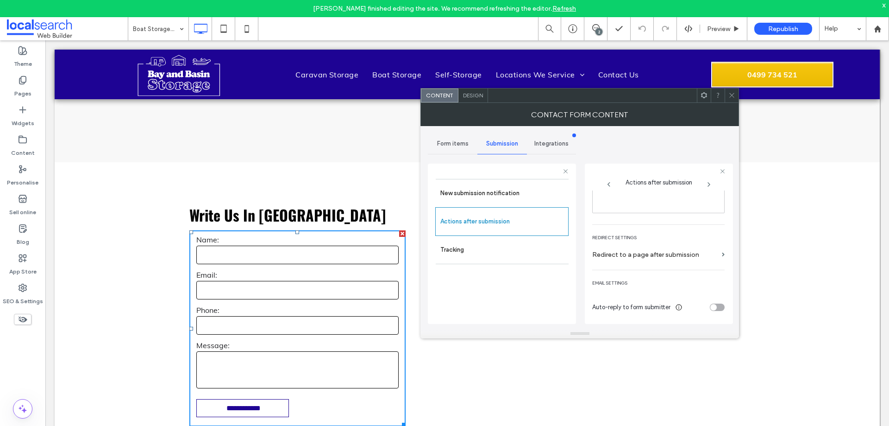
click at [471, 102] on div "Design" at bounding box center [473, 95] width 30 height 14
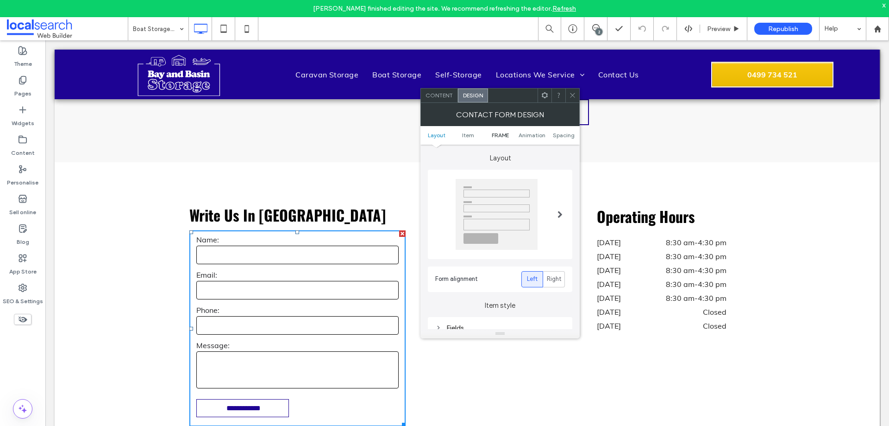
click at [495, 135] on span "FRAME" at bounding box center [500, 135] width 17 height 7
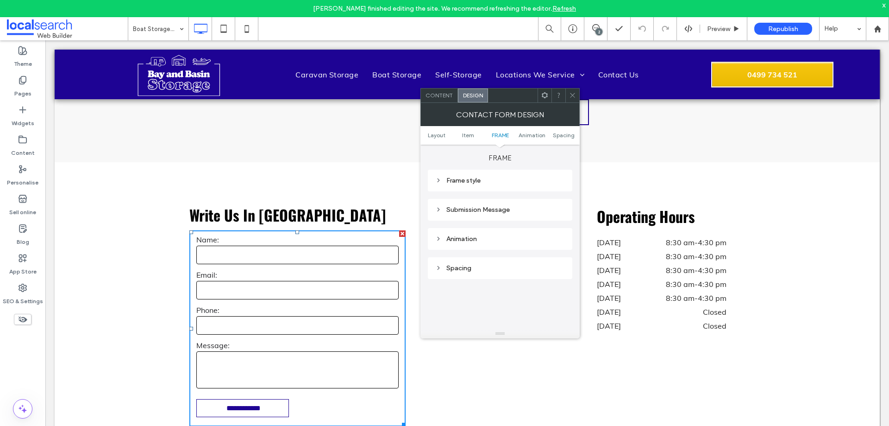
click at [509, 203] on div "Submission Message" at bounding box center [500, 209] width 130 height 13
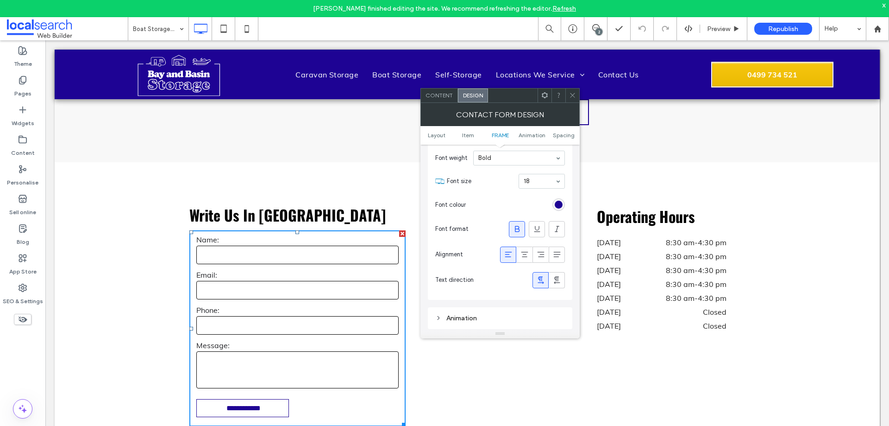
scroll to position [345, 0]
click at [576, 97] on icon at bounding box center [572, 95] width 7 height 7
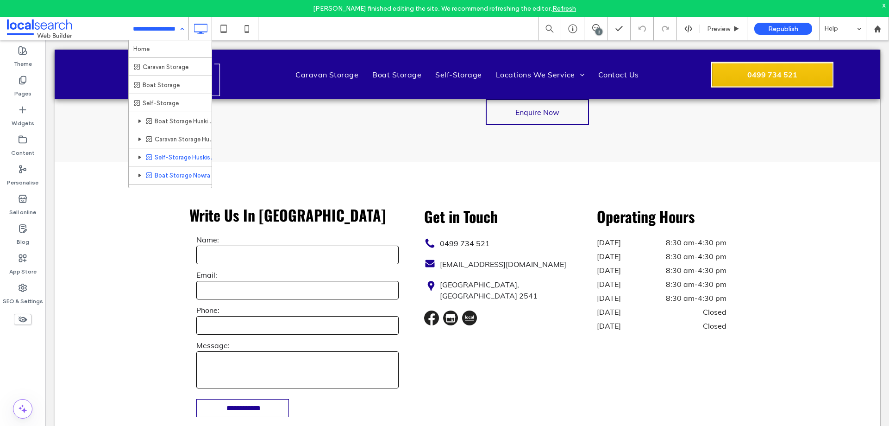
scroll to position [31, 0]
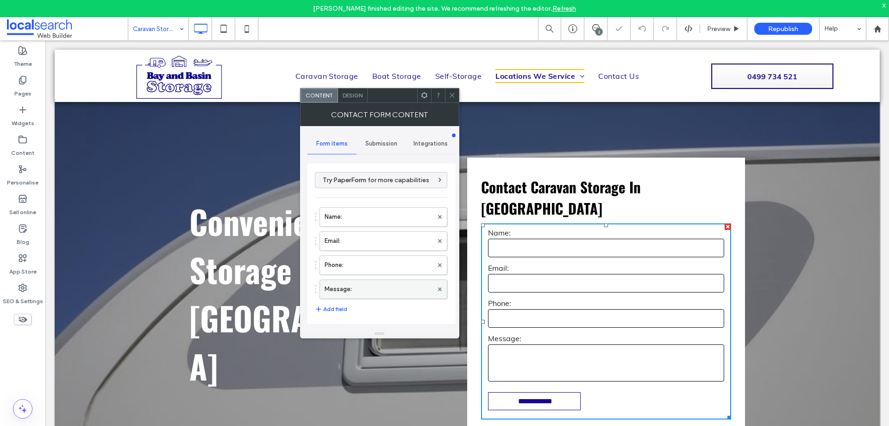
click at [382, 288] on label "Message:" at bounding box center [379, 289] width 108 height 19
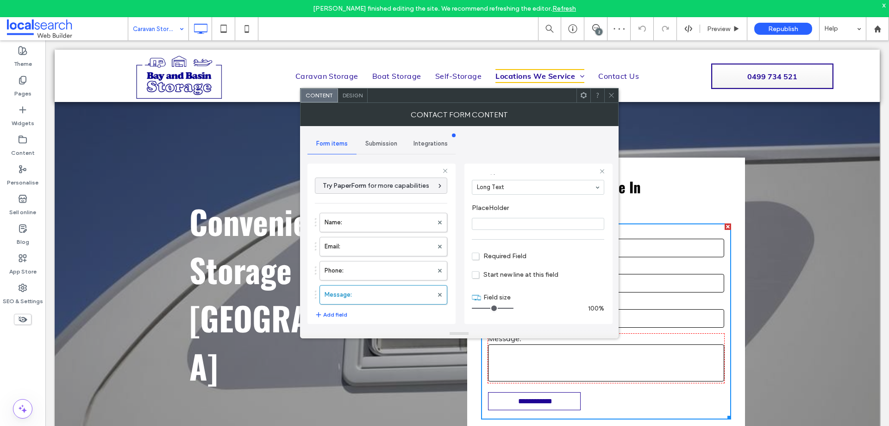
scroll to position [65, 0]
click at [401, 276] on label "Phone:" at bounding box center [379, 270] width 108 height 19
click at [395, 245] on label "Email:" at bounding box center [379, 246] width 108 height 19
click at [388, 222] on label "Name:" at bounding box center [379, 222] width 108 height 19
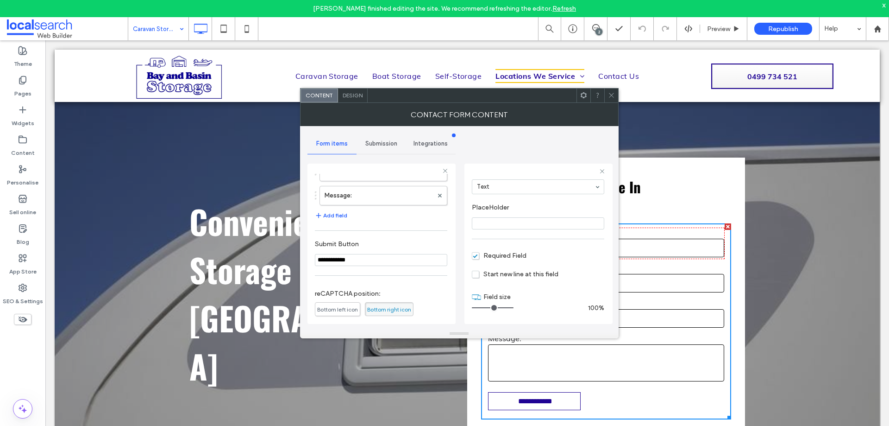
scroll to position [193, 0]
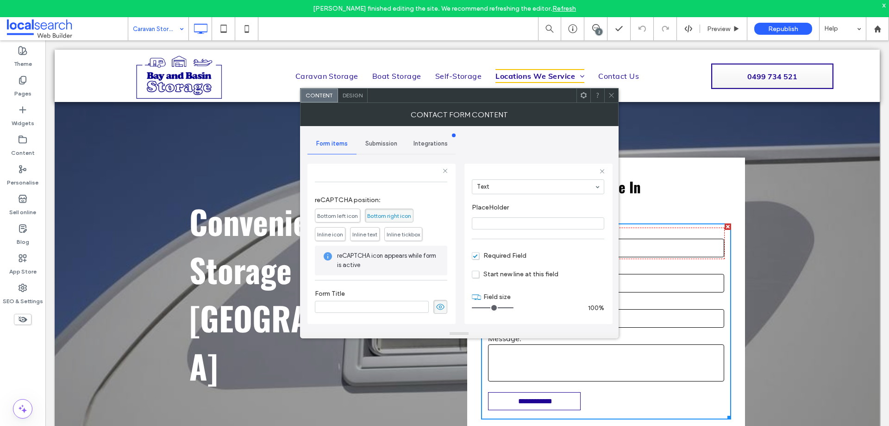
click at [385, 148] on div "Submission" at bounding box center [382, 143] width 50 height 20
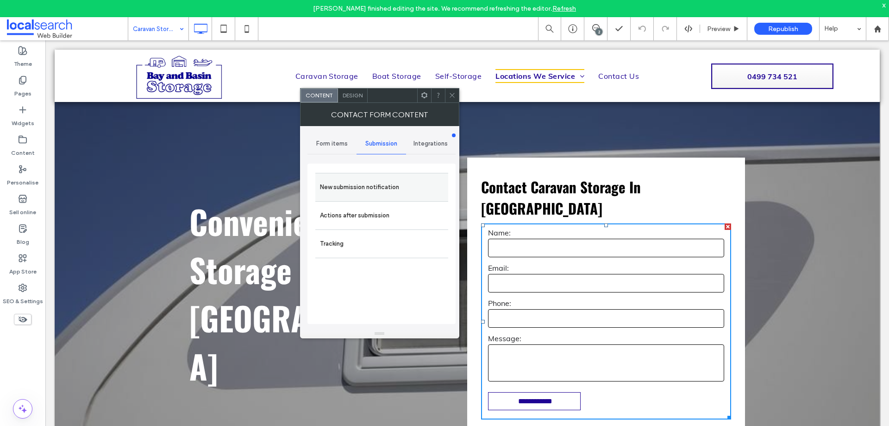
click at [393, 191] on label "New submission notification" at bounding box center [382, 187] width 124 height 19
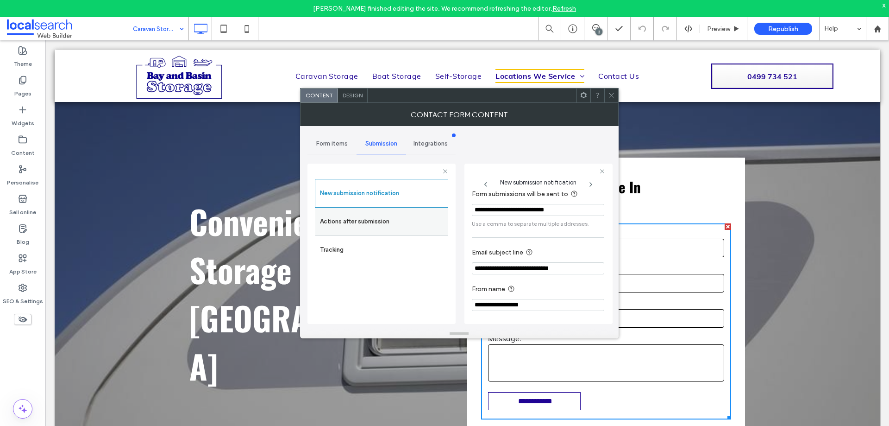
scroll to position [48, 0]
click at [406, 224] on label "Actions after submission" at bounding box center [382, 221] width 124 height 19
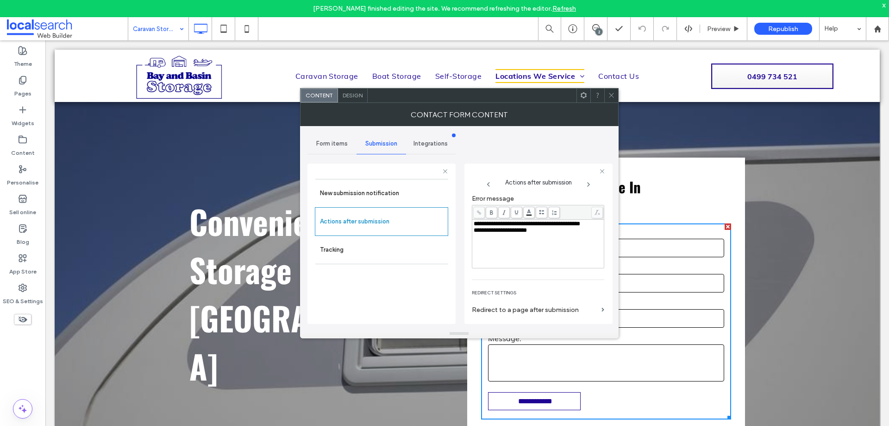
scroll to position [160, 0]
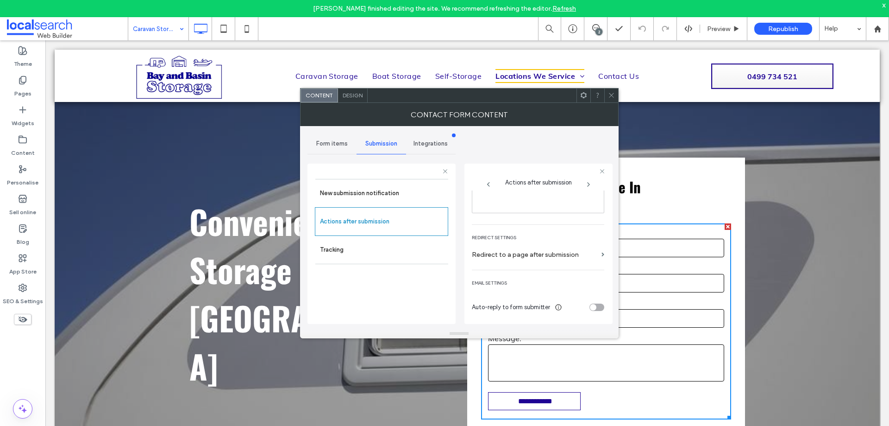
click at [348, 94] on span "Design" at bounding box center [353, 95] width 20 height 7
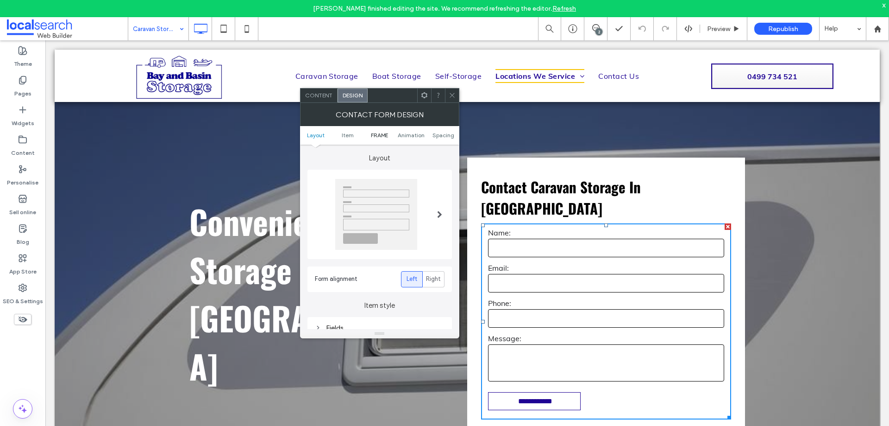
click at [377, 133] on span "FRAME" at bounding box center [379, 135] width 17 height 7
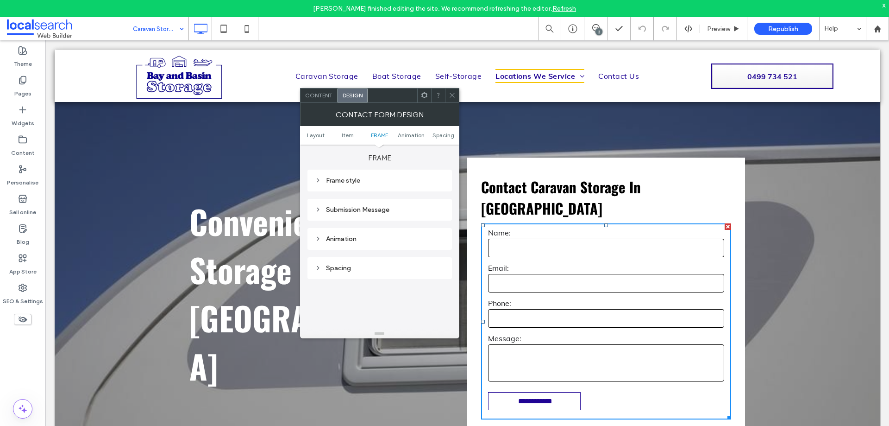
click at [382, 207] on div "Submission Message" at bounding box center [380, 210] width 130 height 8
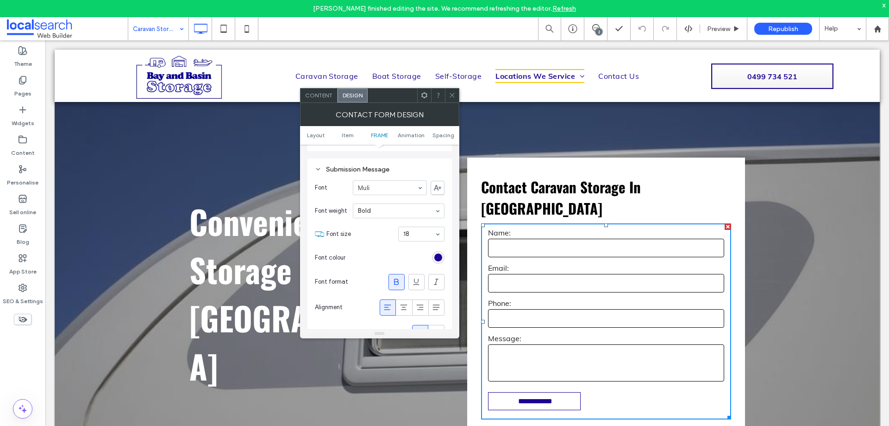
scroll to position [345, 0]
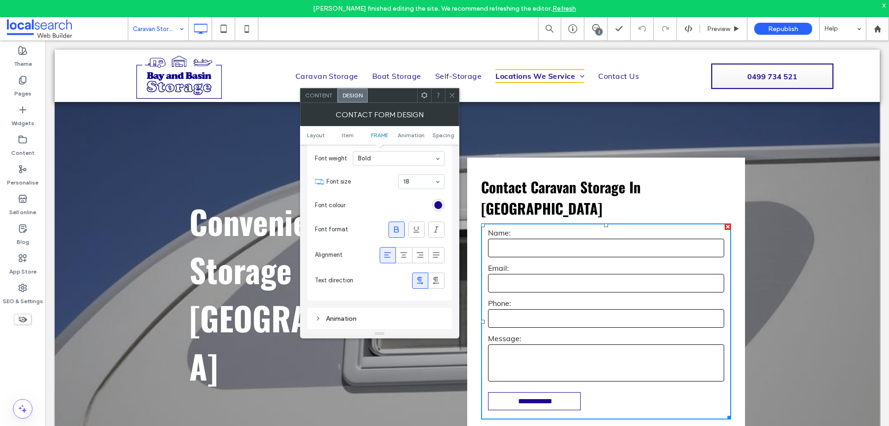
click at [453, 95] on icon at bounding box center [452, 95] width 7 height 7
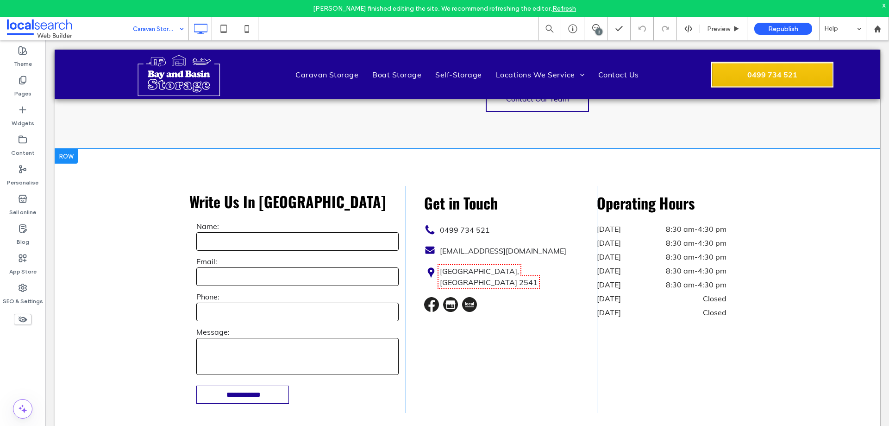
scroll to position [1297, 0]
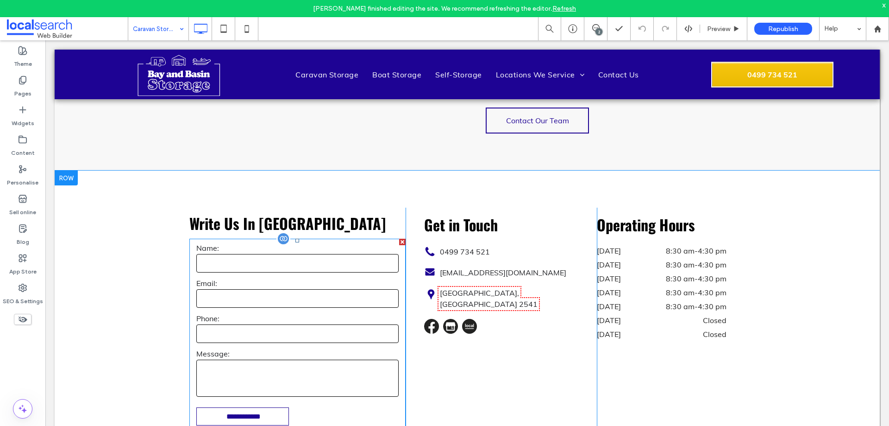
click at [344, 314] on label "Phone:" at bounding box center [297, 318] width 202 height 9
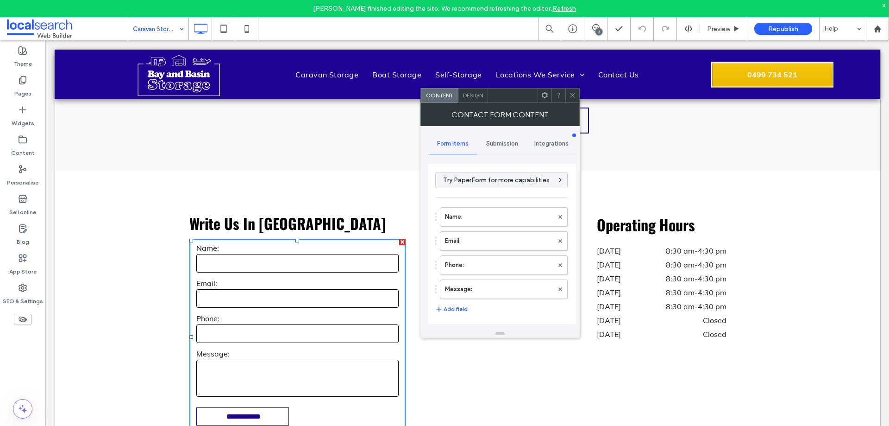
click at [470, 283] on label "Message:" at bounding box center [499, 289] width 108 height 19
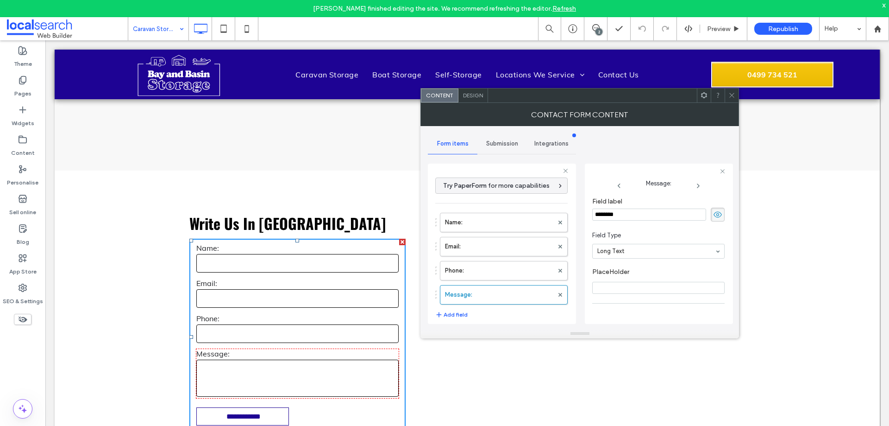
scroll to position [65, 0]
click at [477, 267] on label "Phone:" at bounding box center [499, 270] width 108 height 19
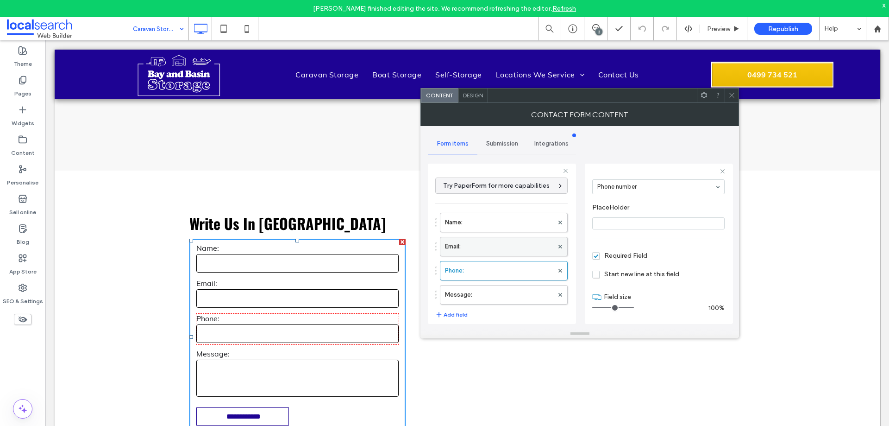
click at [481, 249] on label "Email:" at bounding box center [499, 246] width 108 height 19
click at [489, 225] on label "Name:" at bounding box center [499, 222] width 108 height 19
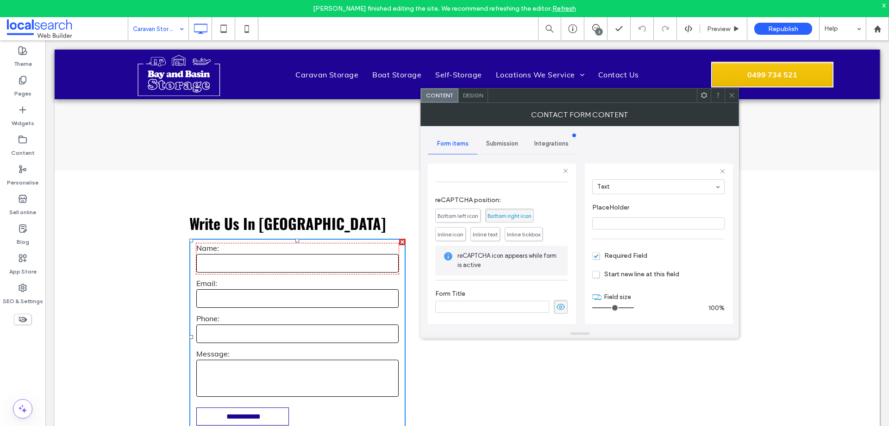
click at [501, 143] on span "Submission" at bounding box center [502, 143] width 32 height 7
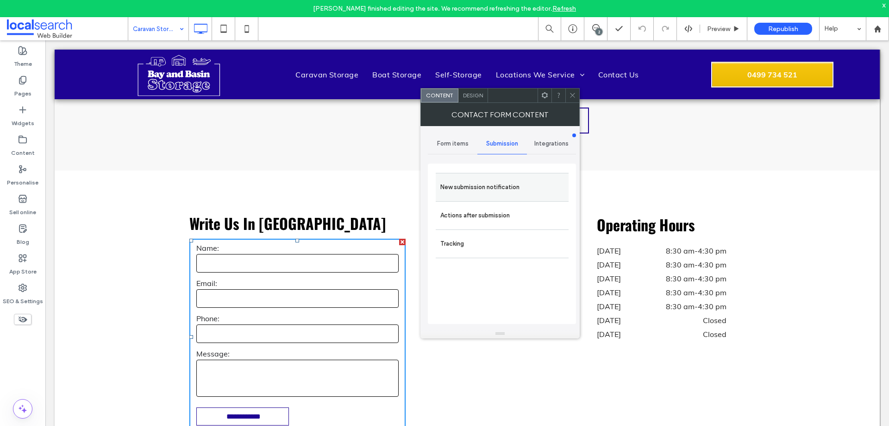
click at [519, 184] on label "New submission notification" at bounding box center [502, 187] width 124 height 19
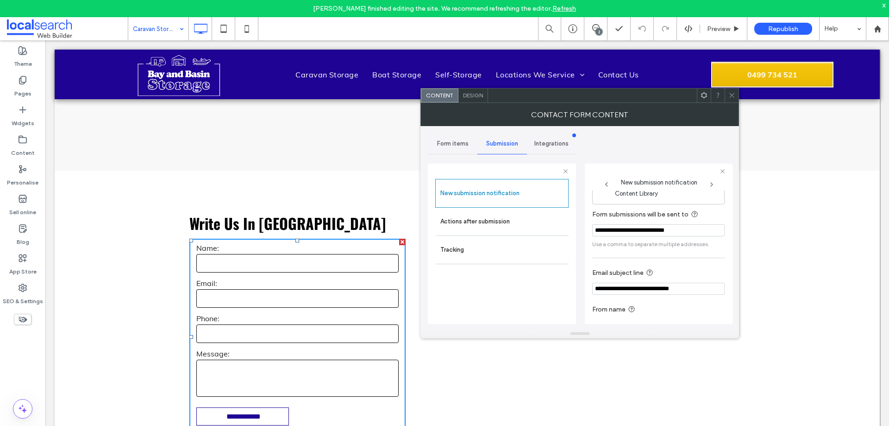
scroll to position [48, 0]
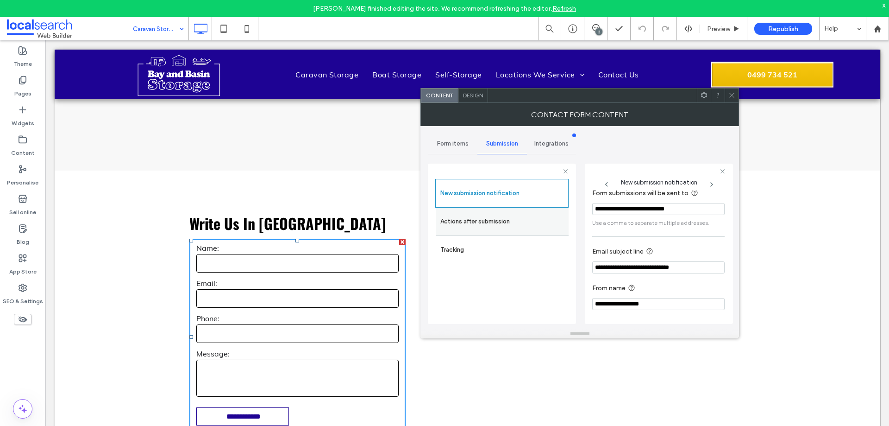
click at [527, 224] on label "Actions after submission" at bounding box center [502, 221] width 124 height 19
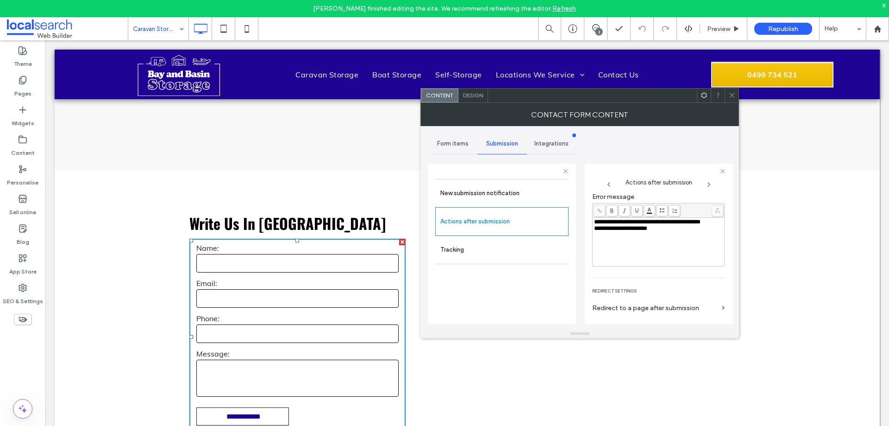
scroll to position [160, 0]
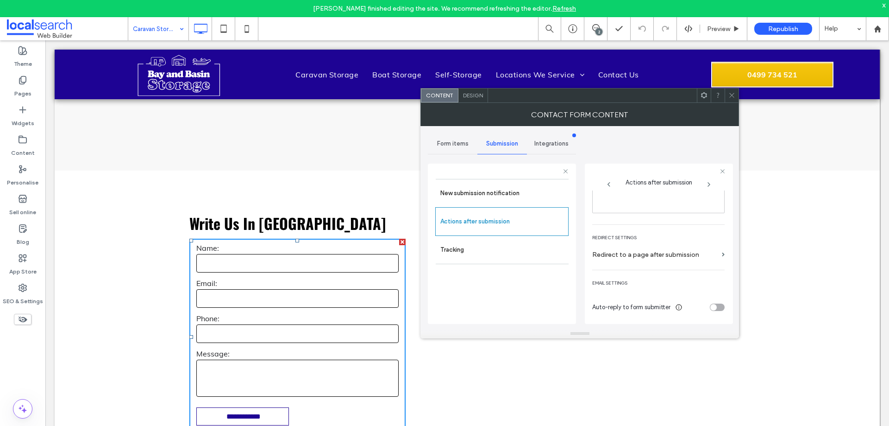
click at [464, 96] on span "Design" at bounding box center [473, 95] width 20 height 7
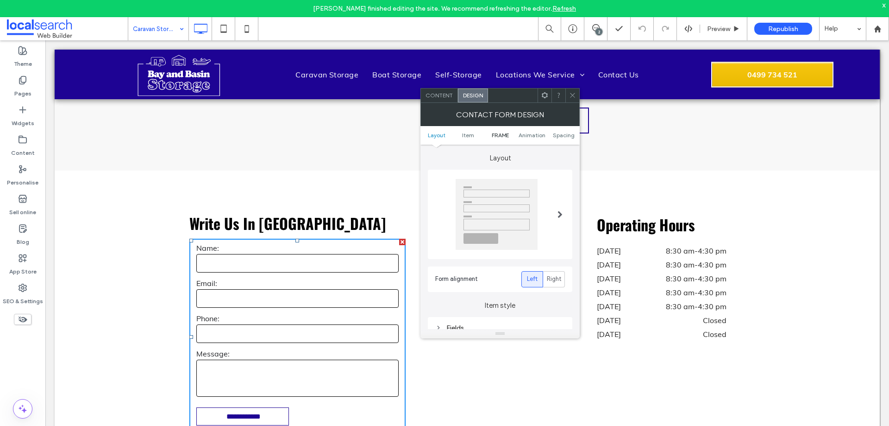
click at [504, 138] on span "FRAME" at bounding box center [500, 135] width 17 height 7
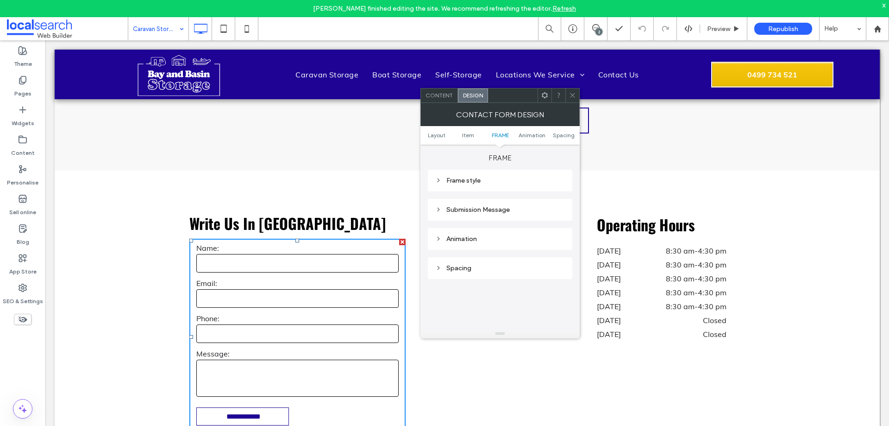
click at [508, 210] on div "Submission Message" at bounding box center [500, 210] width 130 height 8
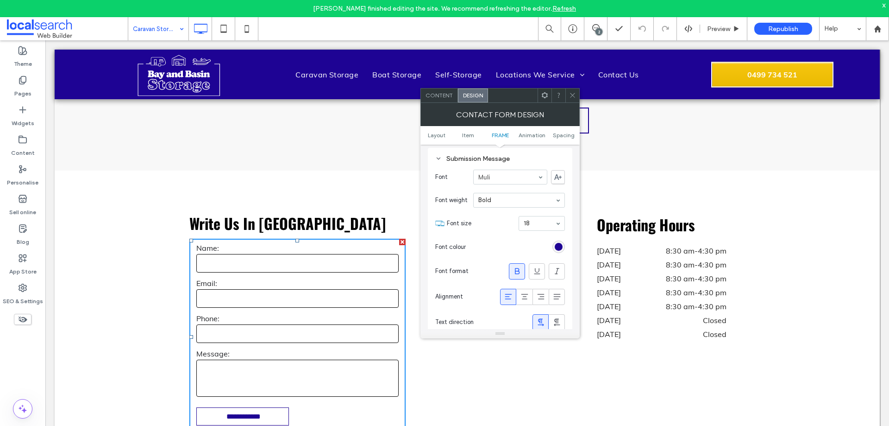
scroll to position [345, 0]
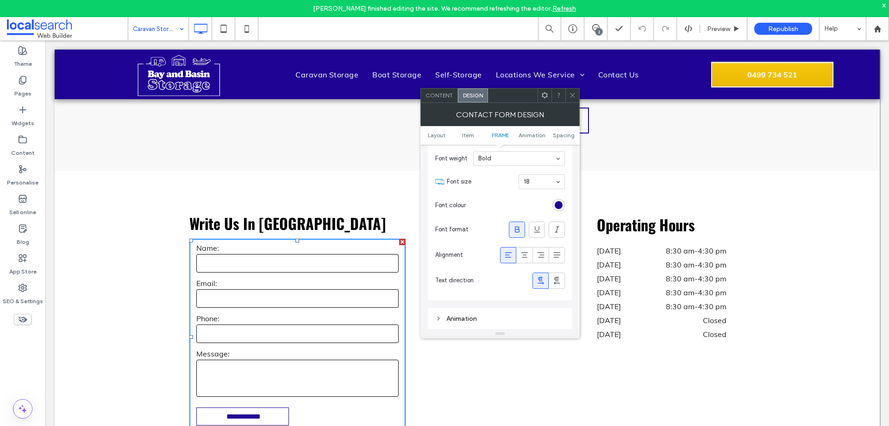
click at [570, 95] on icon at bounding box center [572, 95] width 7 height 7
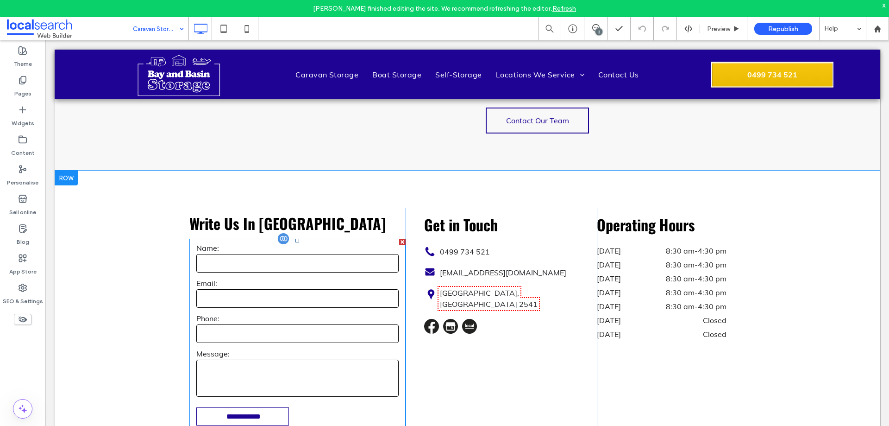
click at [297, 278] on div "Email:" at bounding box center [297, 293] width 216 height 31
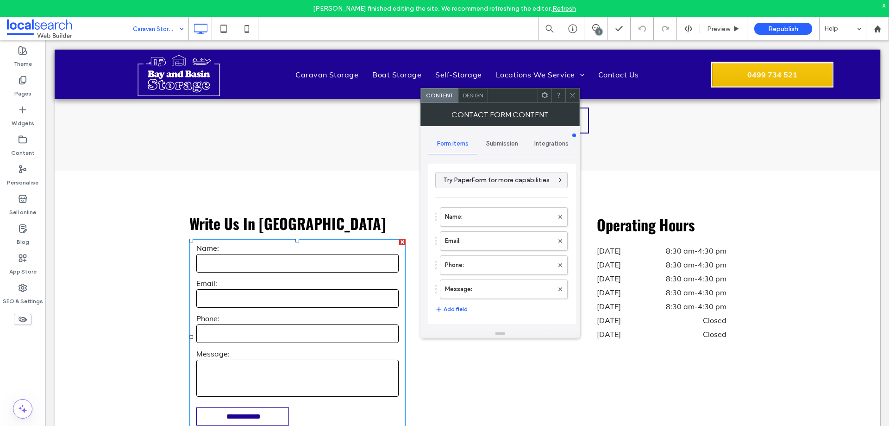
click at [499, 144] on span "Submission" at bounding box center [502, 143] width 32 height 7
click at [514, 187] on label "New submission notification" at bounding box center [502, 187] width 124 height 19
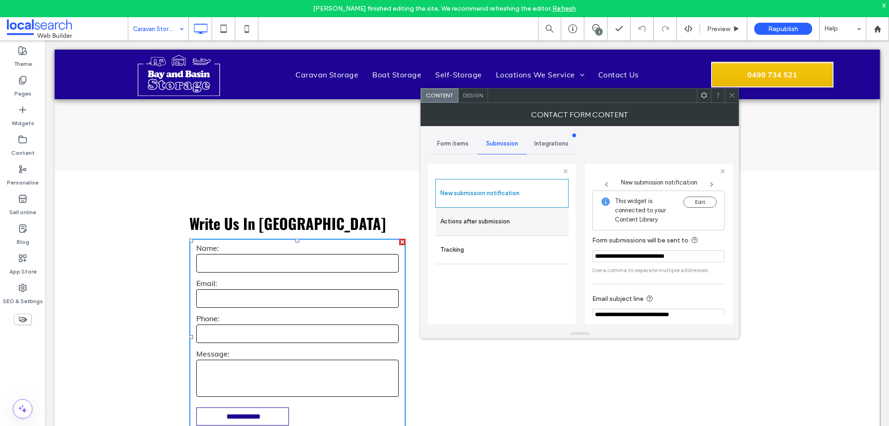
click at [514, 215] on label "Actions after submission" at bounding box center [502, 221] width 124 height 19
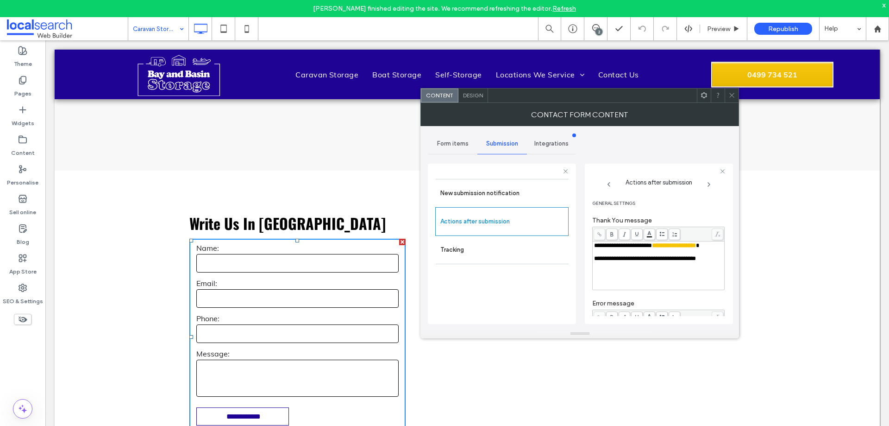
drag, startPoint x: 734, startPoint y: 95, endPoint x: 633, endPoint y: 98, distance: 101.0
click at [734, 95] on icon at bounding box center [731, 95] width 7 height 7
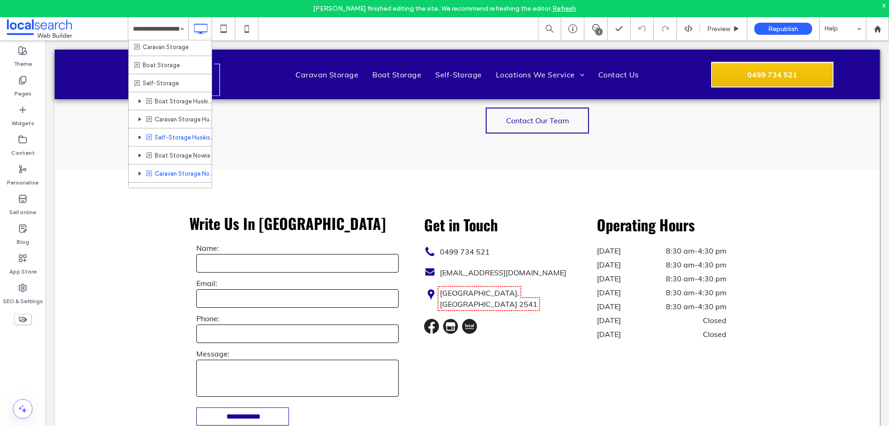
scroll to position [31, 0]
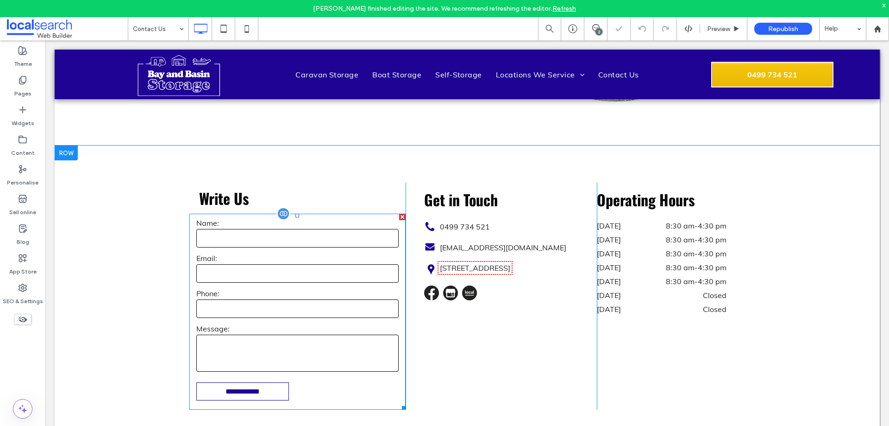
scroll to position [460, 0]
click at [344, 280] on input "email" at bounding box center [297, 273] width 202 height 19
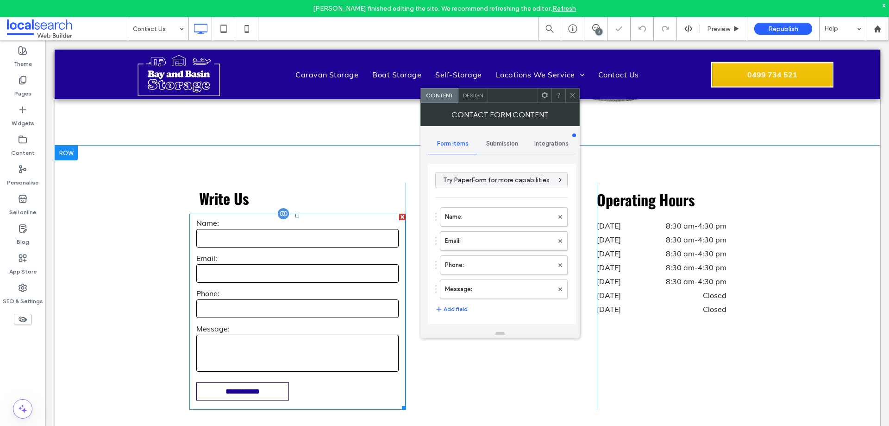
type input "**********"
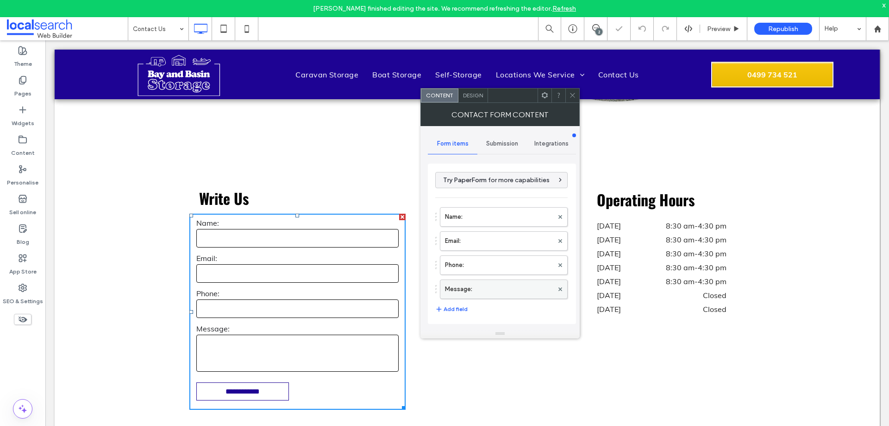
click at [491, 288] on label "Message:" at bounding box center [499, 289] width 108 height 19
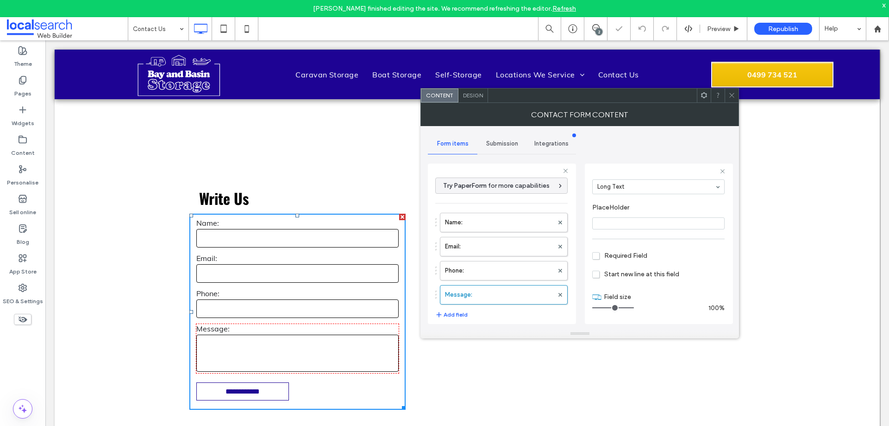
scroll to position [65, 0]
click at [523, 267] on label "Phone:" at bounding box center [499, 270] width 108 height 19
click at [510, 245] on label "Email:" at bounding box center [499, 246] width 108 height 19
click at [512, 220] on label "Name:" at bounding box center [499, 222] width 108 height 19
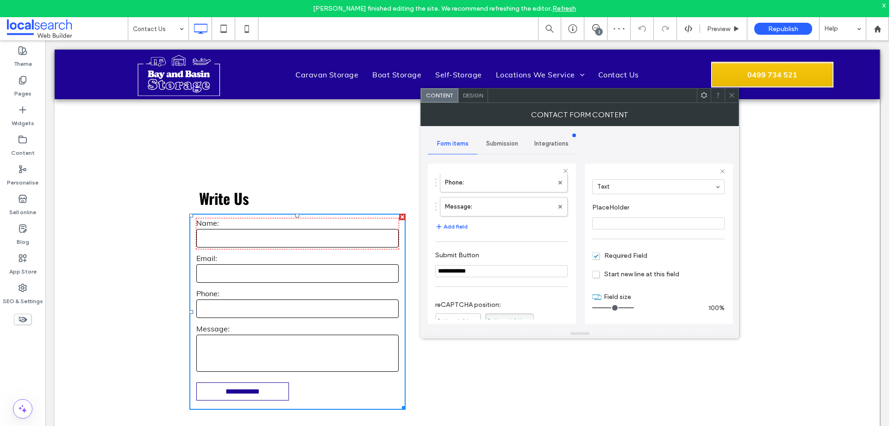
scroll to position [185, 0]
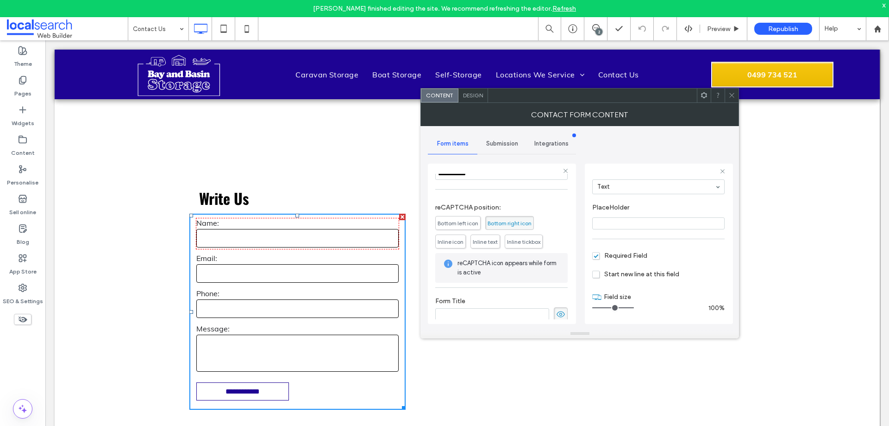
click at [505, 145] on span "Submission" at bounding box center [502, 143] width 32 height 7
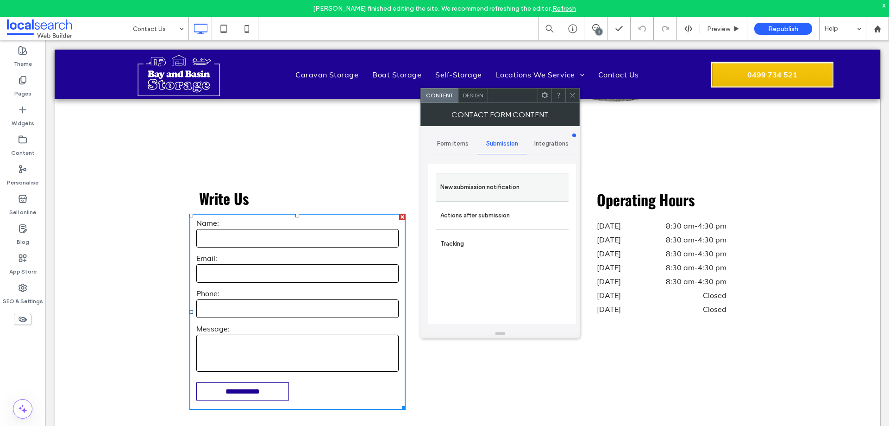
click at [528, 196] on label "New submission notification" at bounding box center [502, 187] width 124 height 19
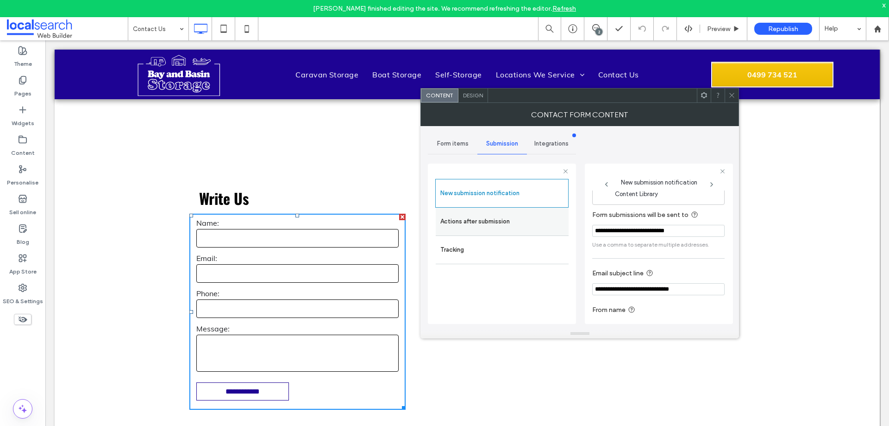
scroll to position [48, 0]
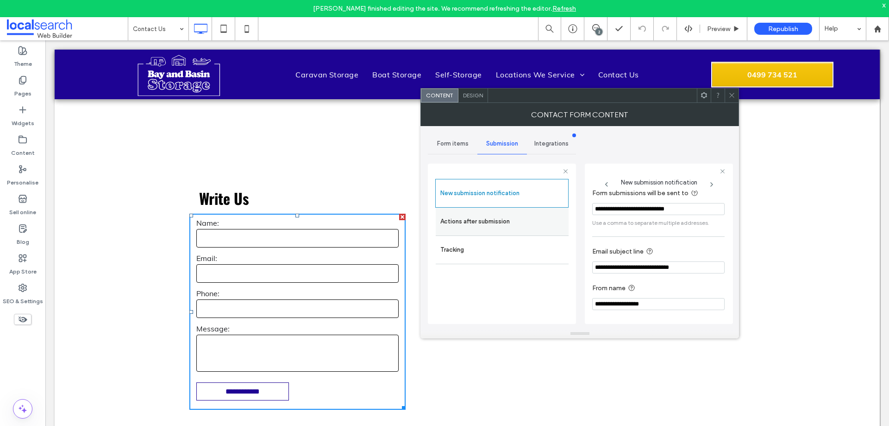
click at [526, 222] on label "Actions after submission" at bounding box center [502, 221] width 124 height 19
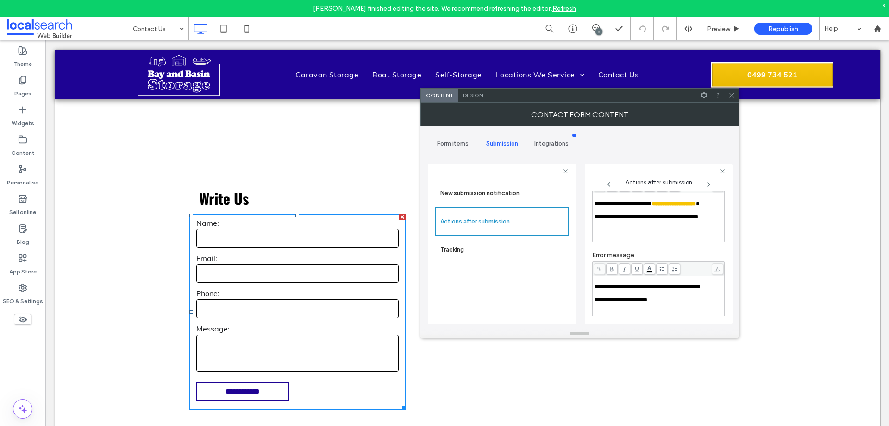
click at [595, 205] on span "**********" at bounding box center [623, 204] width 58 height 6
click at [584, 216] on div "**********" at bounding box center [580, 227] width 304 height 203
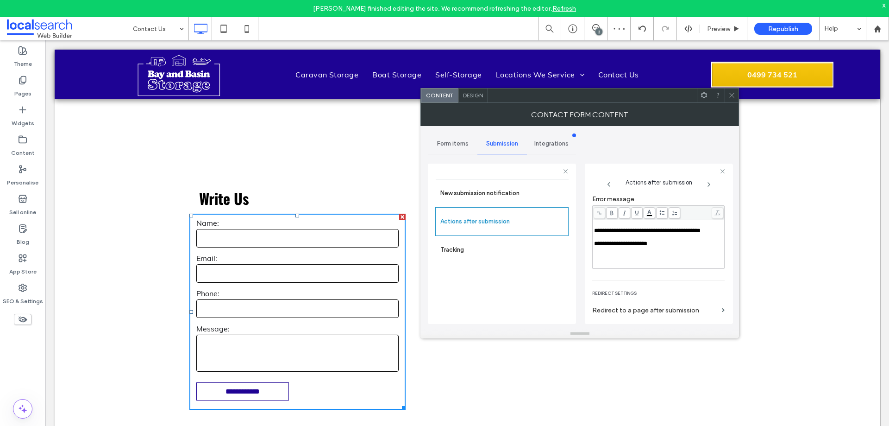
scroll to position [162, 0]
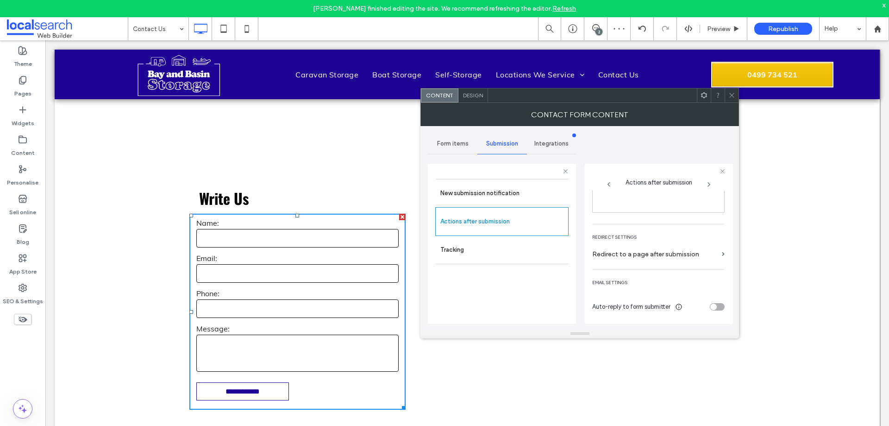
click at [472, 92] on span "Design" at bounding box center [473, 95] width 20 height 7
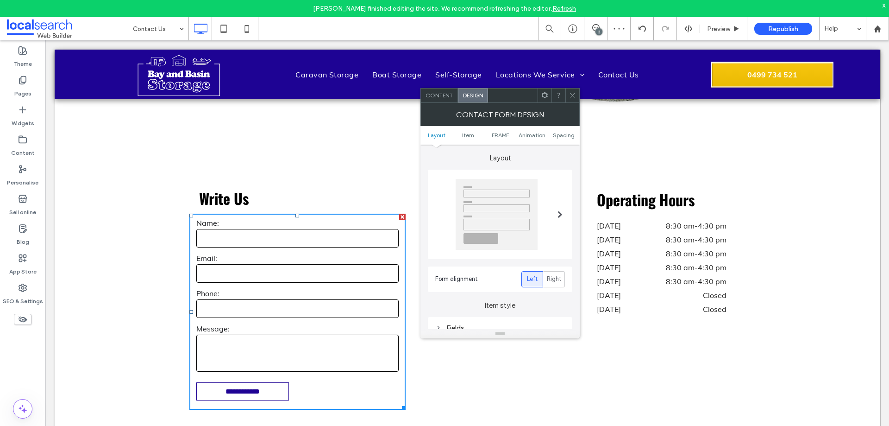
drag, startPoint x: 497, startPoint y: 134, endPoint x: 507, endPoint y: 147, distance: 15.9
click at [498, 134] on span "FRAME" at bounding box center [500, 135] width 17 height 7
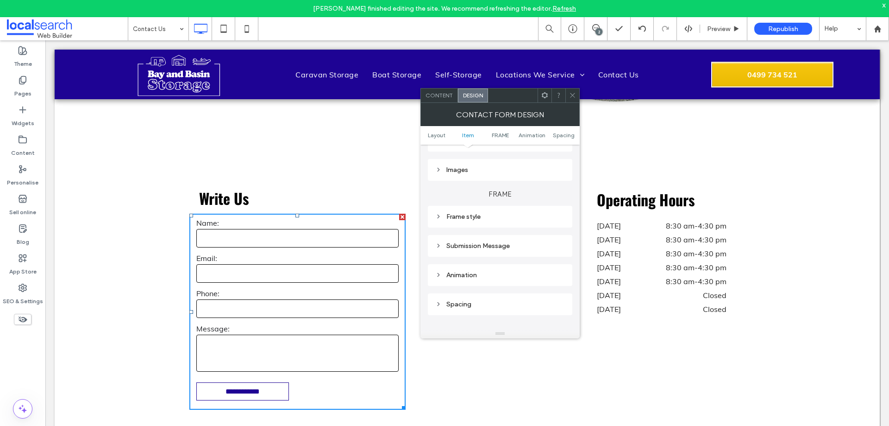
scroll to position [252, 0]
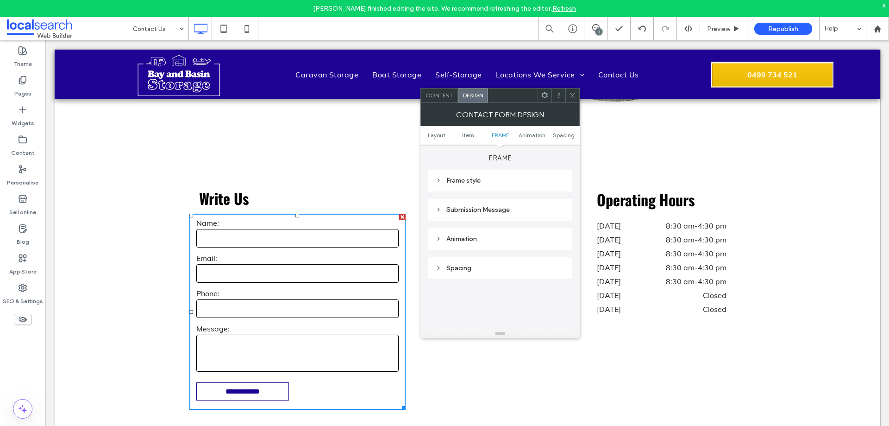
click at [515, 216] on div "Submission Message" at bounding box center [500, 210] width 144 height 22
click at [523, 213] on div "Submission Message" at bounding box center [500, 210] width 130 height 8
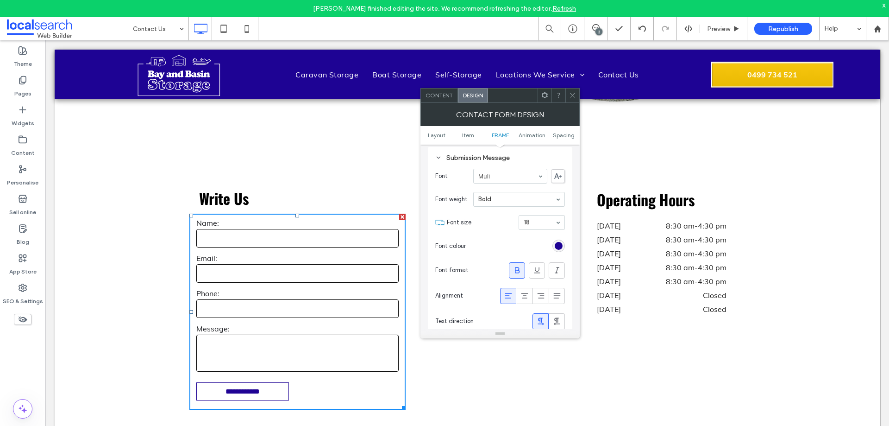
scroll to position [345, 0]
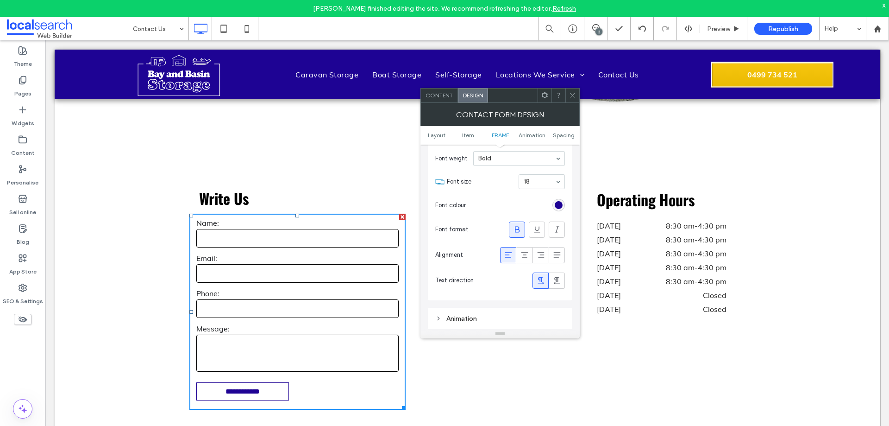
click at [578, 98] on div at bounding box center [572, 95] width 14 height 14
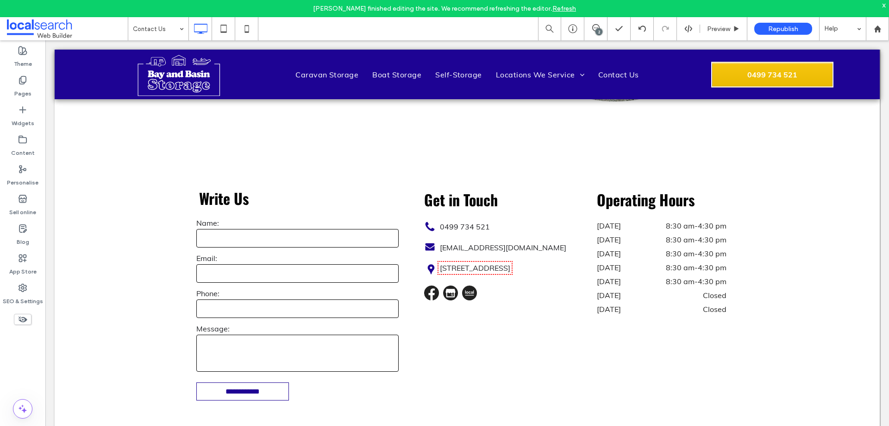
click at [565, 8] on link "Refresh" at bounding box center [564, 9] width 24 height 8
